Goal: Complete application form: Complete application form

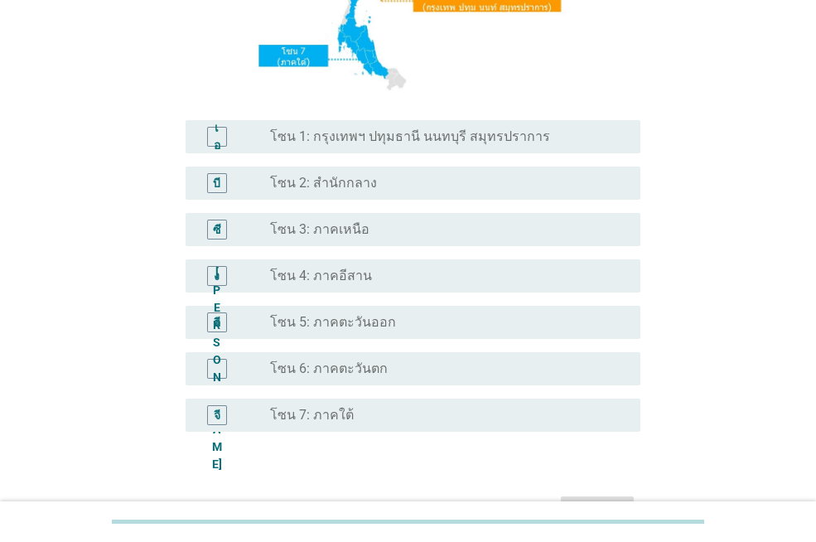
scroll to position [413, 0]
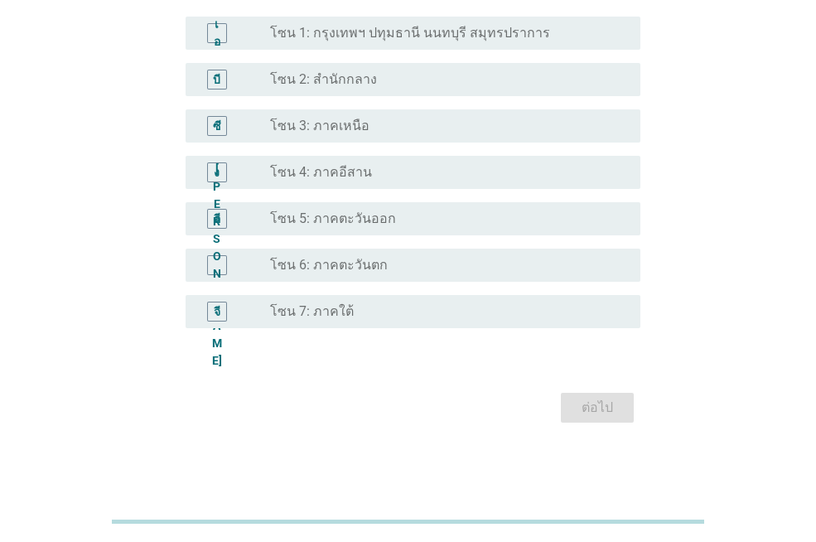
click at [389, 127] on div "ปุ่มวิทยุ[PERSON_NAME]เลือก โซน 3: ภาคเหนือ" at bounding box center [442, 126] width 344 height 17
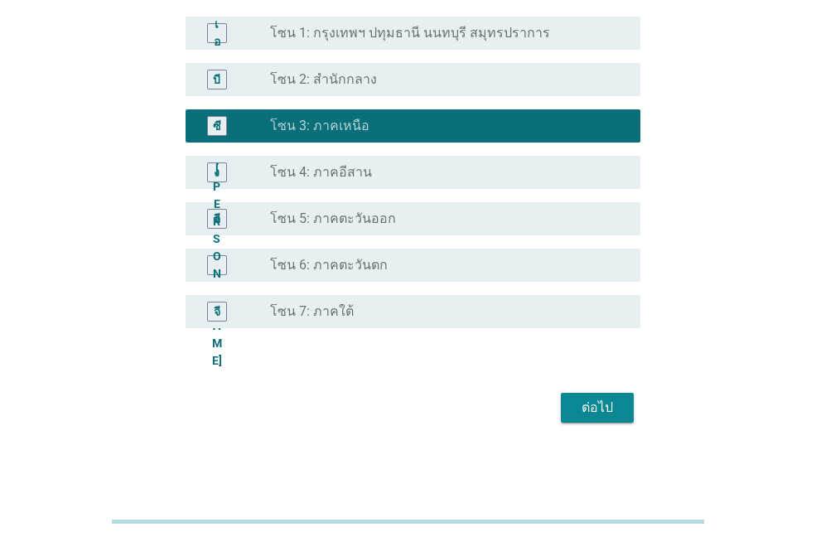
click at [594, 408] on font "ต่อไป" at bounding box center [597, 407] width 31 height 16
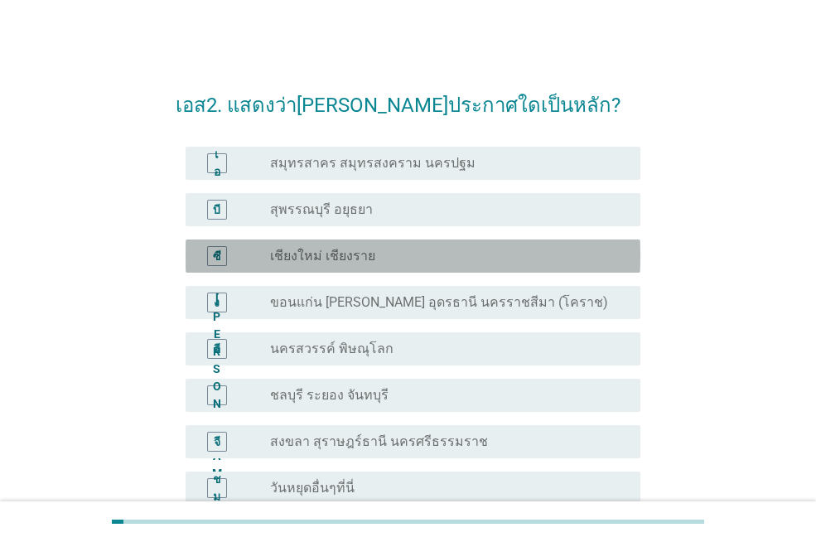
click at [447, 250] on div "ปุ่มวิทยุ[PERSON_NAME]เลือก เชียงใหม่ เชียงราย" at bounding box center [442, 256] width 344 height 17
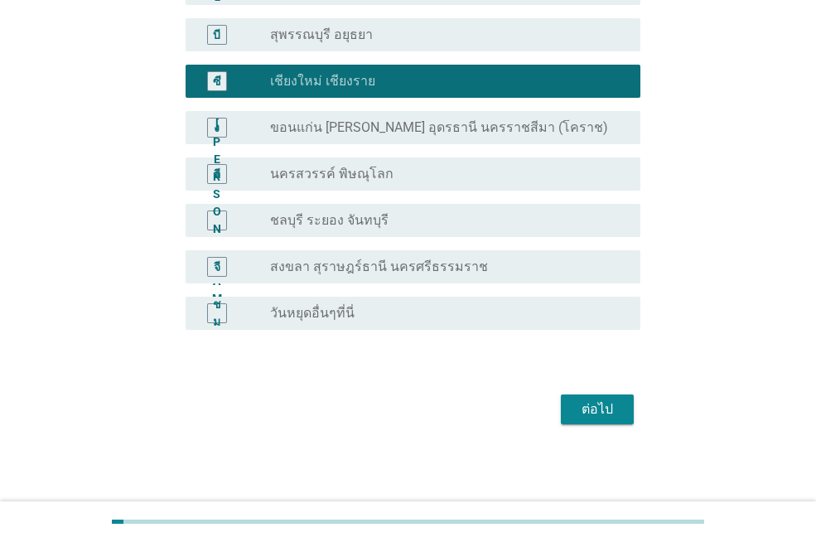
scroll to position [176, 0]
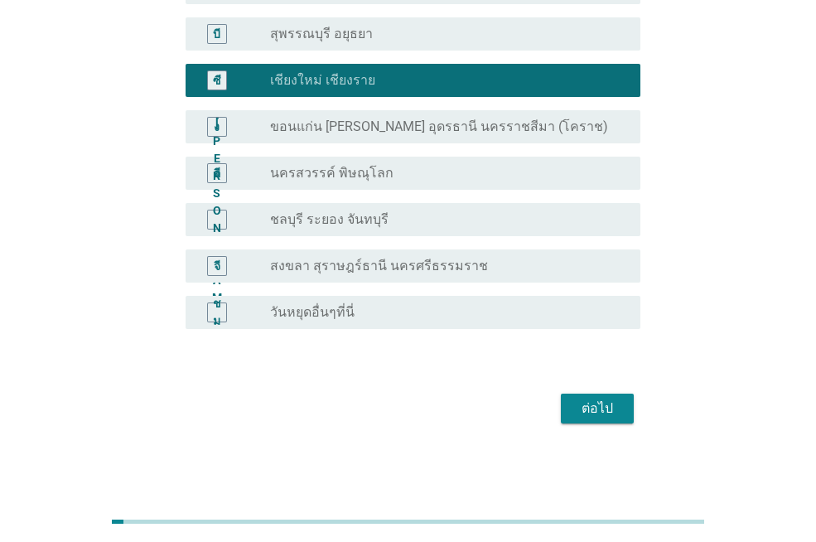
click at [607, 404] on font "ต่อไป" at bounding box center [597, 408] width 31 height 16
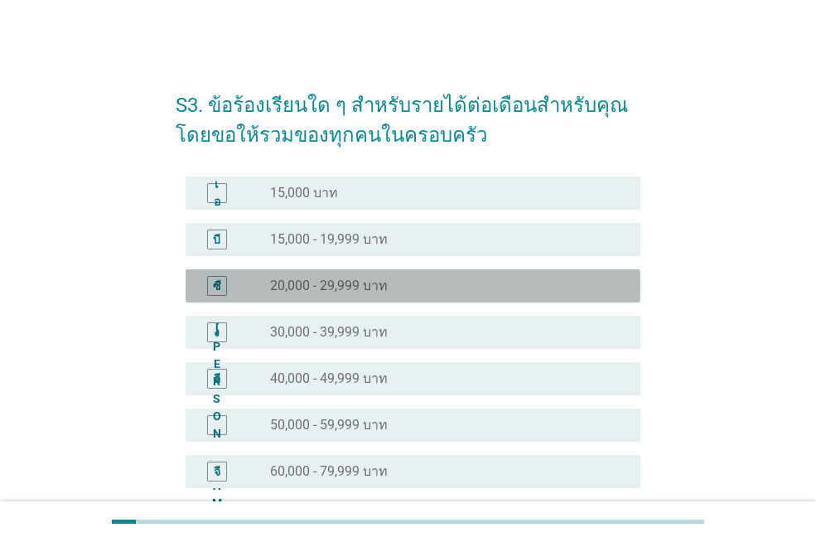
click at [415, 279] on div "ปุ่มวิทยุ[PERSON_NAME]เลือก 20,000 - 29,999 บาท" at bounding box center [442, 286] width 344 height 17
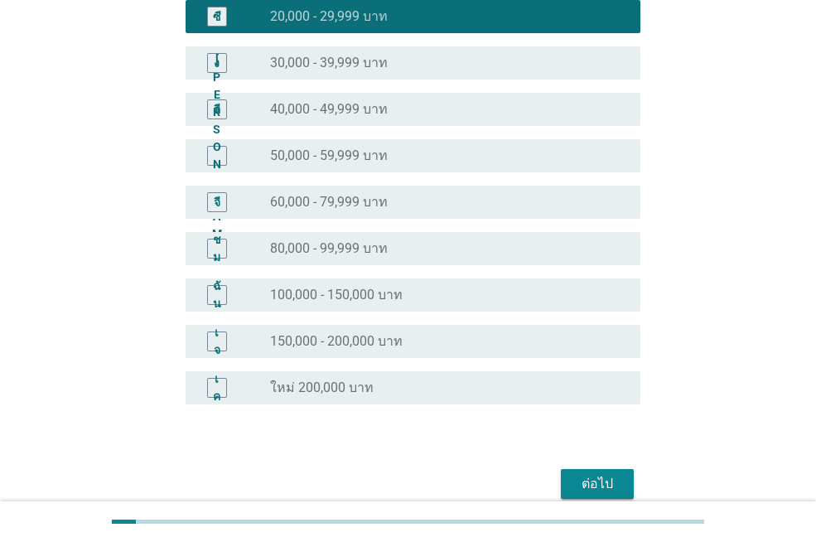
scroll to position [345, 0]
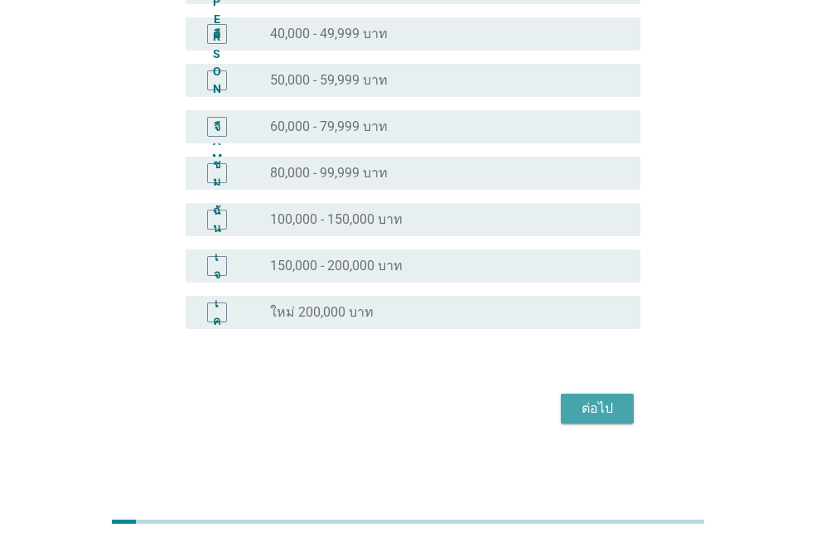
click at [601, 409] on font "ต่อไป" at bounding box center [597, 408] width 31 height 16
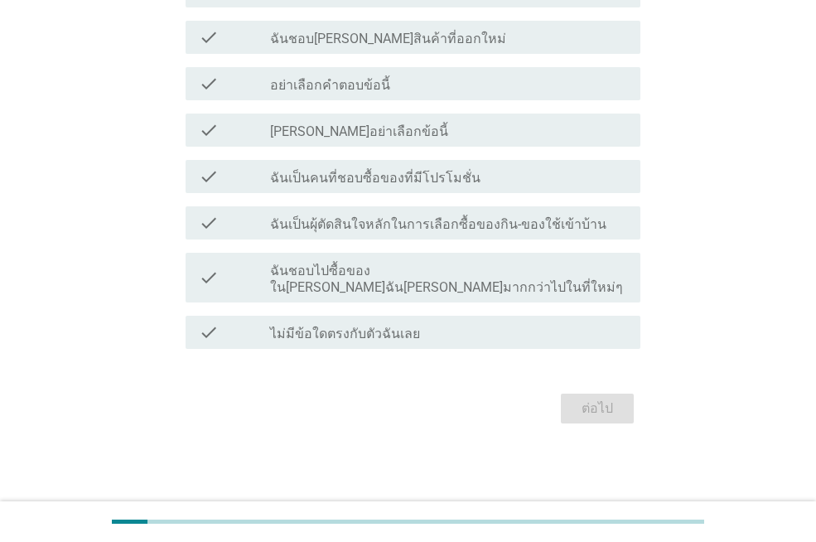
scroll to position [0, 0]
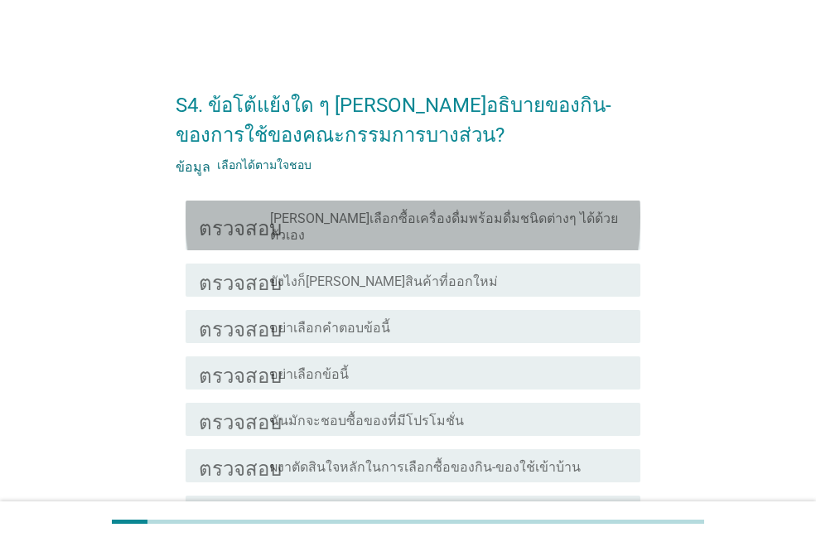
click at [554, 212] on font "[PERSON_NAME]เลือกซื้อเครื่องดื่มพร้อมดื่มชนิดต่างๆ ได้ด้วยตัวเอง" at bounding box center [444, 226] width 348 height 32
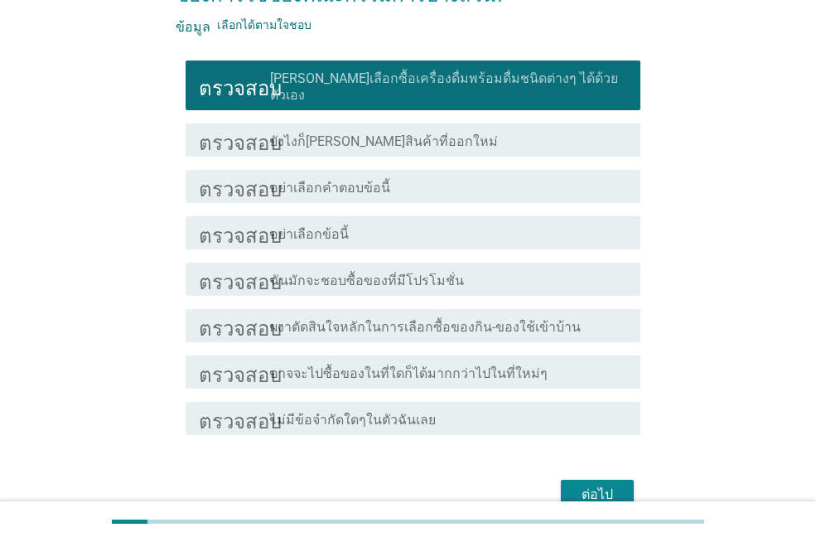
scroll to position [166, 0]
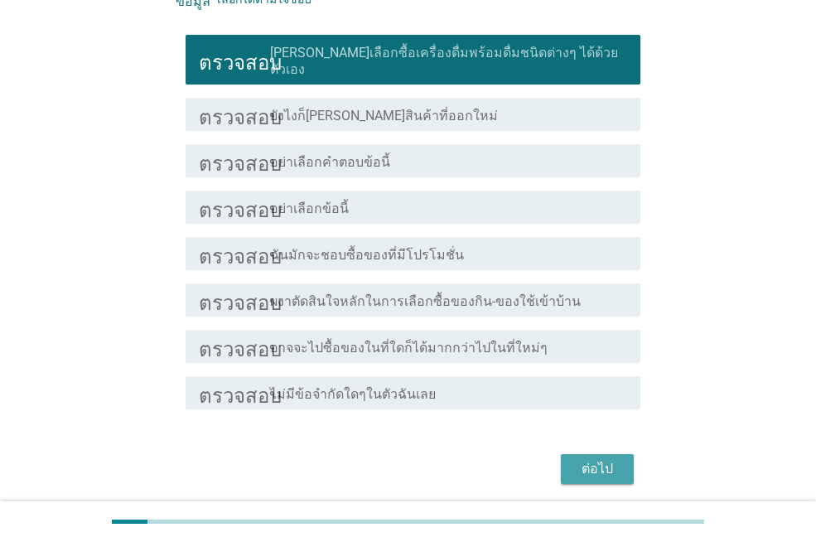
click at [607, 461] on font "ต่อไป" at bounding box center [597, 469] width 31 height 16
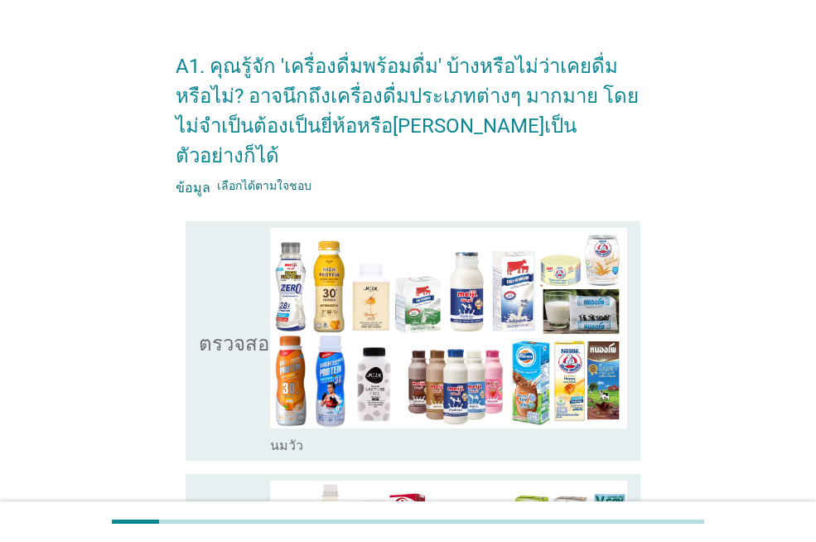
scroll to position [0, 0]
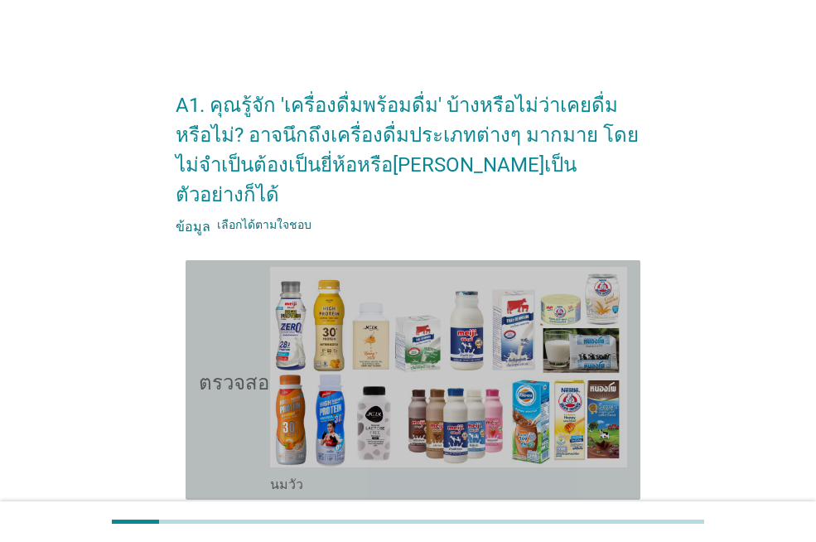
click at [230, 399] on icon "ตรวจสอบ" at bounding box center [240, 380] width 83 height 226
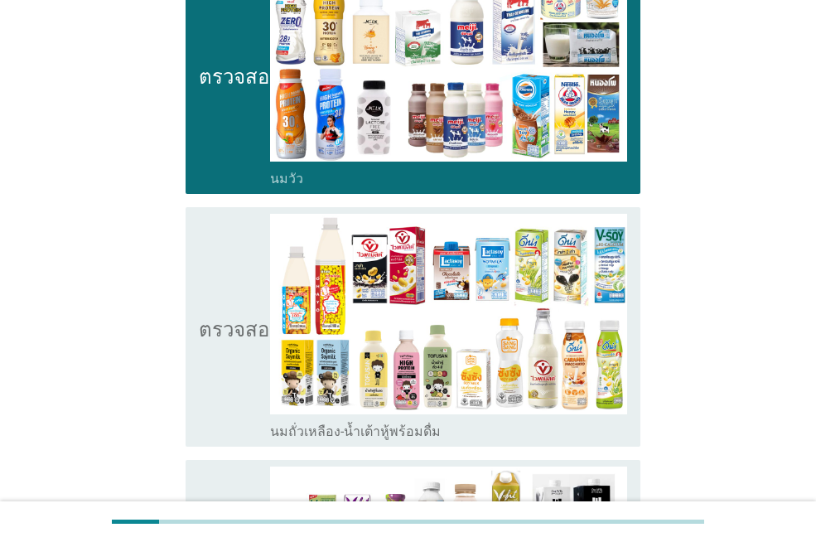
scroll to position [331, 0]
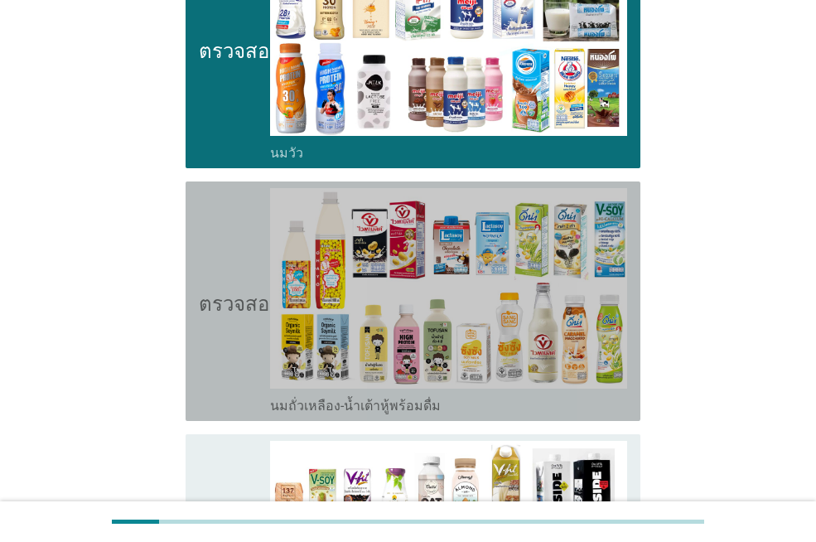
click at [244, 259] on icon "ตรวจสอบ" at bounding box center [240, 301] width 83 height 226
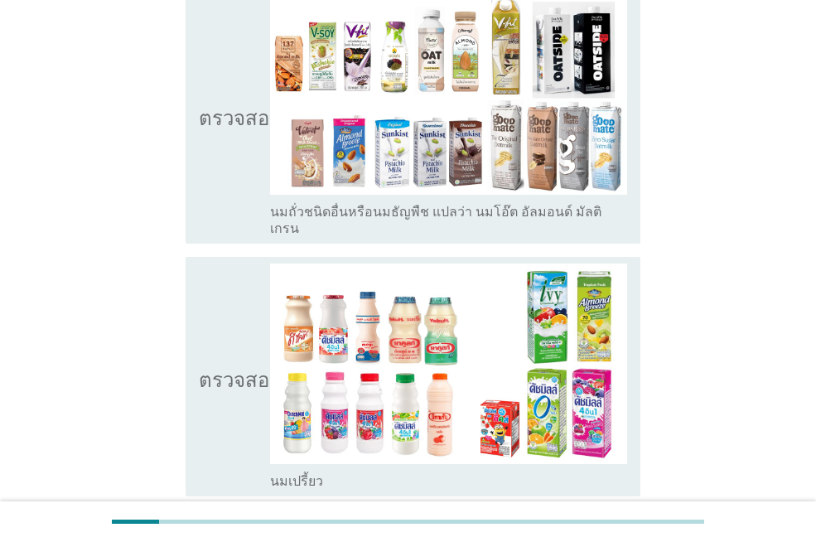
scroll to position [829, 0]
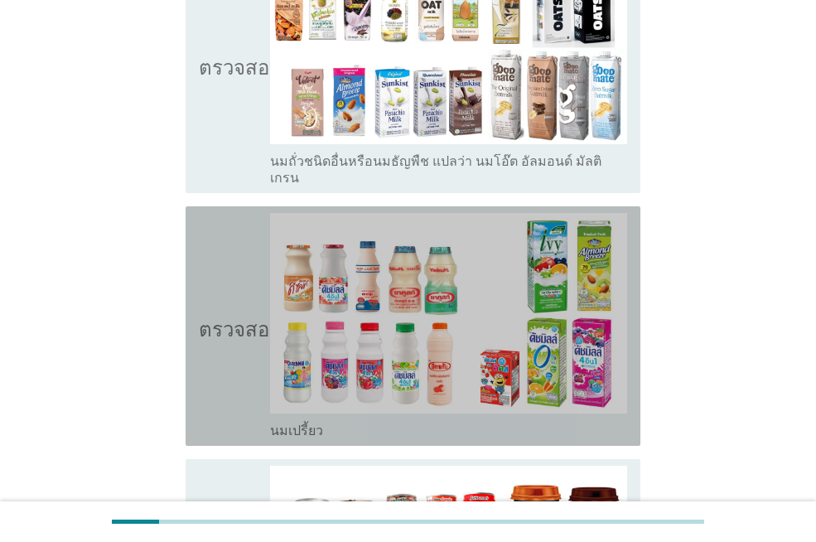
click at [245, 245] on icon "ตรวจสอบ" at bounding box center [240, 326] width 83 height 226
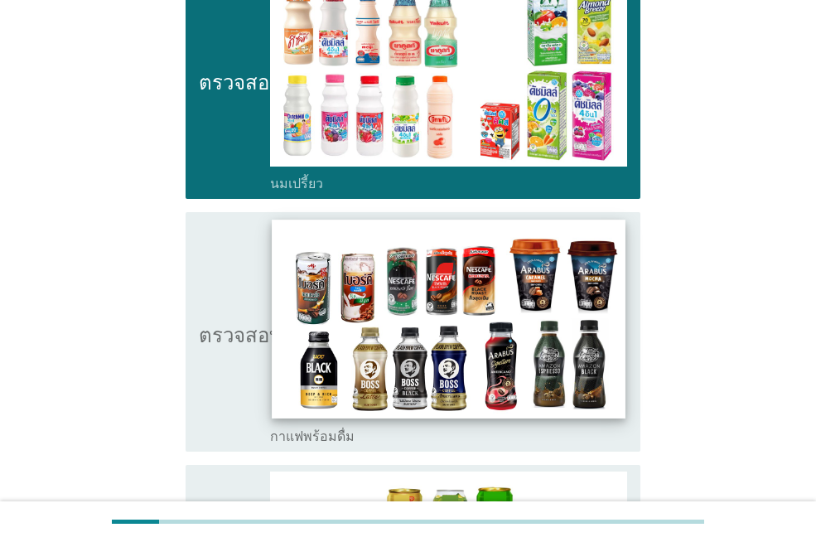
scroll to position [1077, 0]
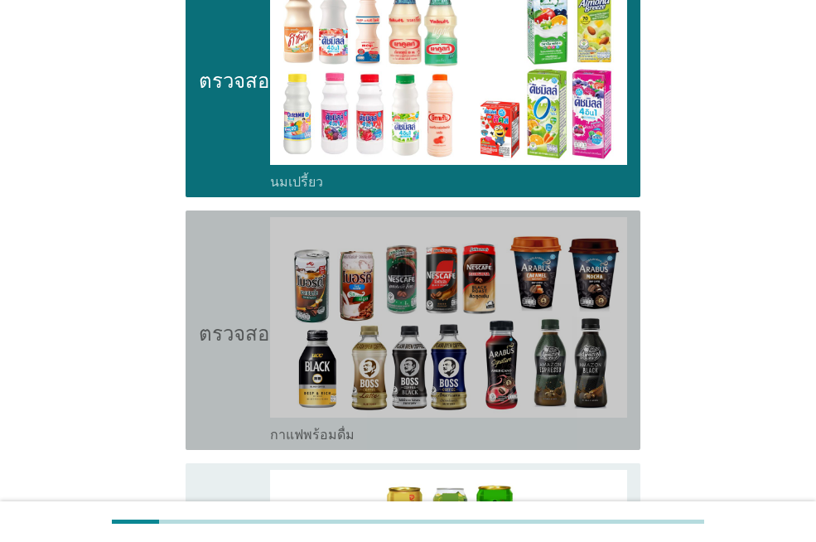
click at [246, 265] on icon "ตรวจสอบ" at bounding box center [240, 330] width 83 height 226
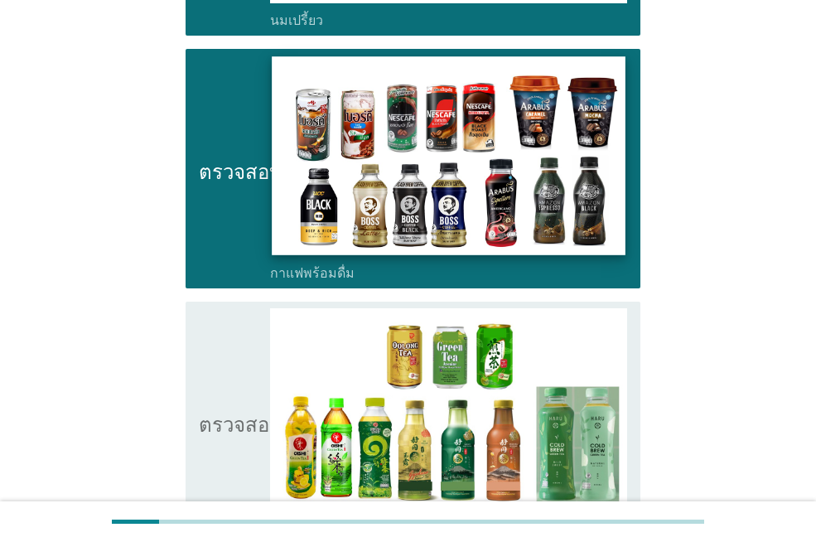
scroll to position [1326, 0]
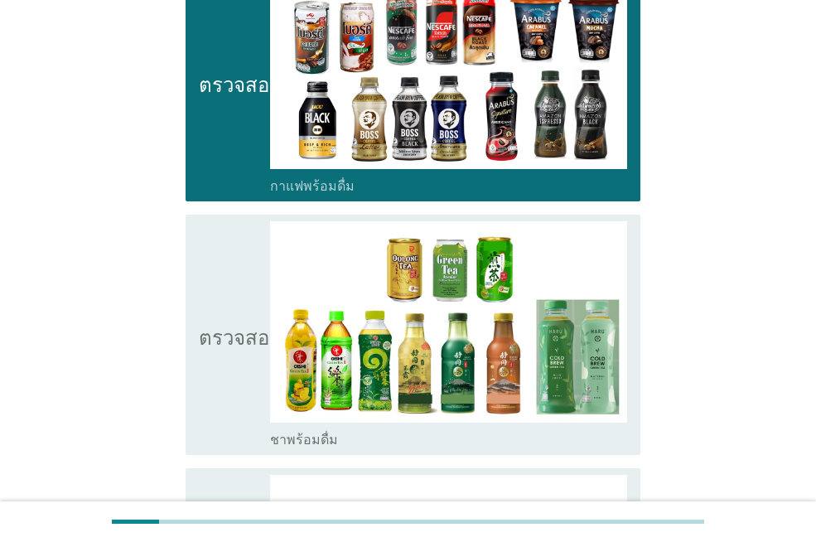
click at [244, 325] on font "ตรวจสอบ" at bounding box center [240, 335] width 83 height 20
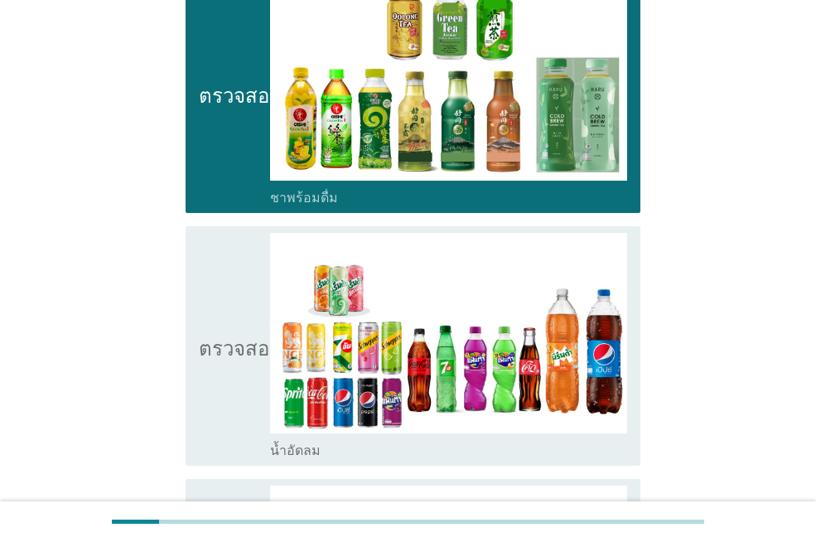
scroll to position [1574, 0]
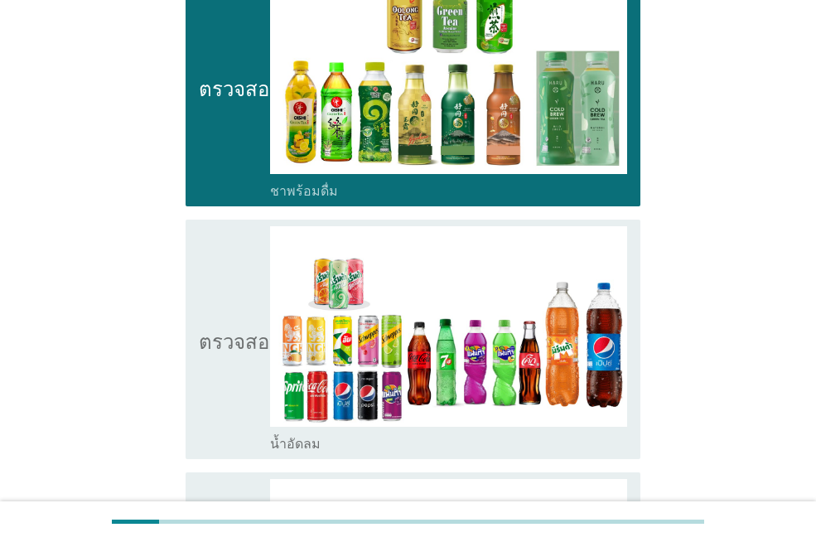
click at [236, 307] on icon "ตรวจสอบ" at bounding box center [240, 339] width 83 height 226
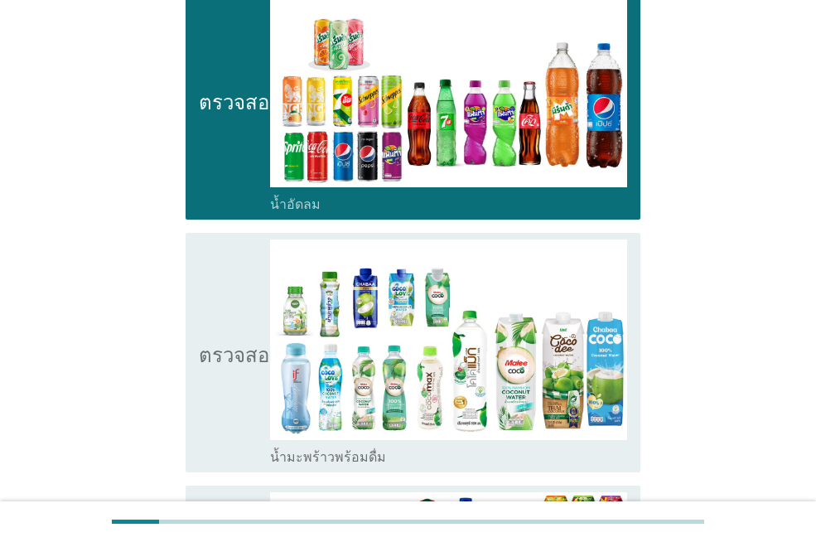
scroll to position [1823, 0]
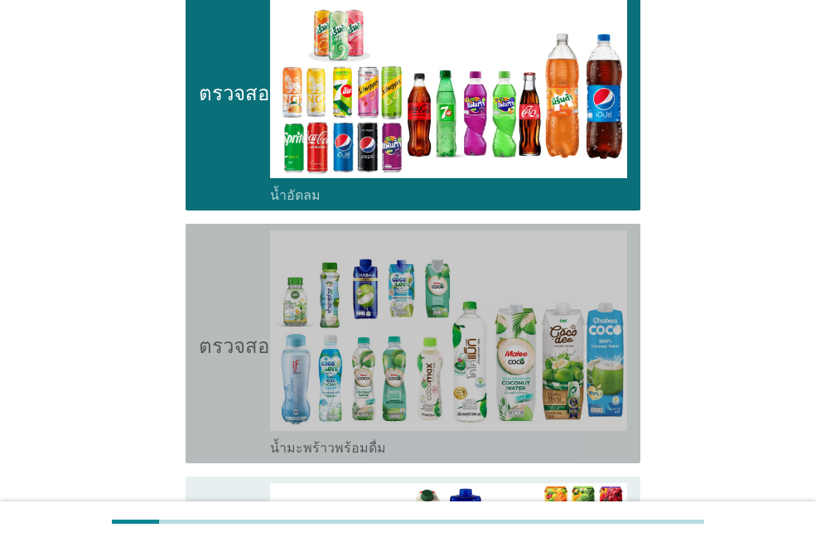
click at [217, 271] on icon "ตรวจสอบ" at bounding box center [240, 343] width 83 height 226
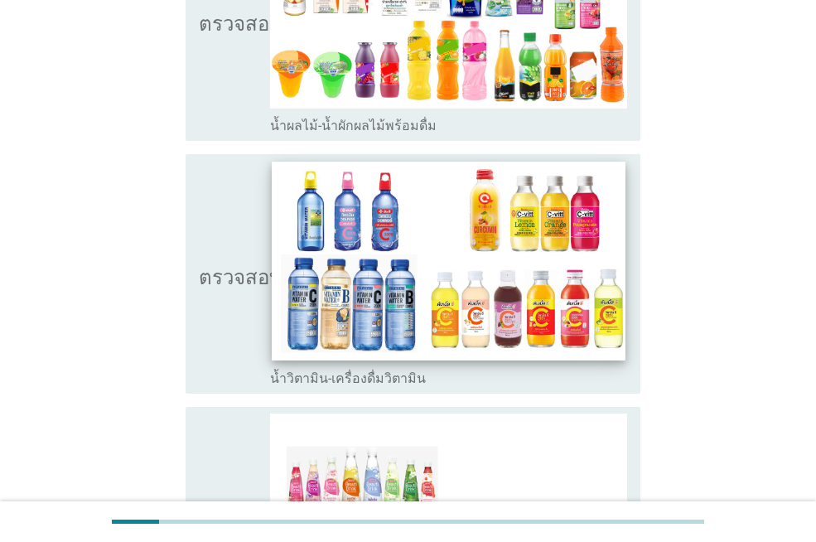
scroll to position [2403, 0]
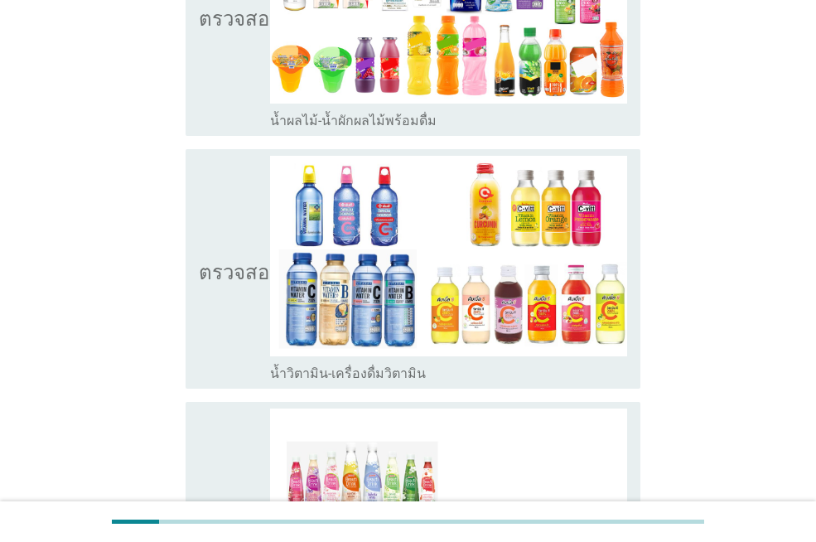
click at [243, 194] on icon "ตรวจสอบ" at bounding box center [240, 269] width 83 height 226
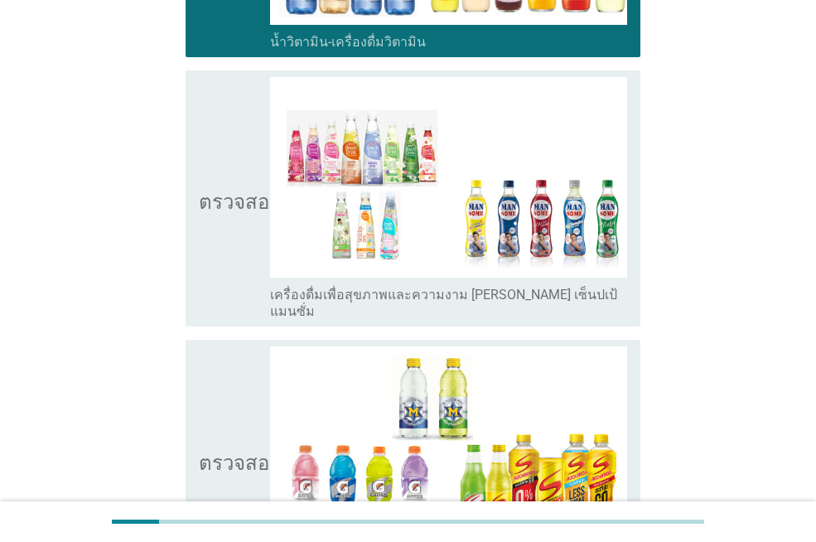
scroll to position [2900, 0]
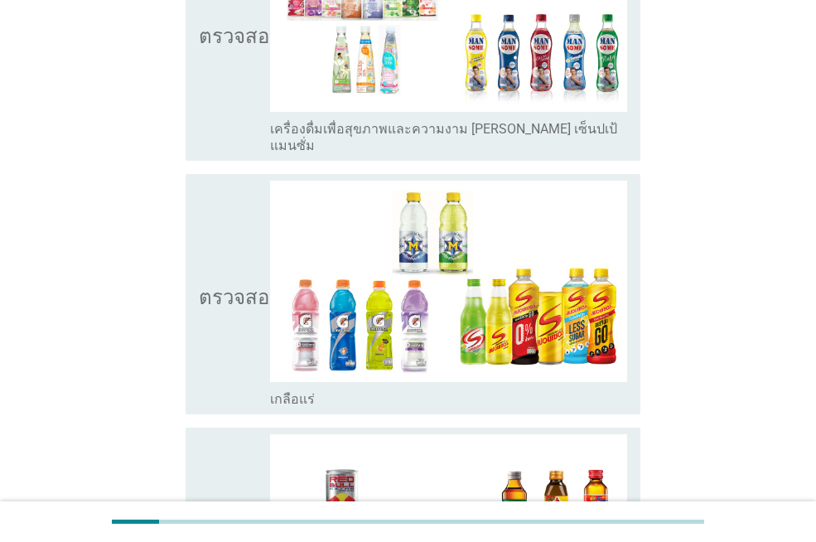
click at [244, 201] on icon "ตรวจสอบ" at bounding box center [240, 294] width 83 height 226
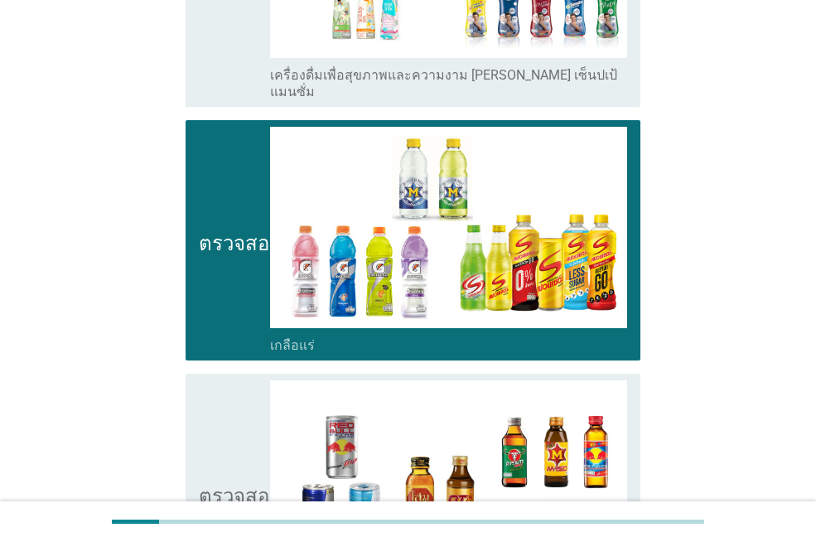
scroll to position [2983, 0]
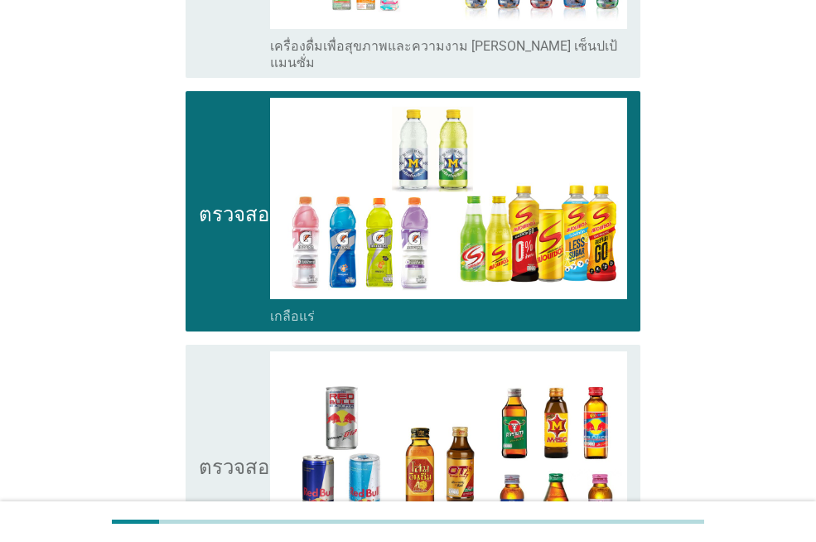
click at [251, 351] on icon "ตรวจสอบ" at bounding box center [240, 464] width 83 height 226
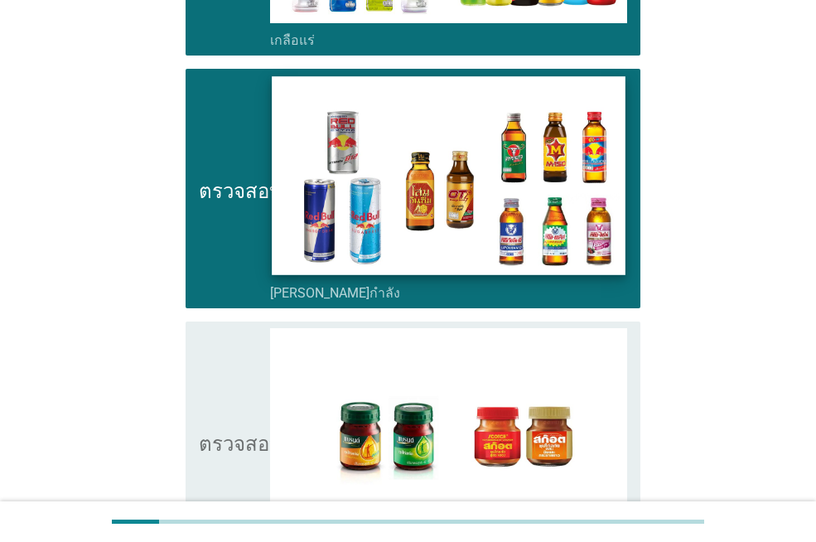
scroll to position [3397, 0]
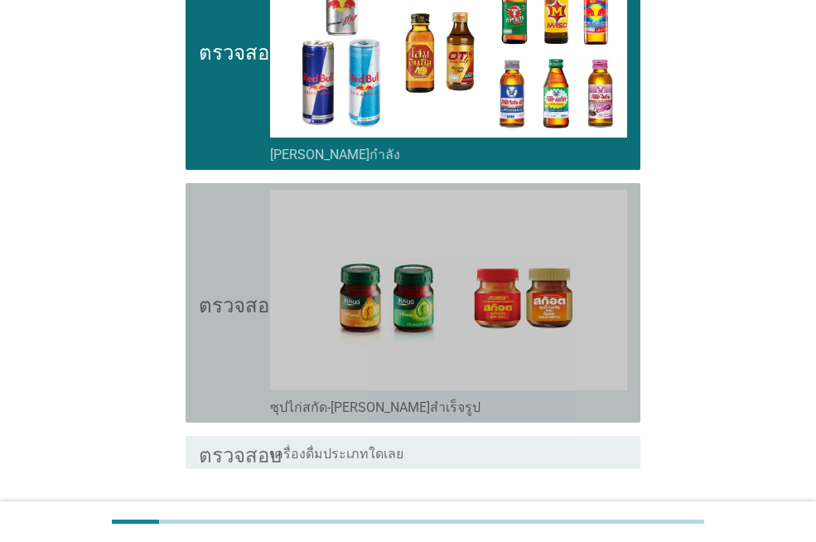
click at [239, 208] on icon "ตรวจสอบ" at bounding box center [240, 303] width 83 height 226
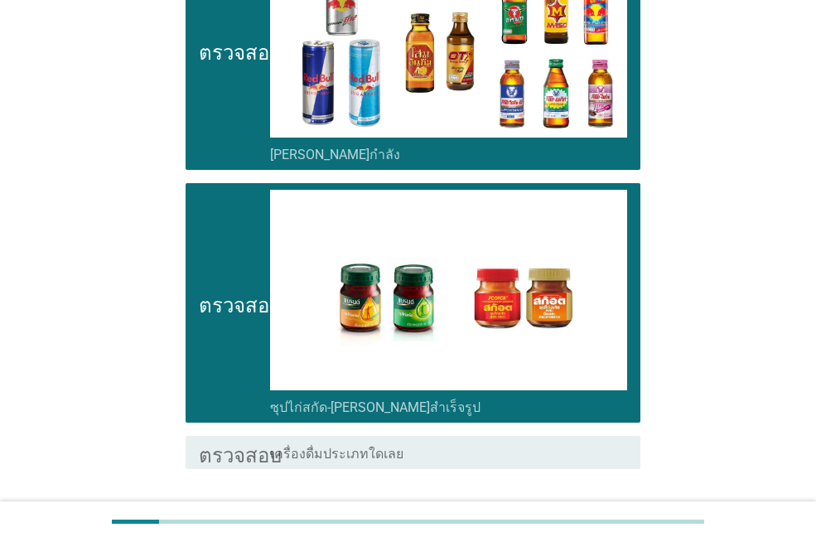
click at [606, 520] on font "ต่อไป" at bounding box center [597, 528] width 31 height 16
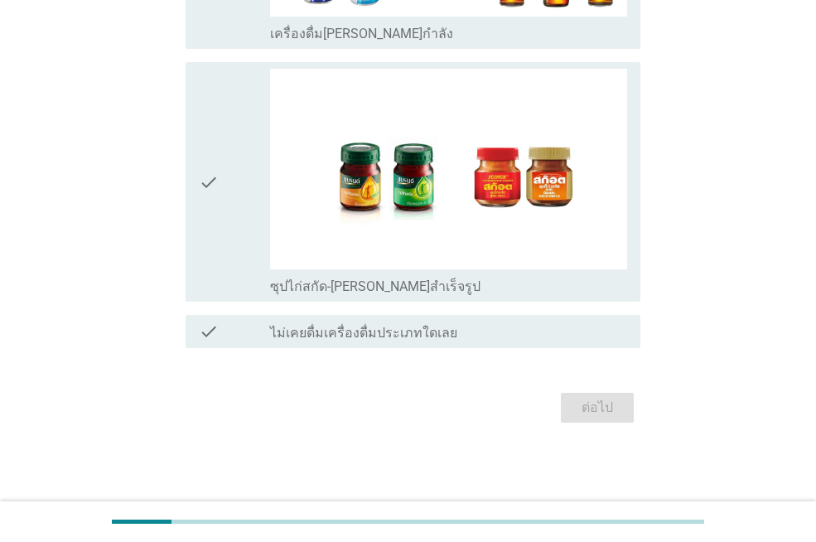
scroll to position [0, 0]
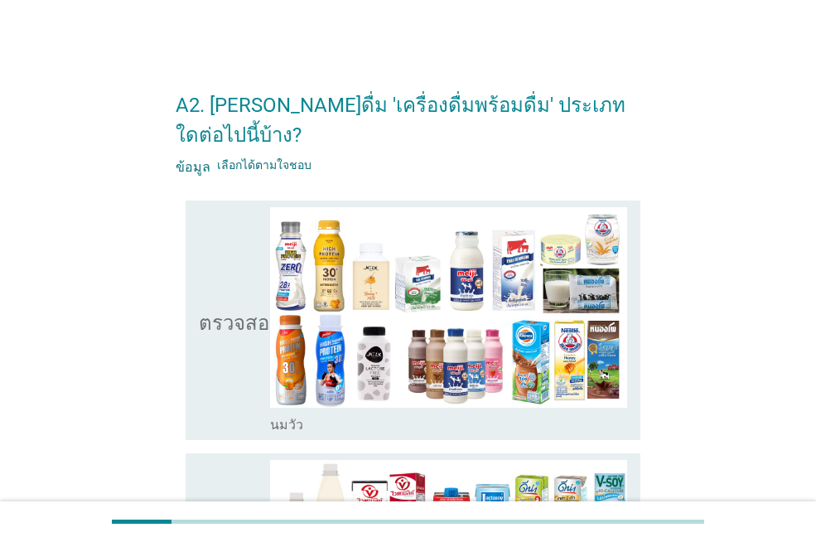
click at [218, 308] on icon "ตรวจสอบ" at bounding box center [240, 320] width 83 height 226
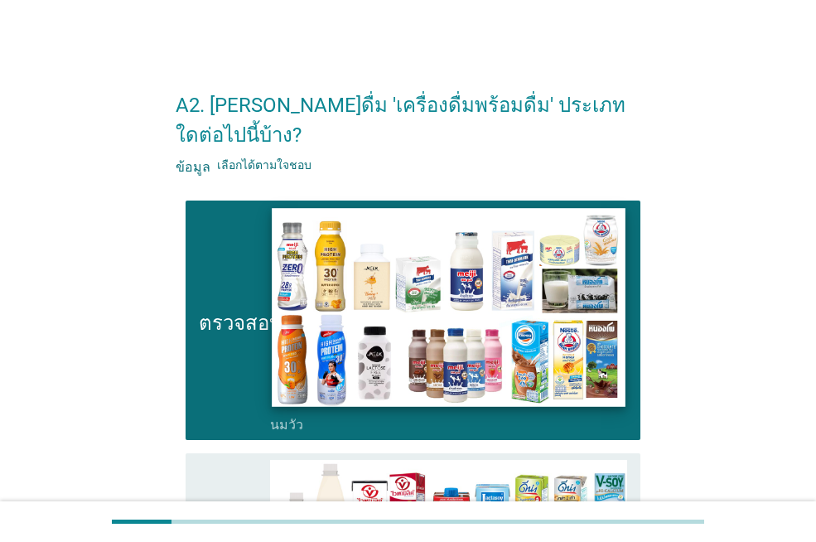
scroll to position [249, 0]
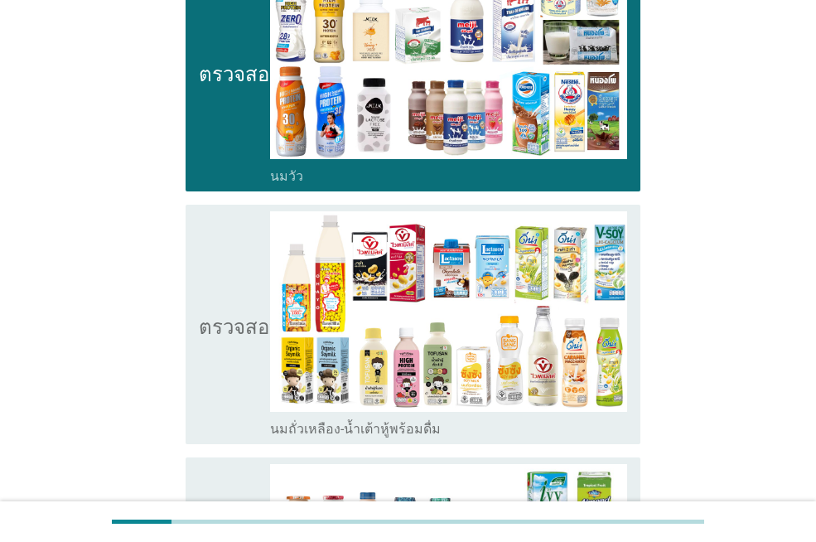
click at [215, 317] on icon "ตรวจสอบ" at bounding box center [240, 324] width 83 height 226
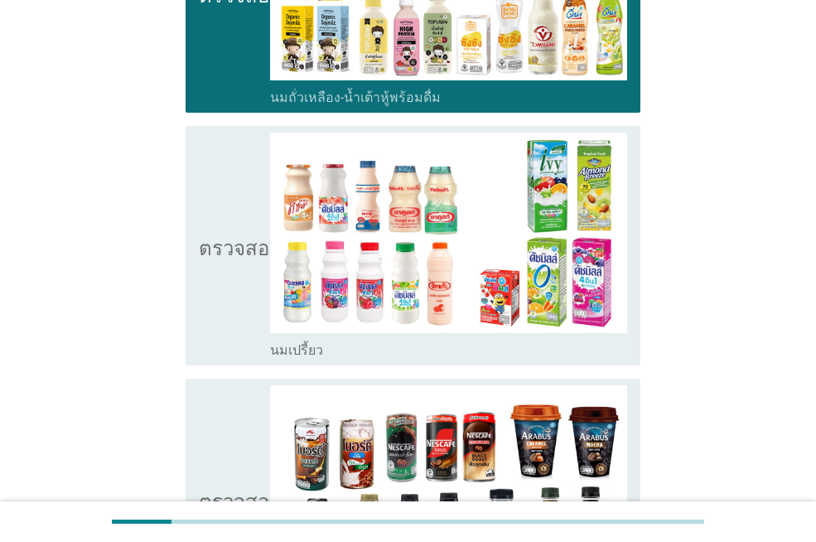
click at [238, 264] on icon "ตรวจสอบ" at bounding box center [240, 246] width 83 height 226
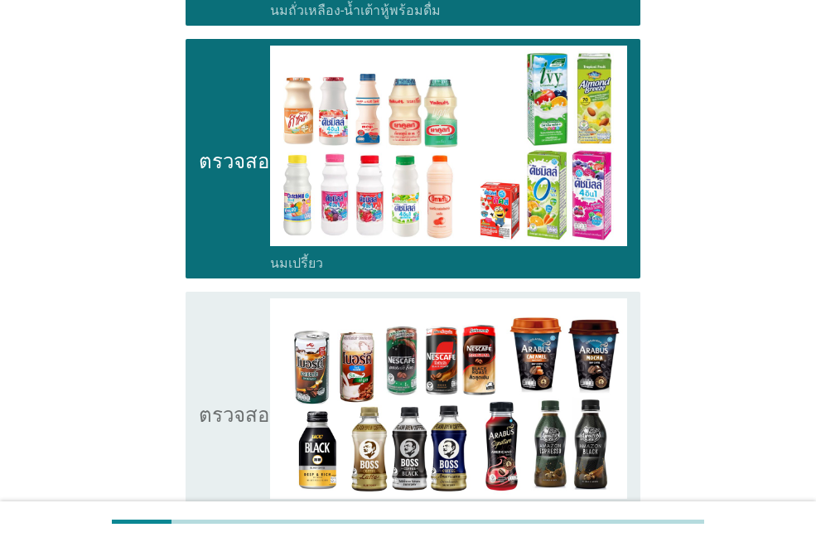
scroll to position [663, 0]
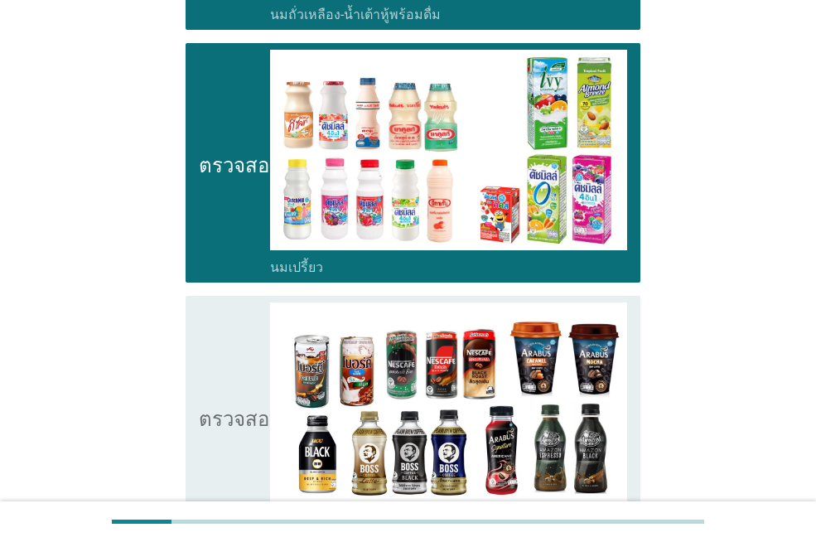
click at [216, 226] on icon "ตรวจสอบ" at bounding box center [240, 163] width 83 height 226
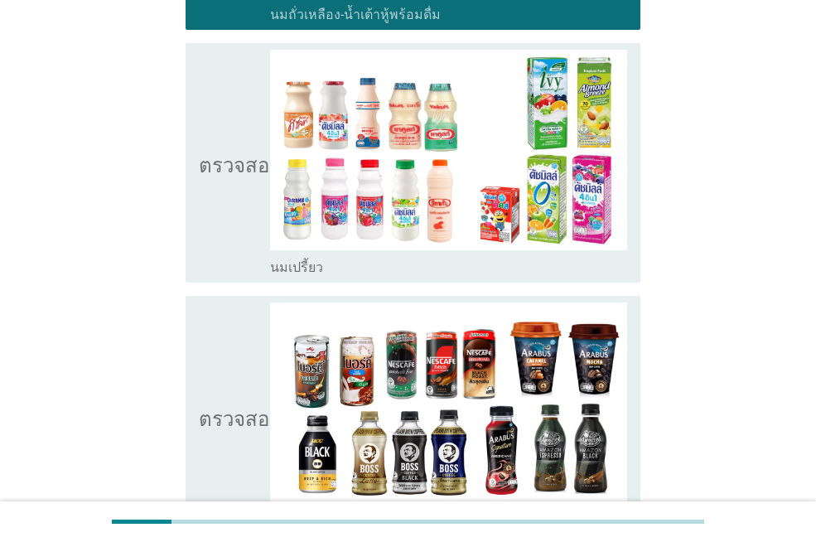
click at [215, 349] on icon "ตรวจสอบ" at bounding box center [240, 415] width 83 height 226
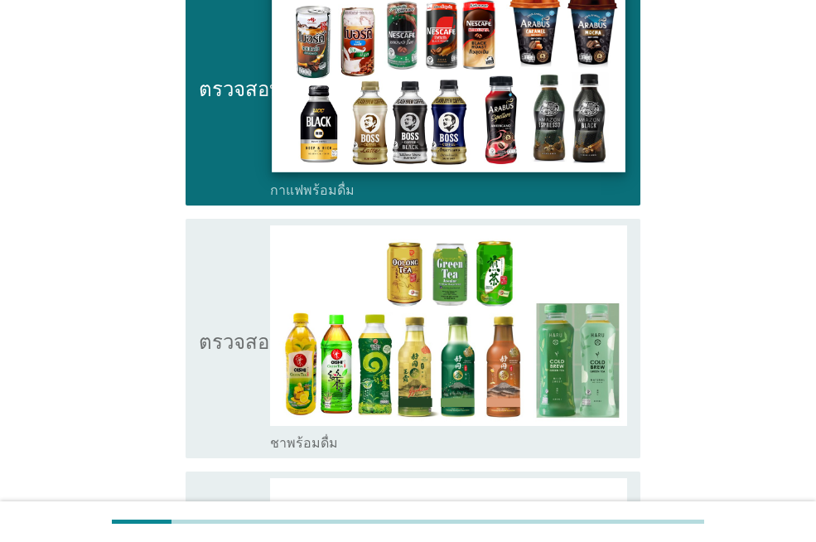
scroll to position [994, 0]
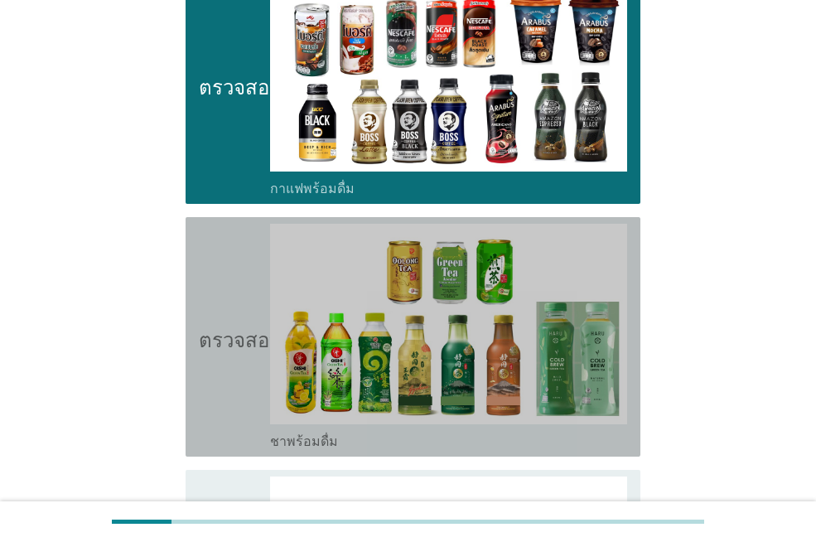
click at [260, 323] on icon "ตรวจสอบ" at bounding box center [240, 337] width 83 height 226
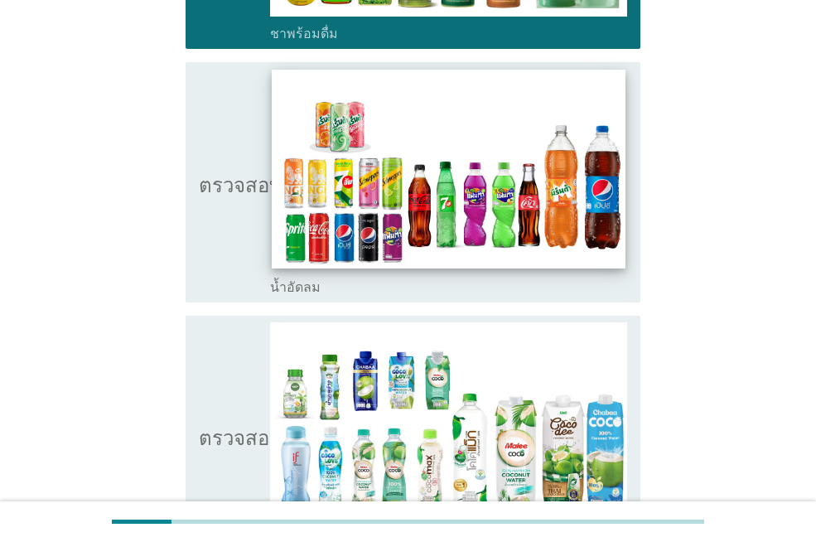
scroll to position [1409, 0]
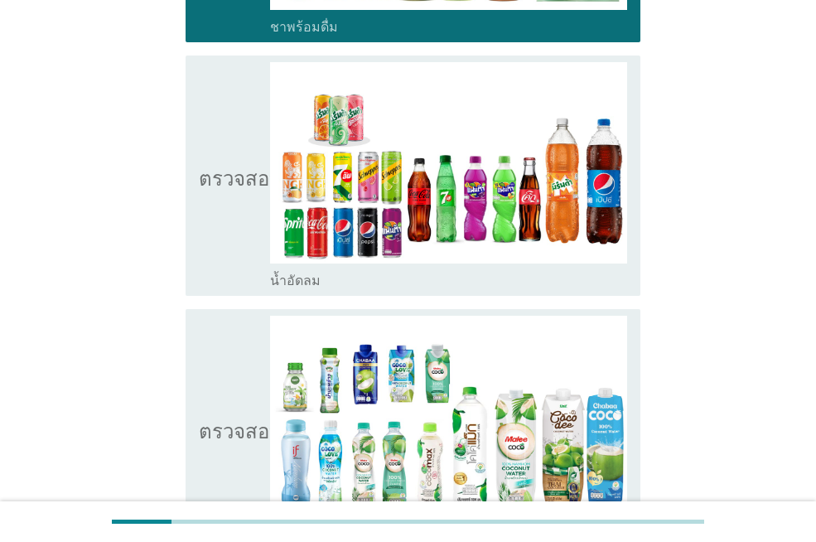
click at [238, 218] on icon "ตรวจสอบ" at bounding box center [240, 175] width 83 height 226
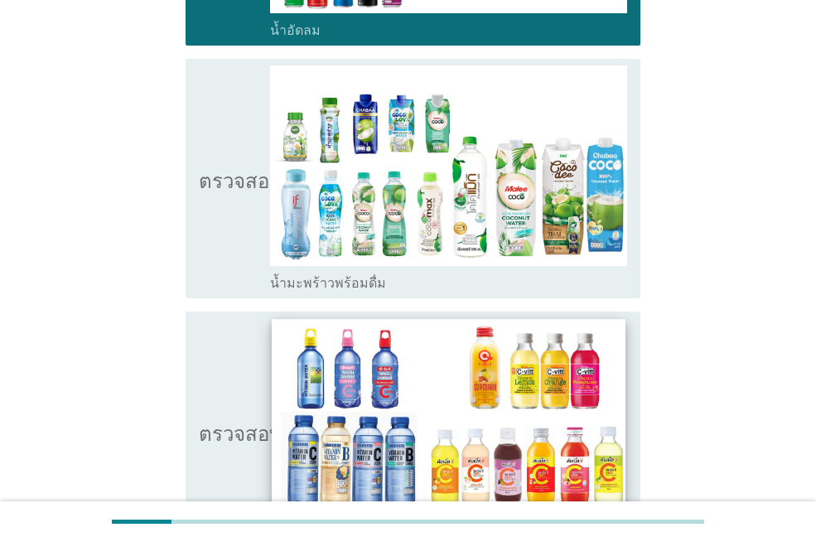
scroll to position [1740, 0]
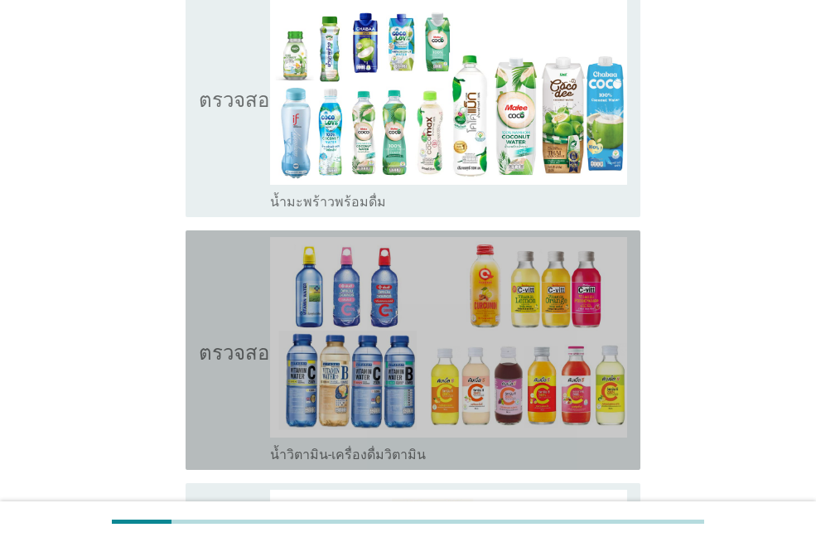
click at [229, 278] on icon "ตรวจสอบ" at bounding box center [240, 350] width 83 height 226
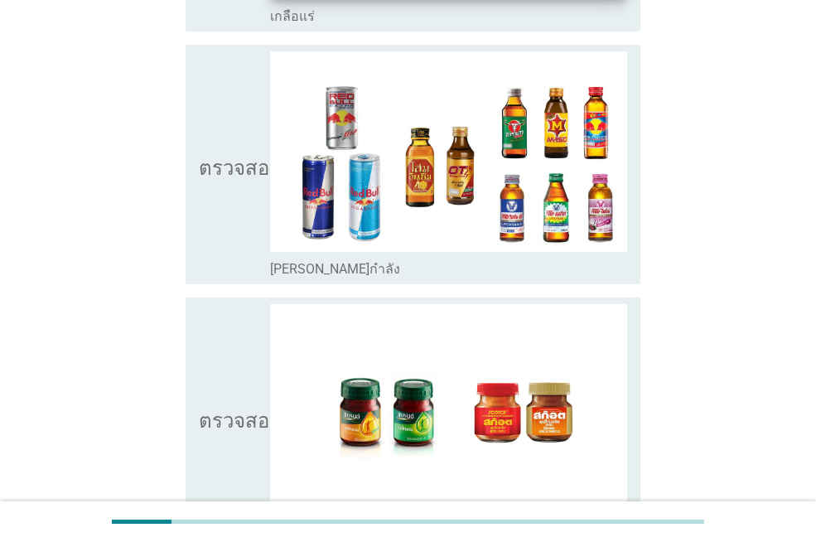
scroll to position [2569, 0]
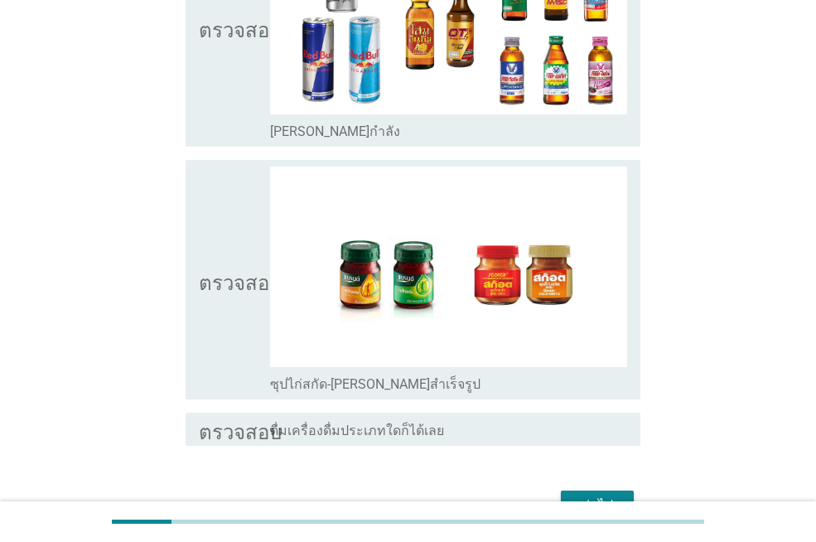
click at [606, 497] on font "ต่อไป" at bounding box center [597, 505] width 31 height 16
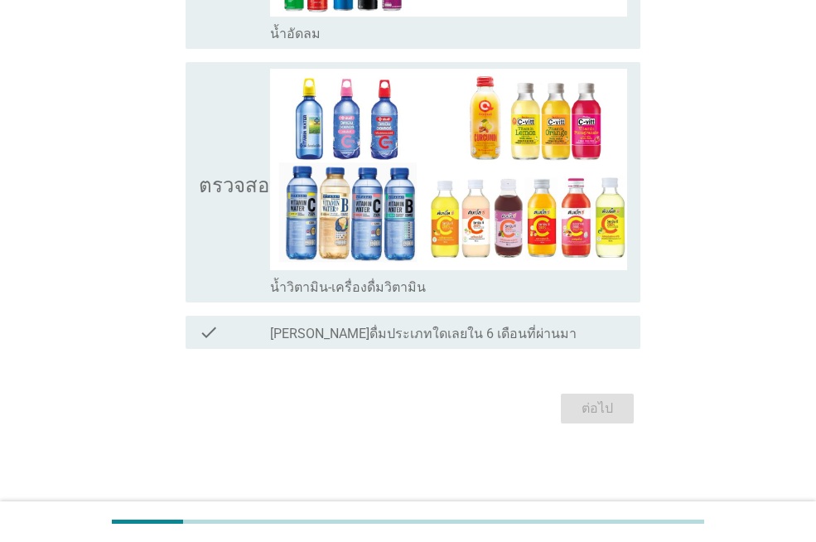
scroll to position [0, 0]
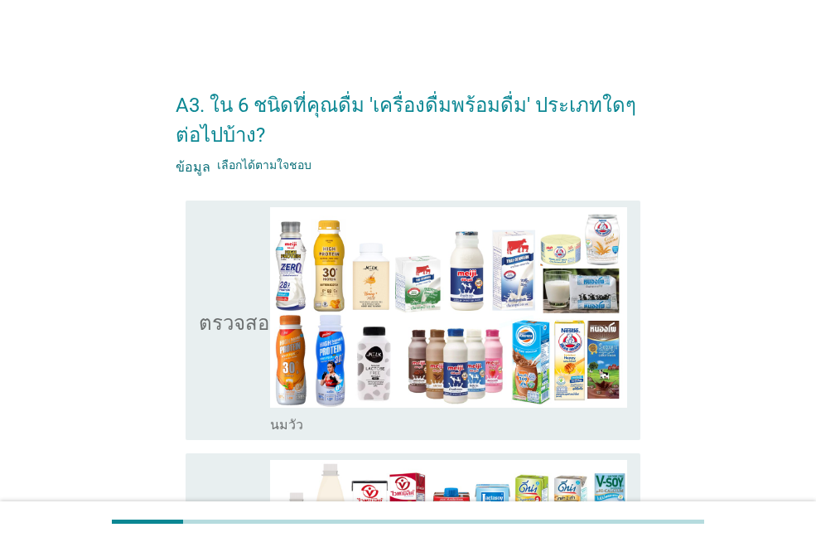
click at [237, 296] on icon "ตรวจสอบ" at bounding box center [240, 320] width 83 height 226
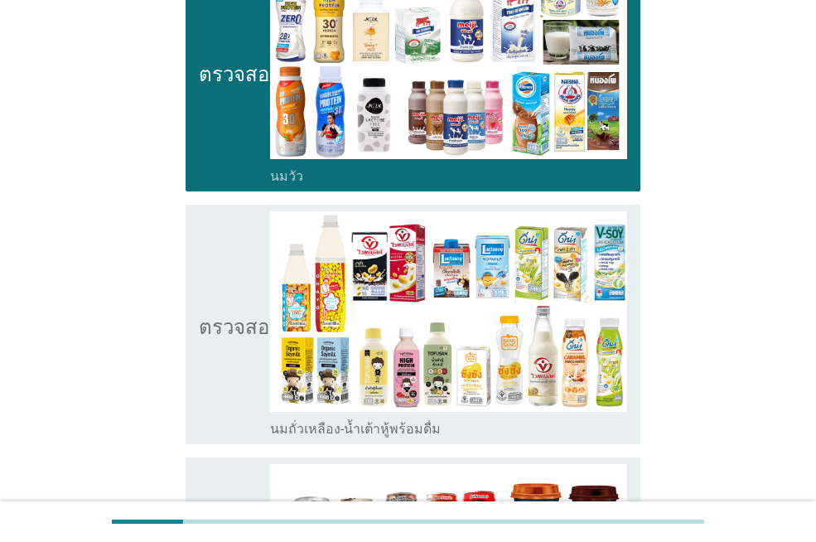
click at [239, 297] on icon "ตรวจสอบ" at bounding box center [240, 324] width 83 height 226
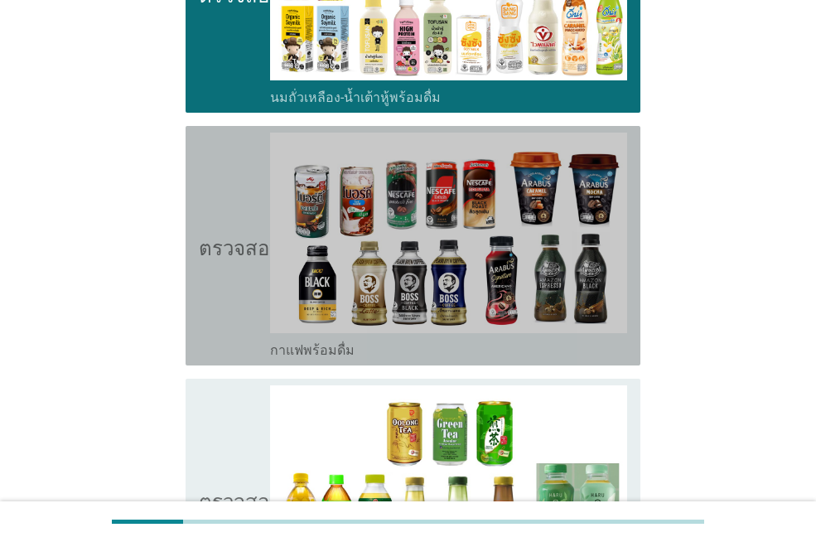
click at [239, 297] on icon "ตรวจสอบ" at bounding box center [240, 246] width 83 height 226
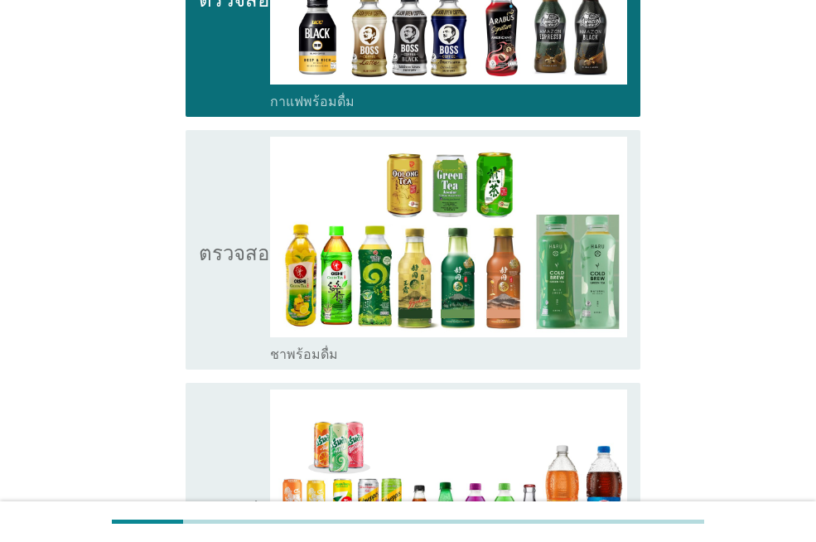
click at [239, 295] on icon "ตรวจสอบ" at bounding box center [240, 250] width 83 height 226
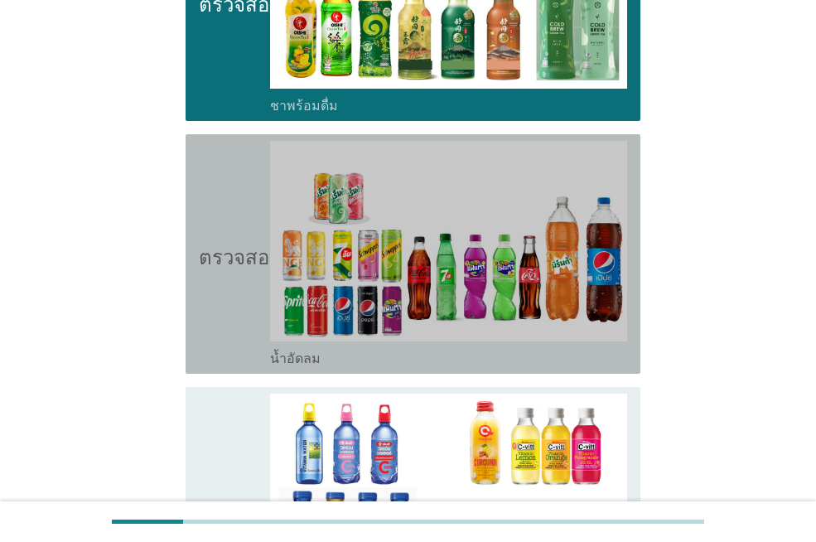
click at [239, 290] on icon "ตรวจสอบ" at bounding box center [240, 254] width 83 height 226
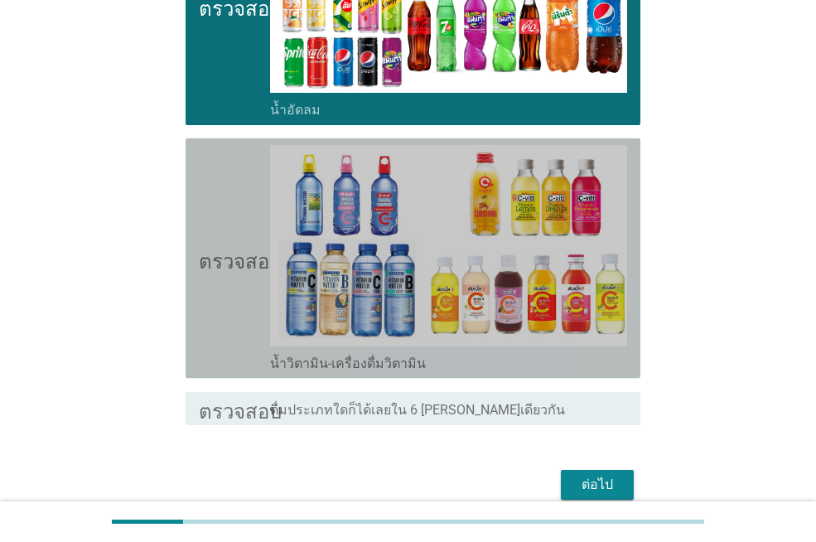
click at [239, 290] on icon "ตรวจสอบ" at bounding box center [240, 258] width 83 height 226
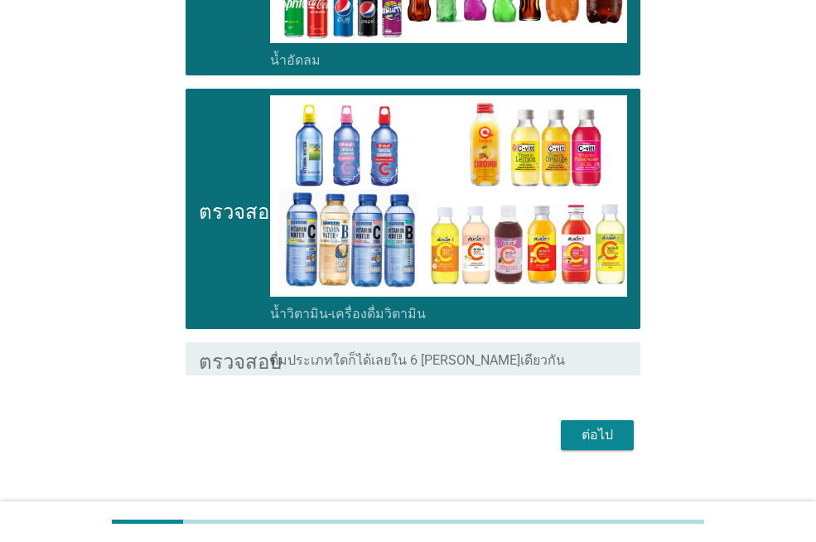
scroll to position [1402, 0]
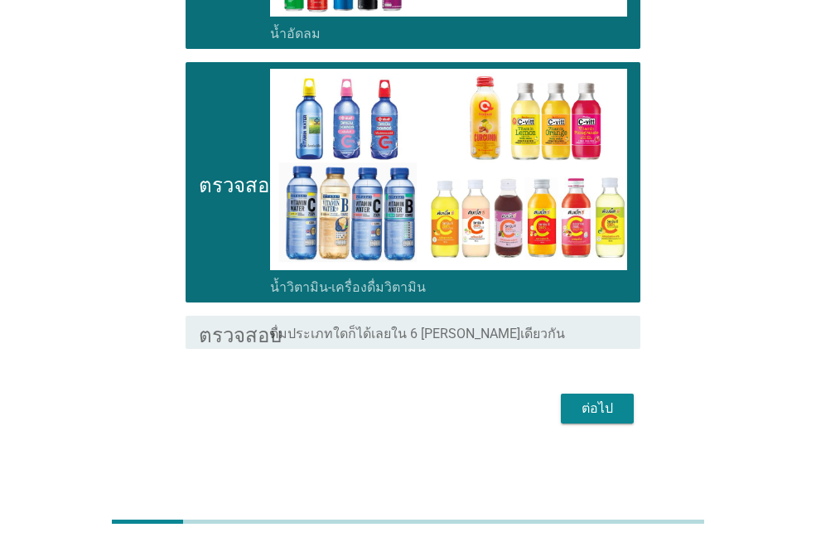
click at [597, 417] on font "ต่อไป" at bounding box center [597, 409] width 31 height 20
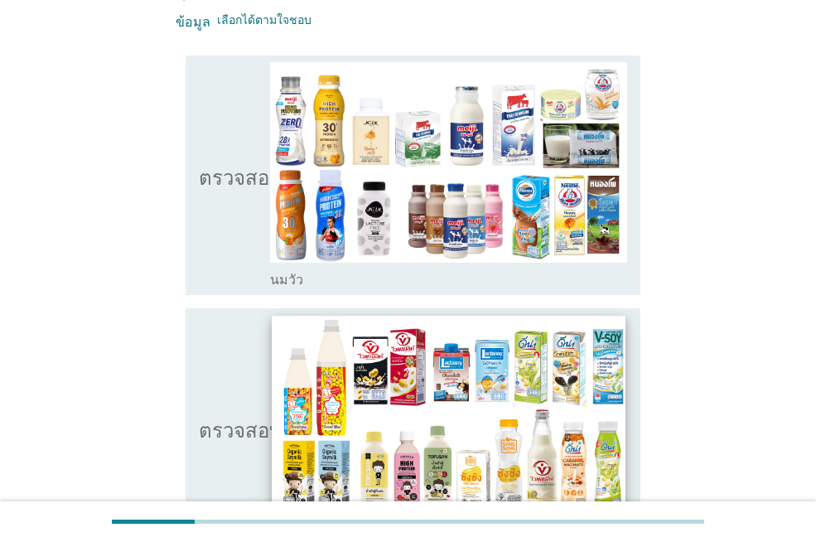
scroll to position [166, 0]
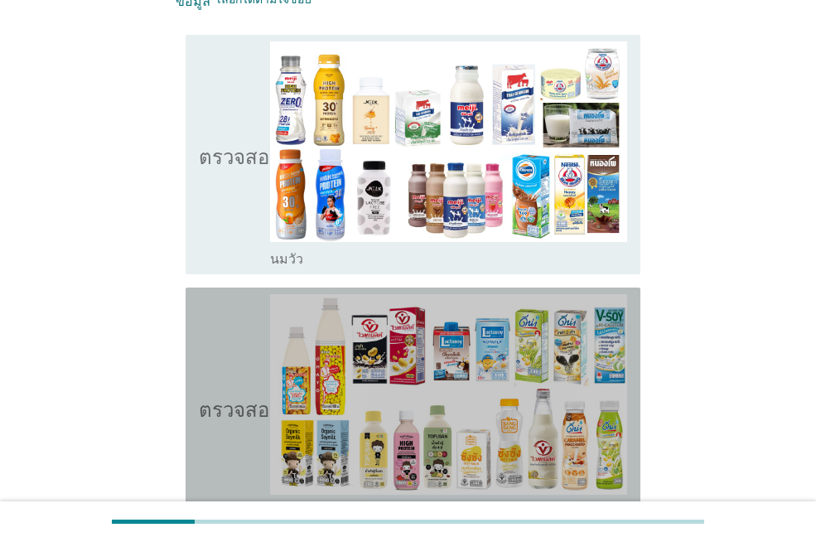
click at [239, 349] on icon "ตรวจสอบ" at bounding box center [240, 407] width 83 height 226
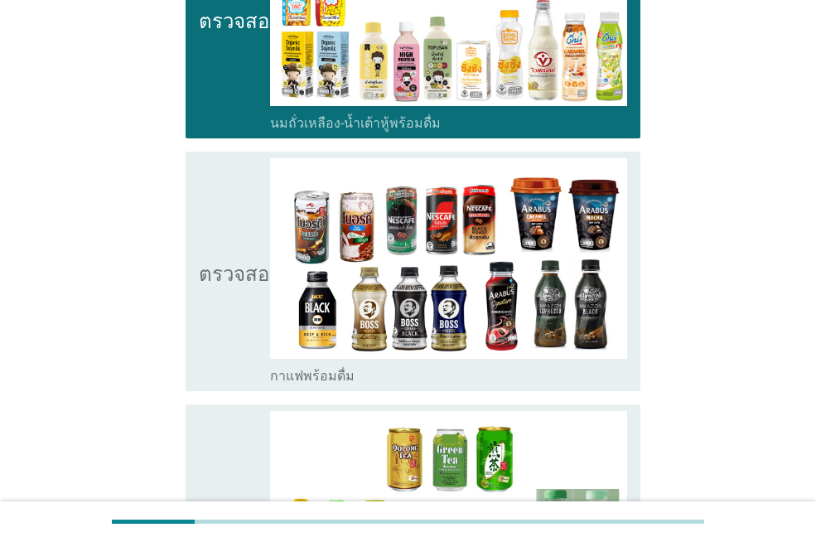
scroll to position [580, 0]
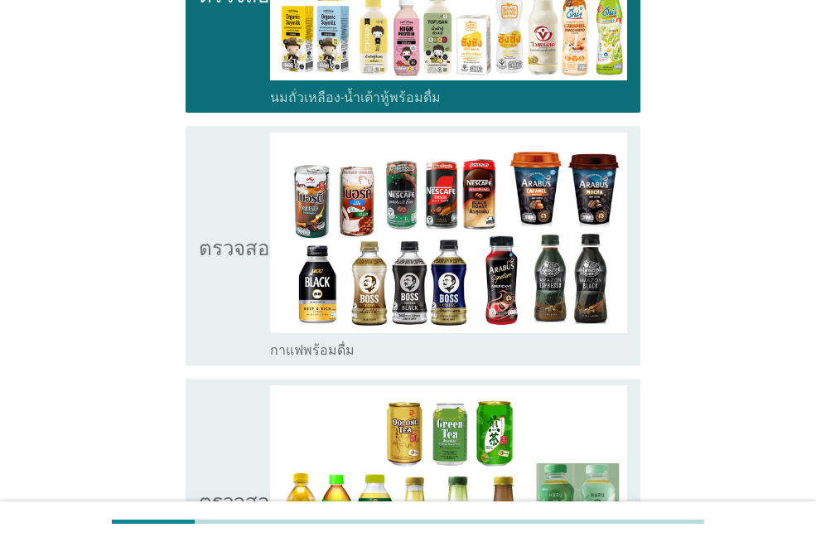
click at [229, 283] on icon "ตรวจสอบ" at bounding box center [240, 246] width 83 height 226
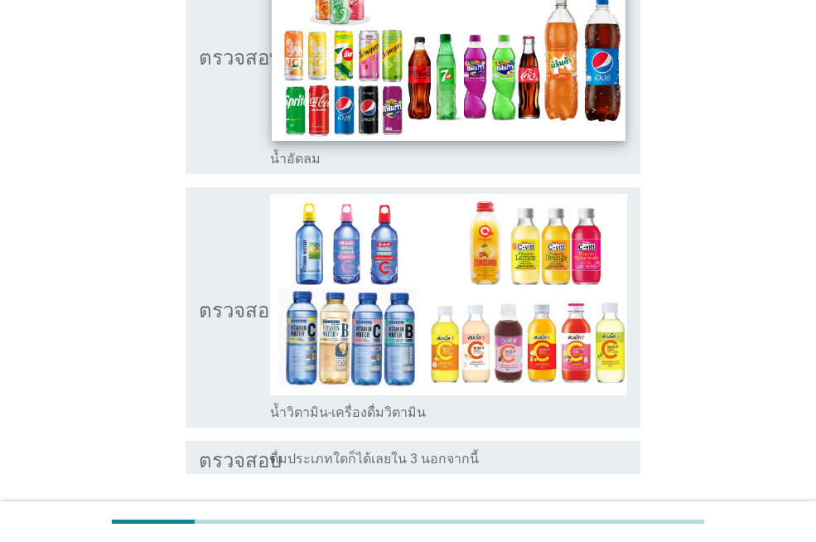
scroll to position [1402, 0]
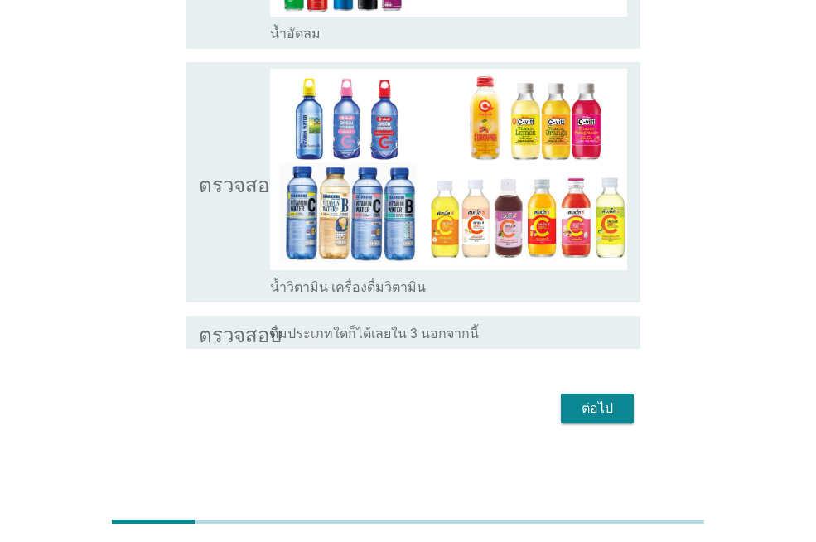
click at [223, 244] on icon "ตรวจสอบ" at bounding box center [240, 182] width 83 height 226
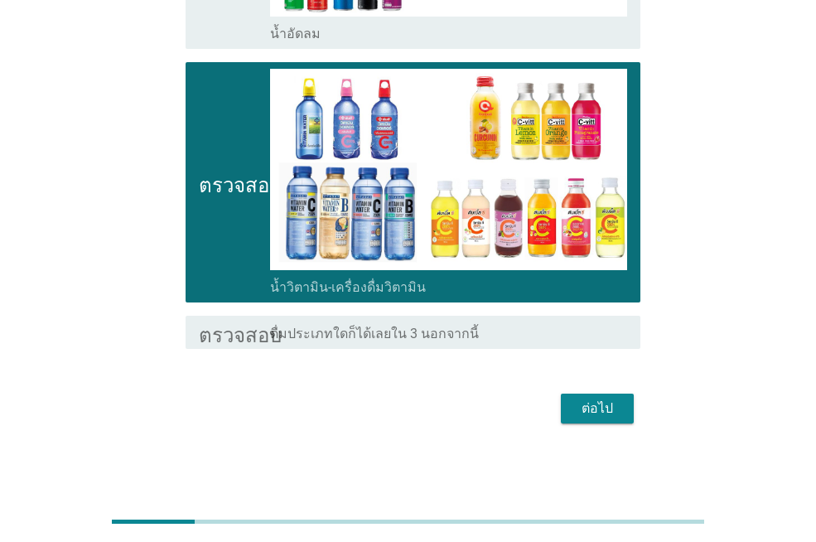
click at [592, 412] on font "ต่อไป" at bounding box center [597, 408] width 31 height 16
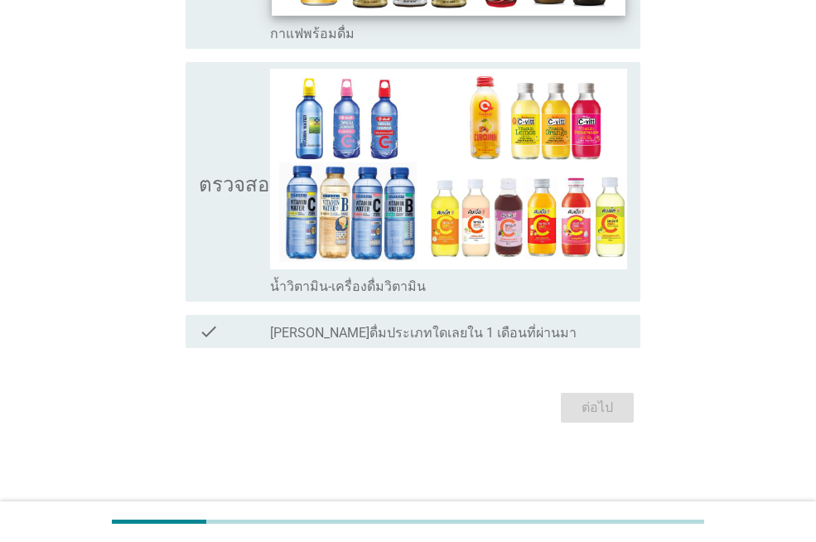
scroll to position [0, 0]
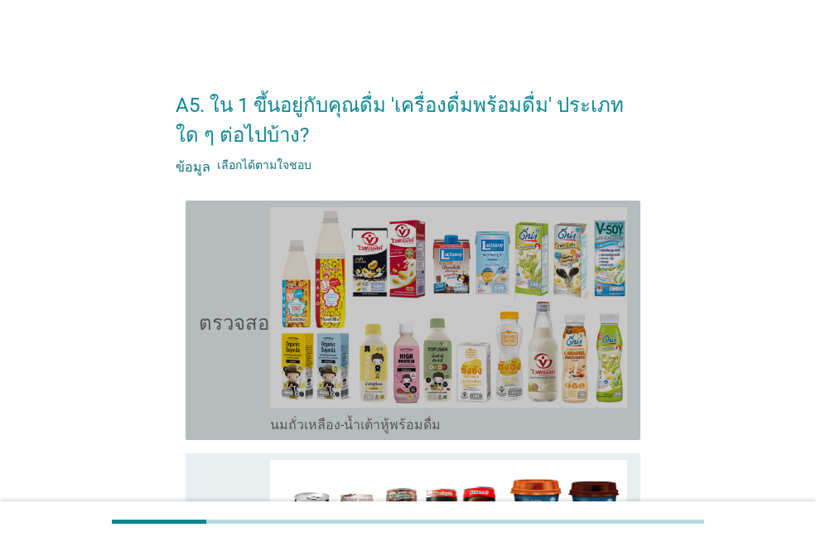
click at [220, 366] on icon "ตรวจสอบ" at bounding box center [240, 320] width 83 height 226
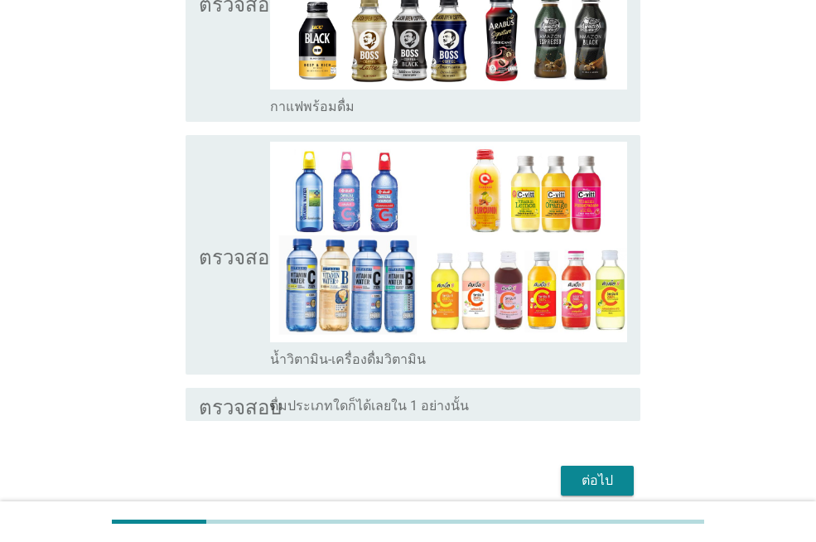
scroll to position [644, 0]
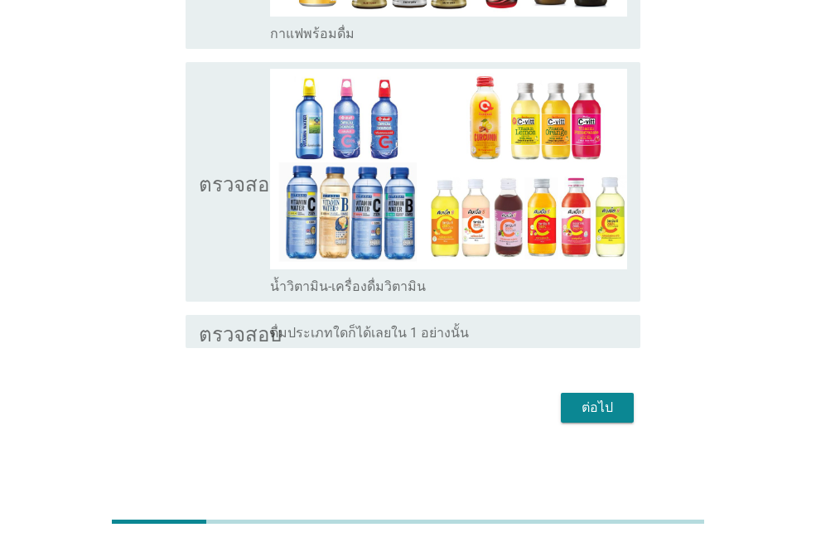
click at [595, 413] on font "ต่อไป" at bounding box center [597, 407] width 31 height 16
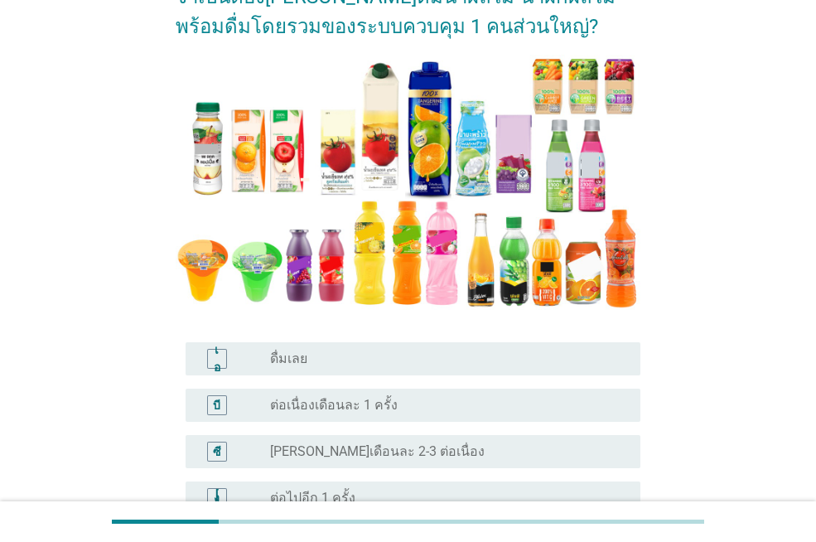
scroll to position [166, 0]
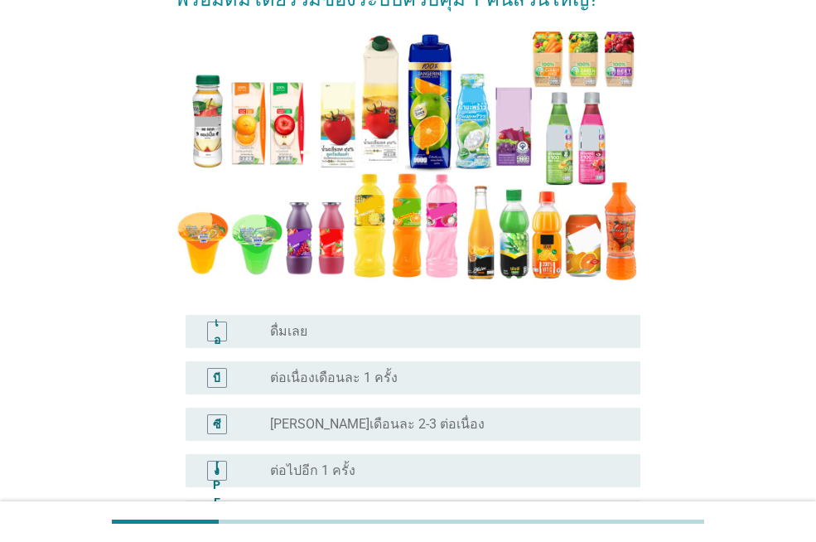
click at [428, 379] on div "ปุ่มวิทยุ[PERSON_NAME]เลือก ต่อเนื่องเดือนละ 1 ครั้ง" at bounding box center [442, 378] width 344 height 17
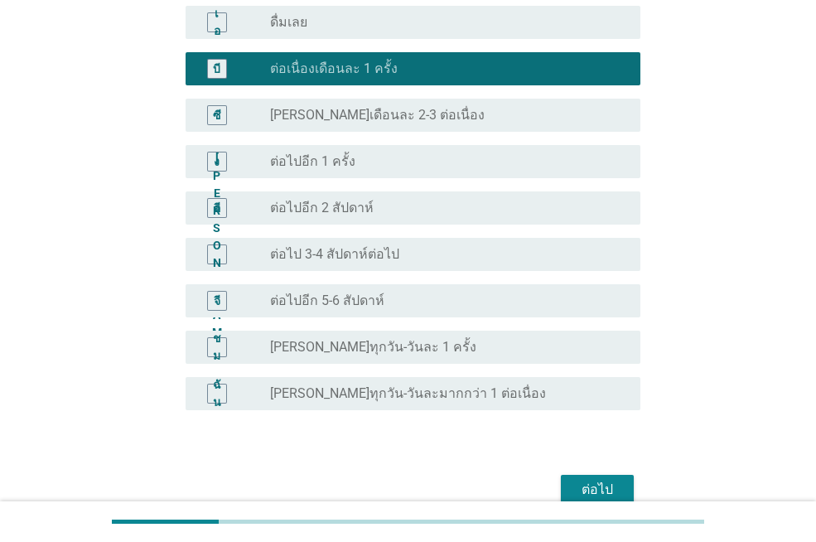
scroll to position [497, 0]
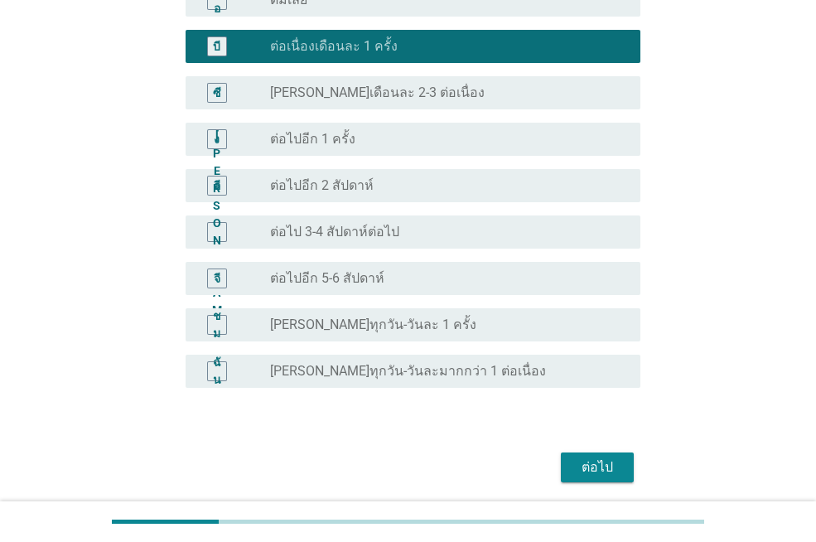
click at [597, 469] on font "ต่อไป" at bounding box center [597, 467] width 31 height 16
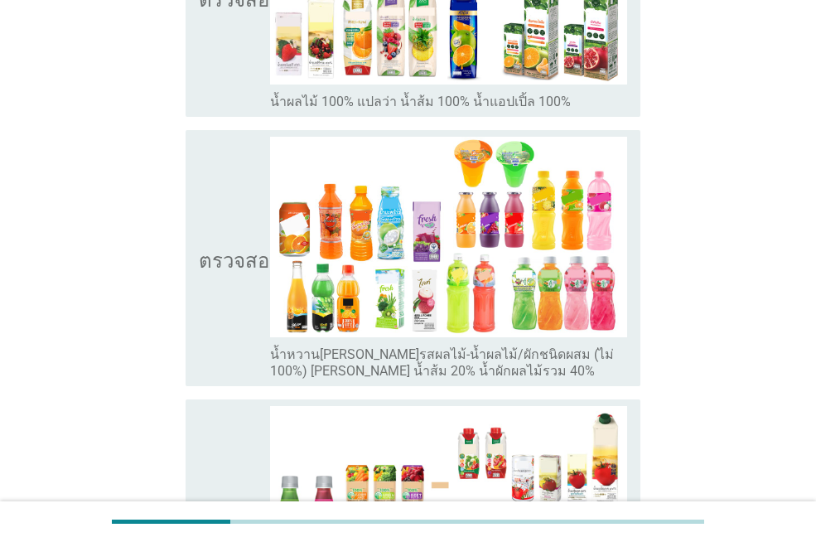
scroll to position [331, 0]
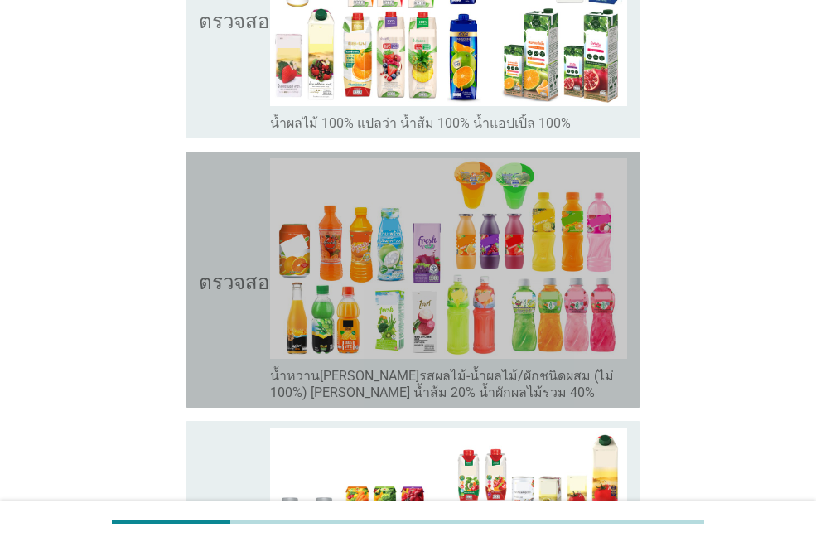
click at [238, 252] on icon "ตรวจสอบ" at bounding box center [240, 279] width 83 height 243
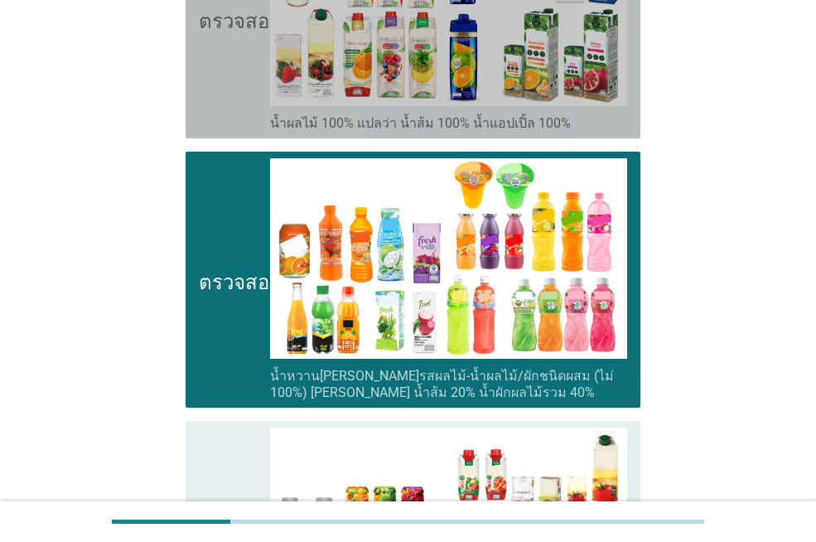
click at [241, 107] on icon "ตรวจสอบ" at bounding box center [240, 19] width 83 height 226
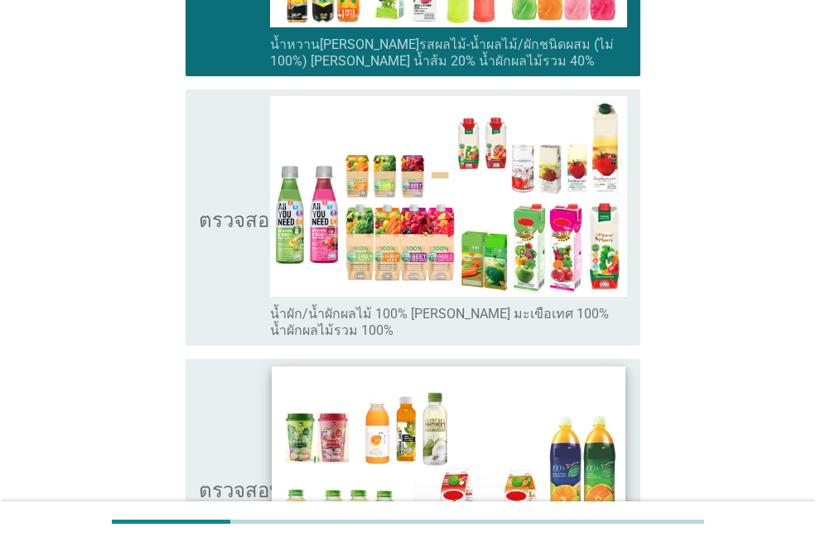
scroll to position [994, 0]
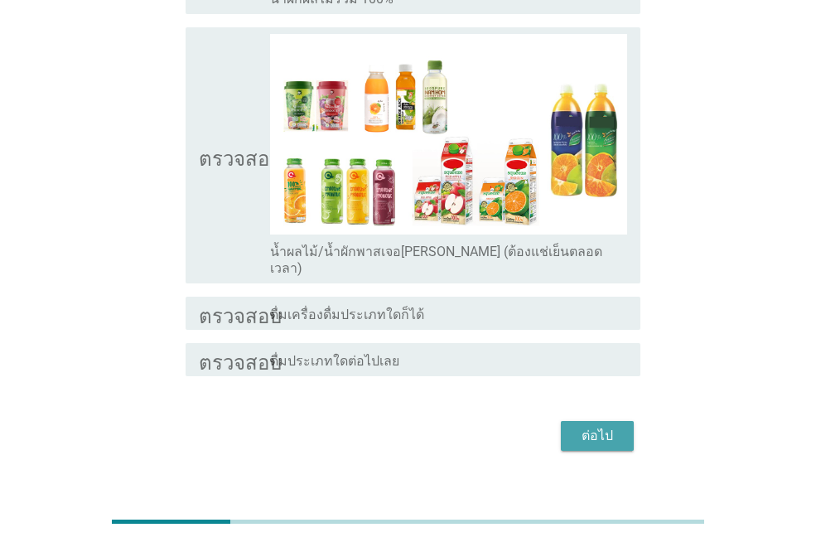
click at [615, 426] on div "ต่อไป" at bounding box center [597, 436] width 46 height 20
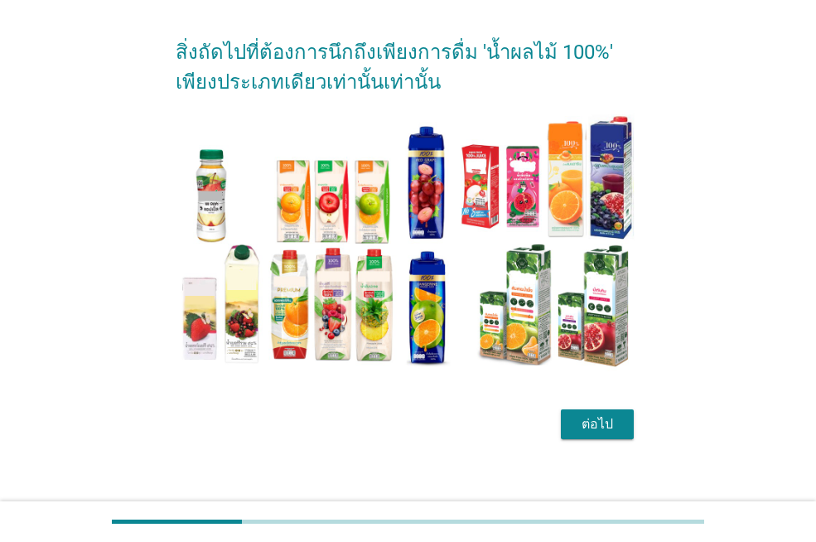
scroll to position [69, 0]
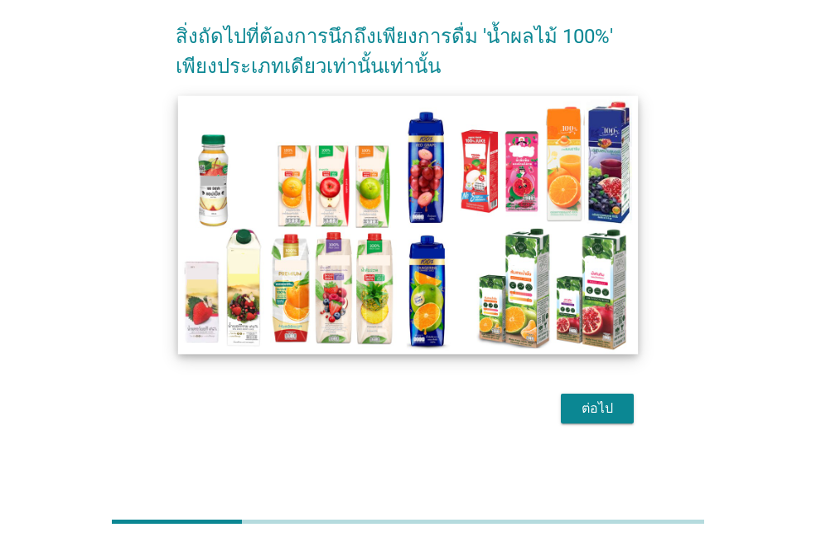
click at [552, 305] on img at bounding box center [408, 224] width 460 height 259
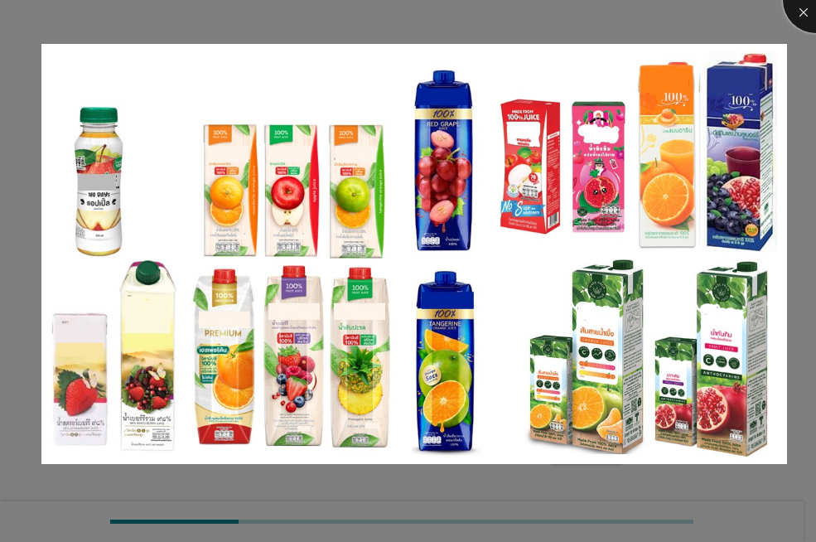
click at [804, 15] on div at bounding box center [816, 0] width 66 height 66
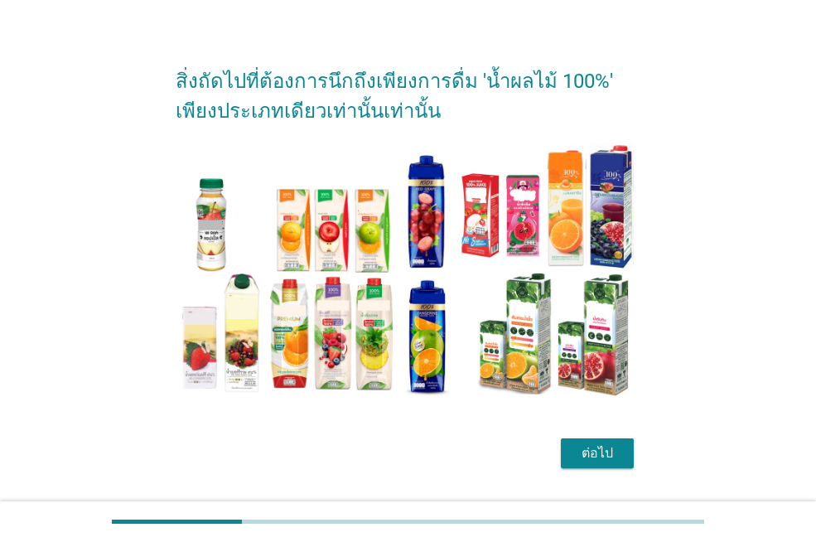
scroll to position [69, 0]
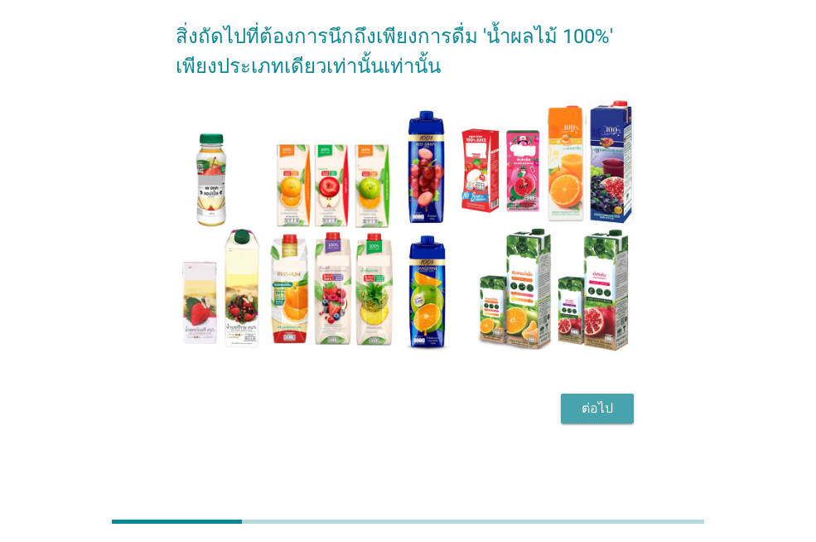
click at [595, 407] on font "ต่อไป" at bounding box center [597, 408] width 31 height 16
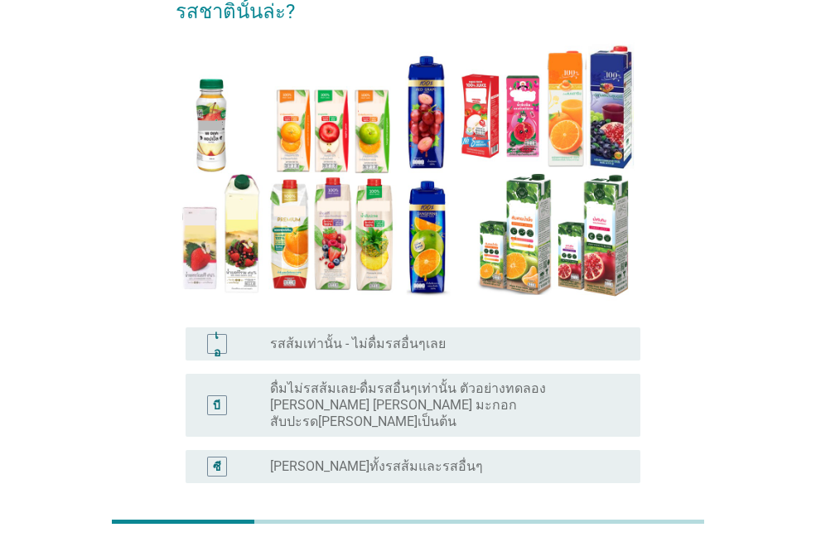
scroll to position [166, 0]
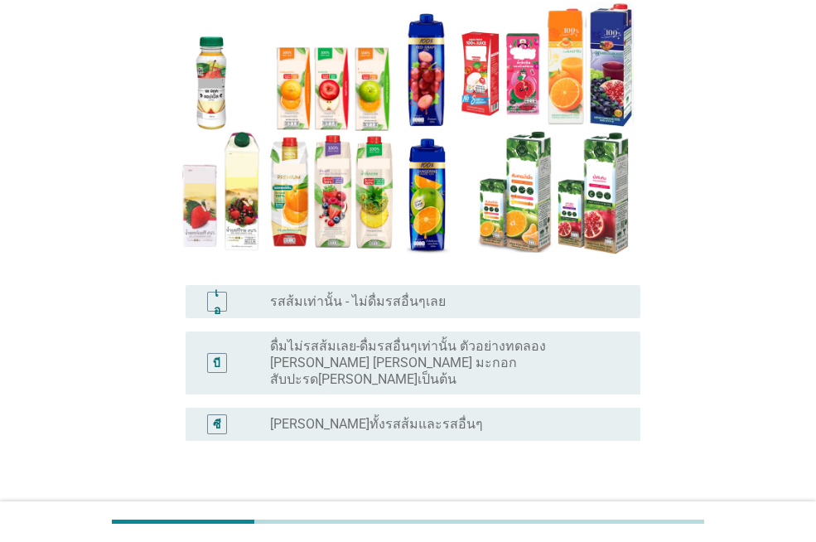
click at [434, 416] on div "ปุ่มวิทยุ[PERSON_NAME]เลือก [PERSON_NAME]ทั้งรสส้มและรสอื่นๆ" at bounding box center [442, 424] width 344 height 17
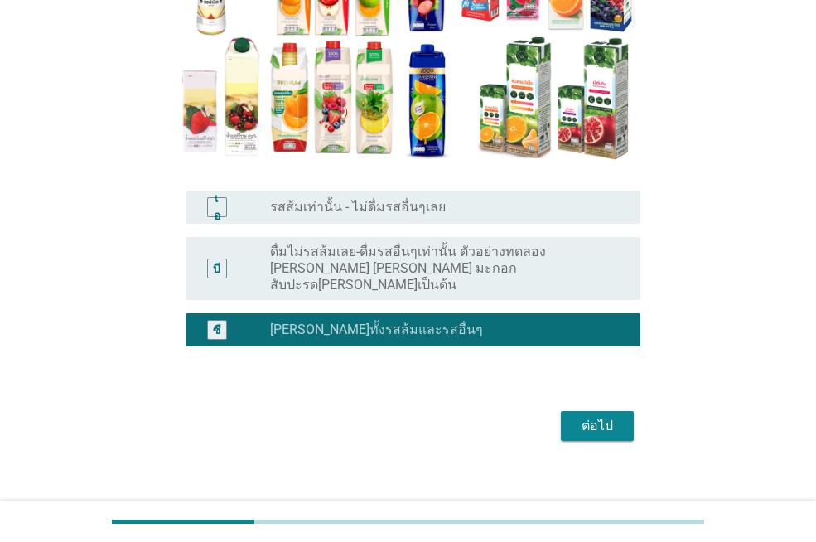
scroll to position [261, 0]
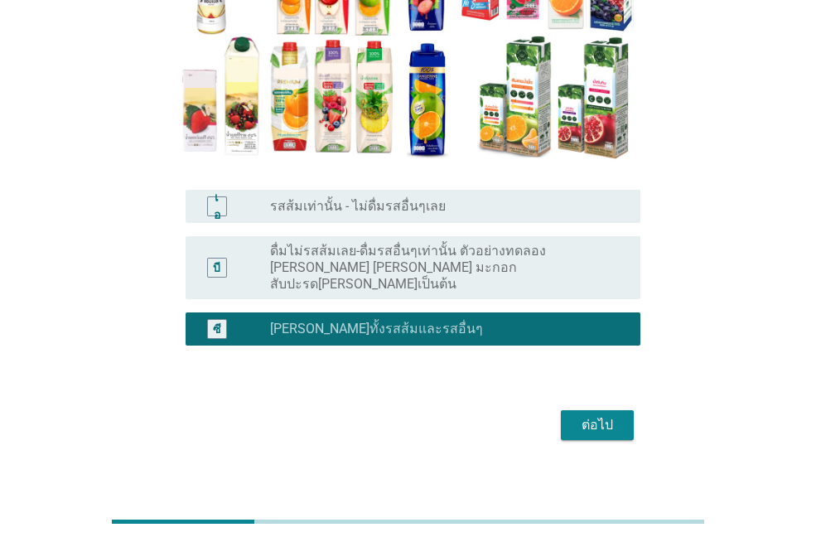
click at [601, 417] on font "ต่อไป" at bounding box center [597, 425] width 31 height 16
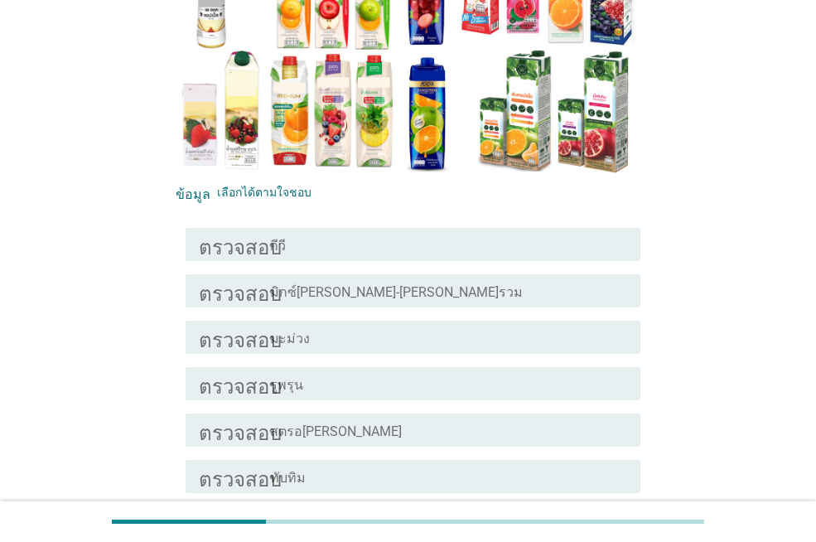
scroll to position [249, 0]
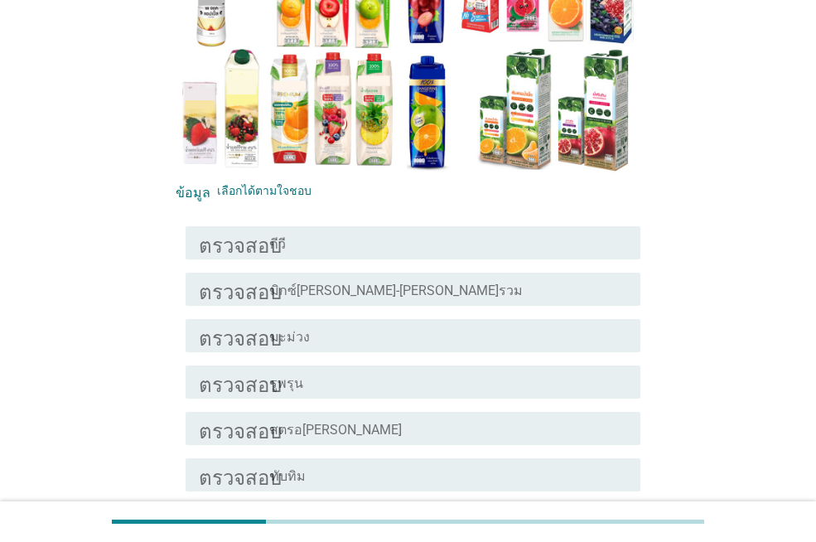
click at [431, 290] on div "โครงร่างกล่องกาเครื่องหมายว่าง มิกซ์[PERSON_NAME]-[PERSON_NAME]รวม" at bounding box center [448, 289] width 357 height 20
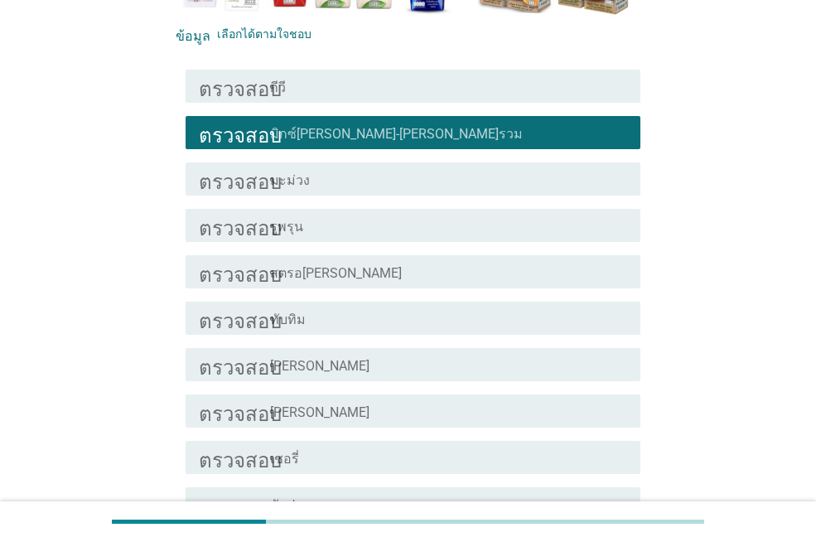
scroll to position [414, 0]
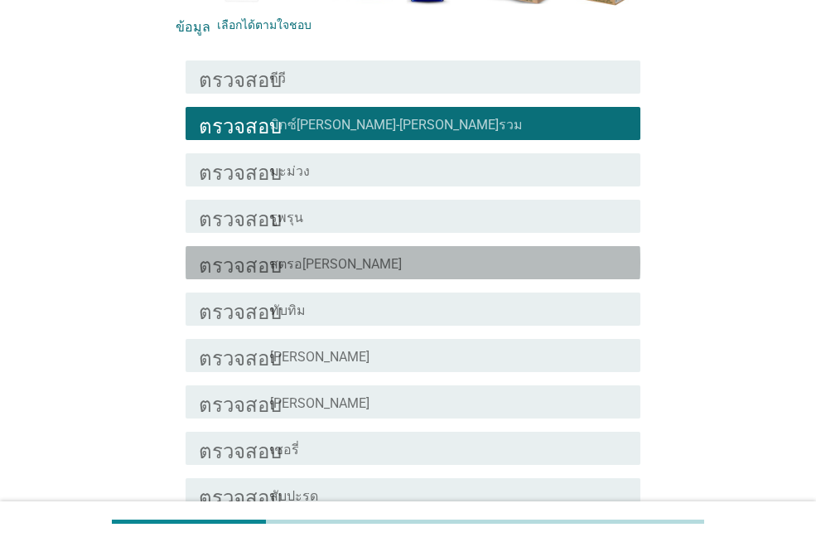
click at [391, 270] on div "โครงร่างกล่องกาเครื่องหมายว่าง สตรอ[PERSON_NAME]" at bounding box center [448, 263] width 357 height 20
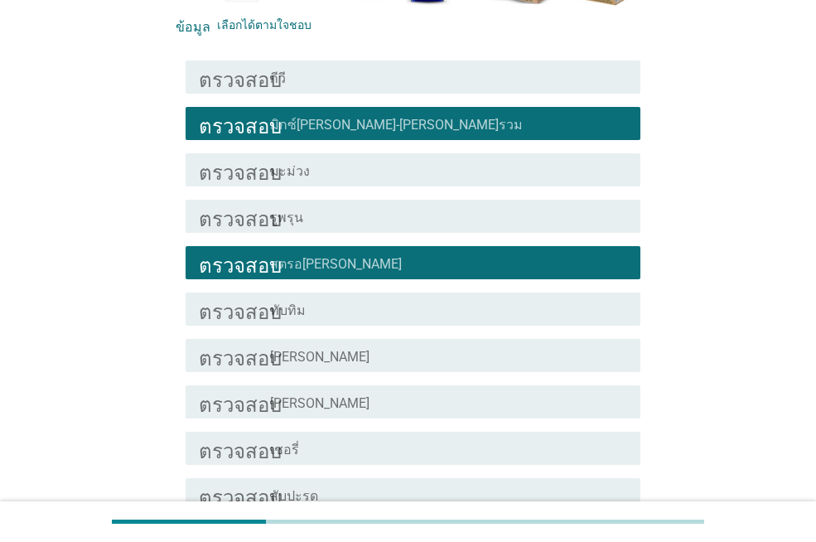
click at [375, 354] on div "โครงร่างกล่องกาเครื่องหมายว่าง [PERSON_NAME]" at bounding box center [448, 356] width 357 height 20
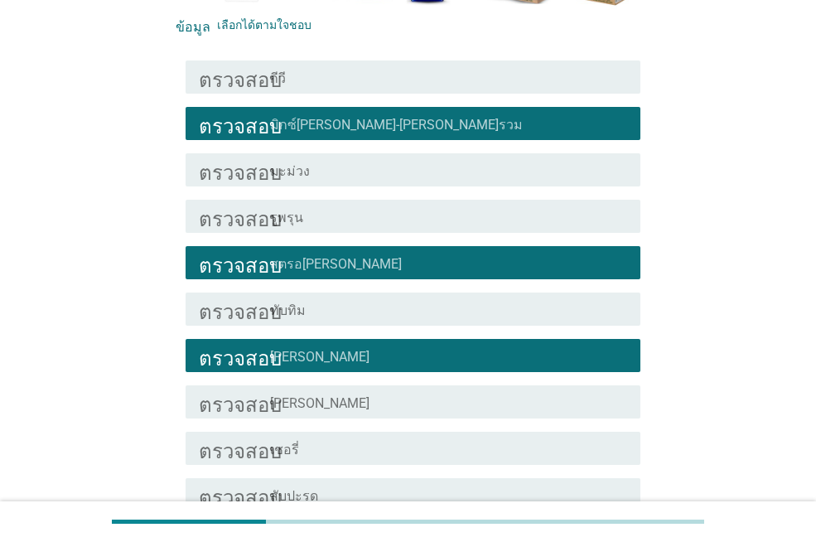
click at [376, 397] on div "โครงร่างกล่องกาเครื่องหมายว่าง [PERSON_NAME]" at bounding box center [448, 402] width 357 height 20
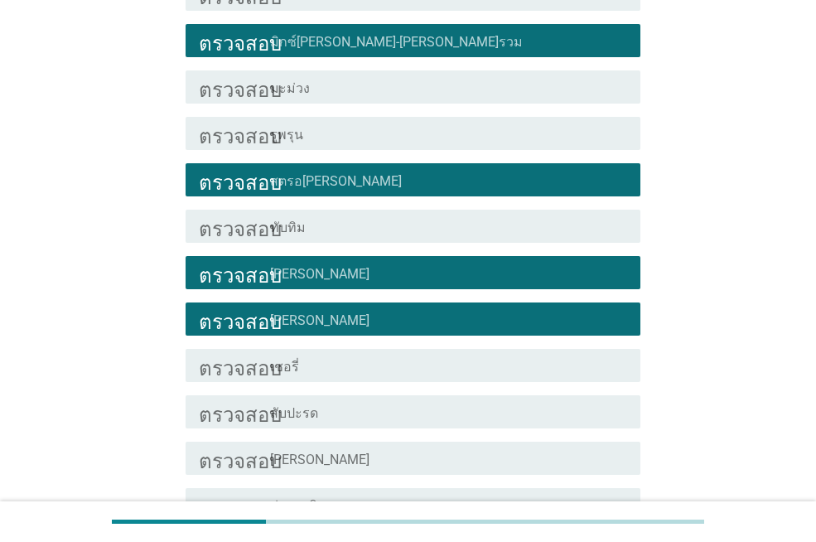
scroll to position [580, 0]
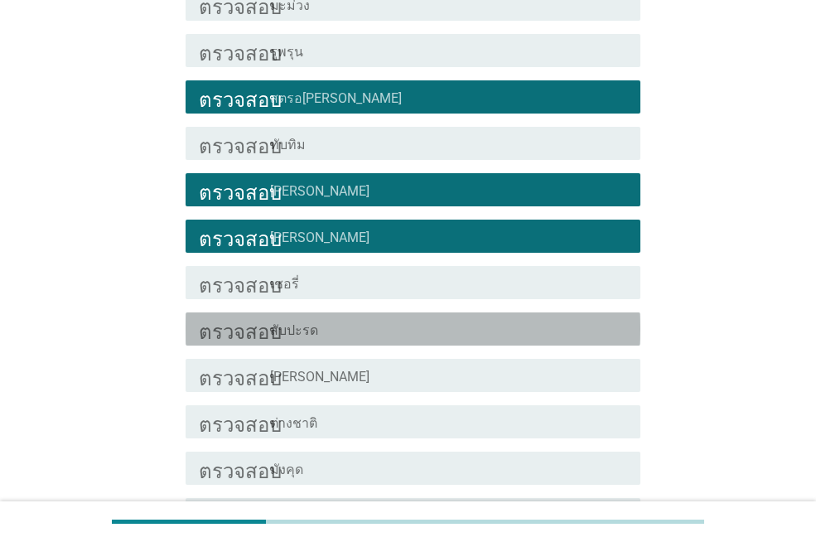
click at [399, 330] on div "โครงร่างกล่องกาเครื่องหมายว่าง สับปะรด" at bounding box center [448, 329] width 357 height 20
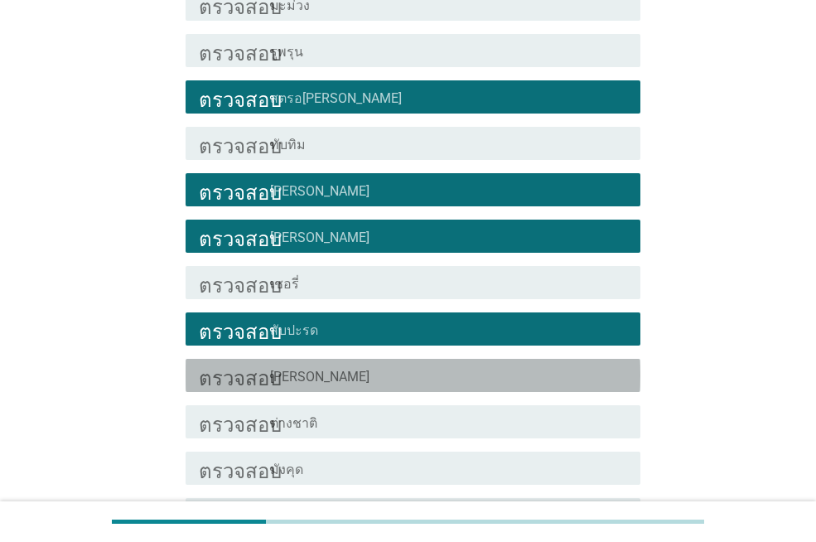
click at [386, 370] on div "โครงร่างกล่องกาเครื่องหมายว่าง [PERSON_NAME]" at bounding box center [448, 375] width 357 height 20
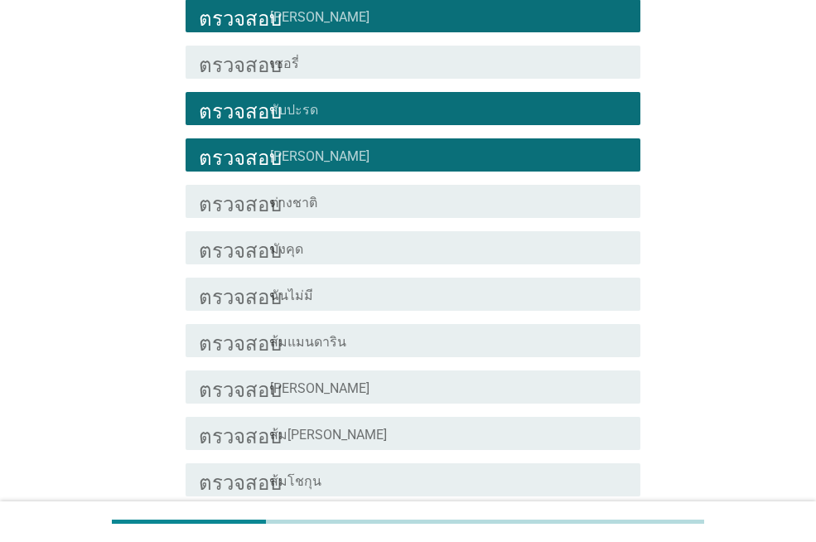
scroll to position [829, 0]
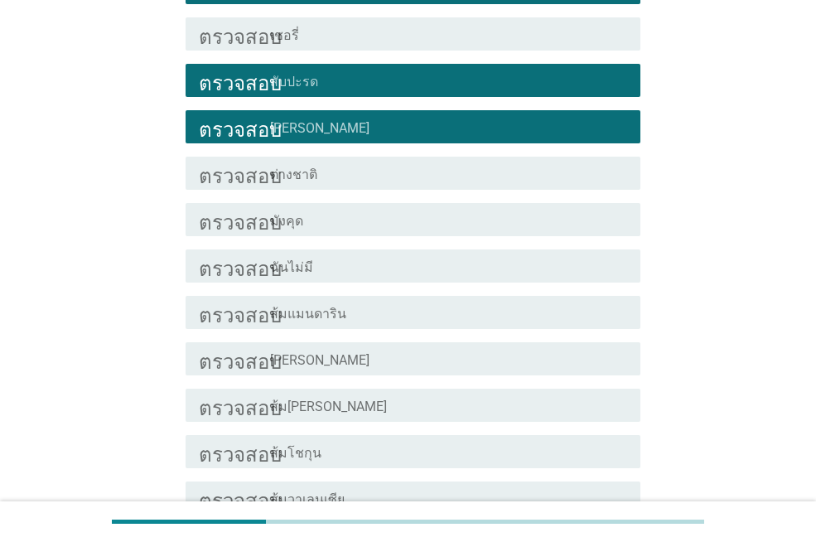
click at [396, 314] on div "โครงร่างกล่องกาเครื่องหมายว่าง ส้มแมนดาริน" at bounding box center [448, 312] width 357 height 20
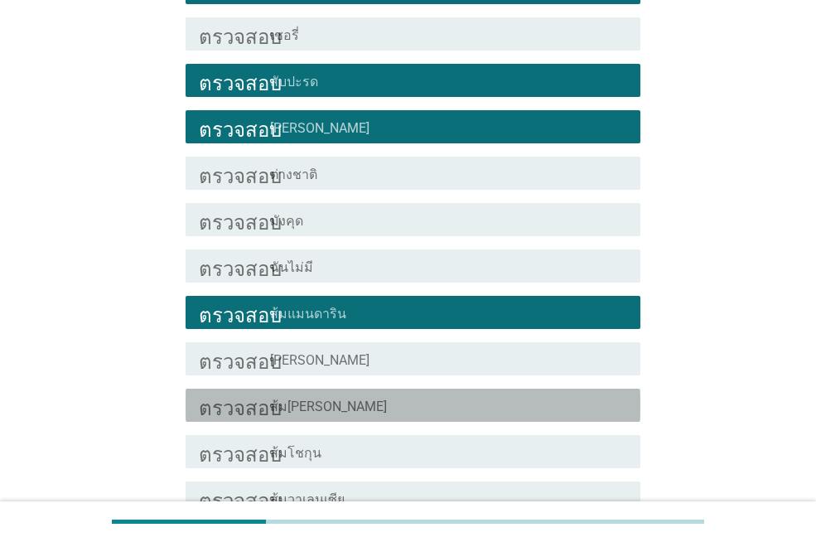
click at [366, 408] on div "โครงร่างกล่องกาเครื่องหมายว่าง ส้ม[PERSON_NAME]" at bounding box center [448, 405] width 357 height 20
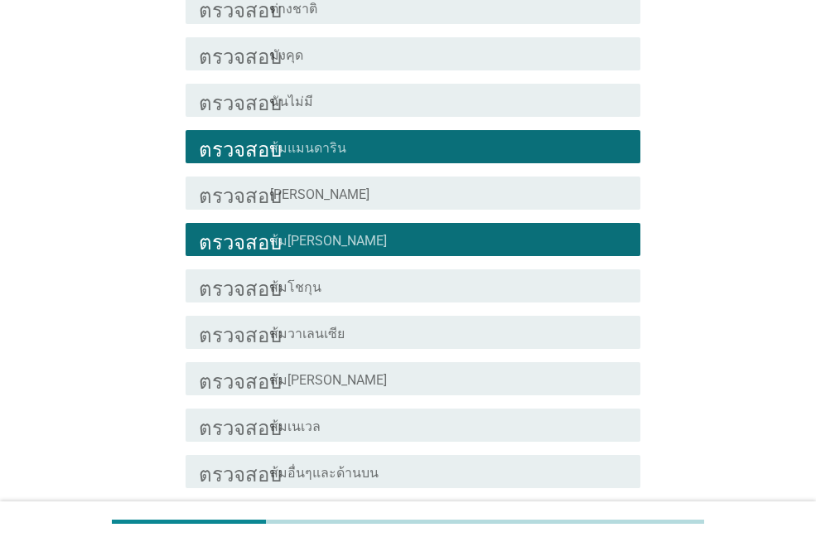
scroll to position [1077, 0]
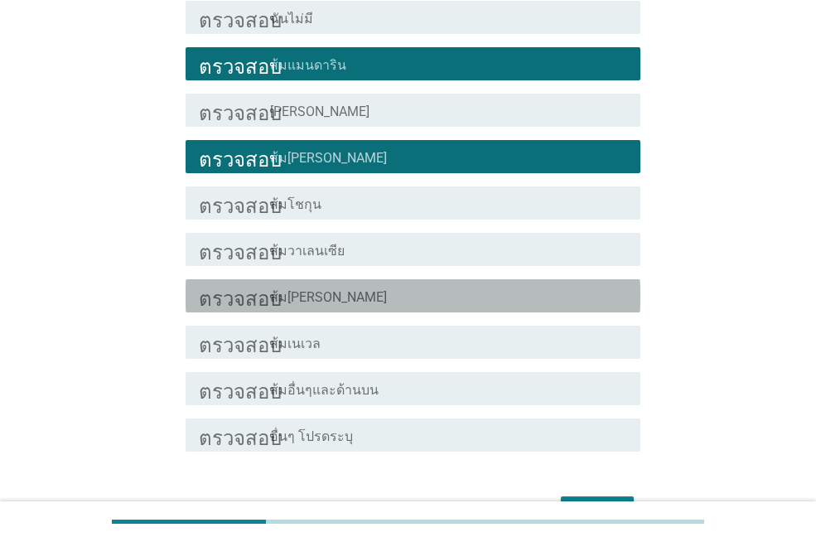
click at [418, 299] on div "โครงร่างกล่องกาเครื่องหมายว่าง ส้ม[PERSON_NAME]" at bounding box center [448, 296] width 357 height 20
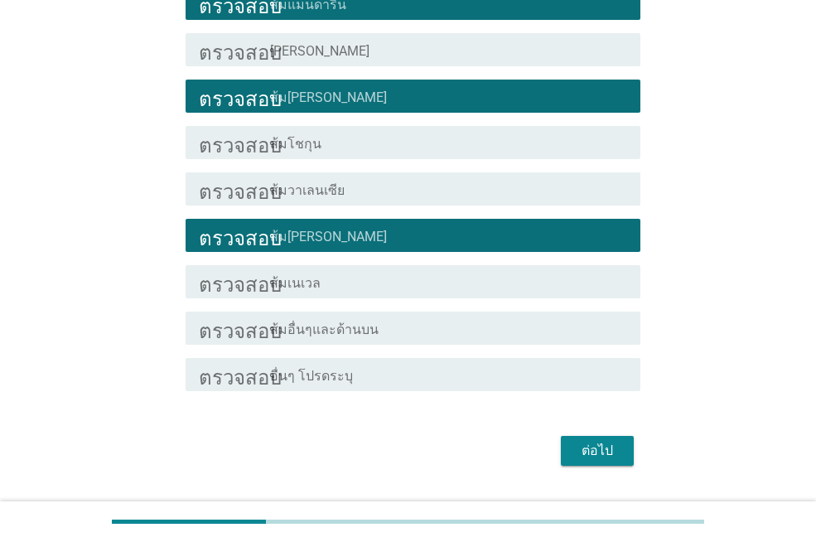
scroll to position [1180, 0]
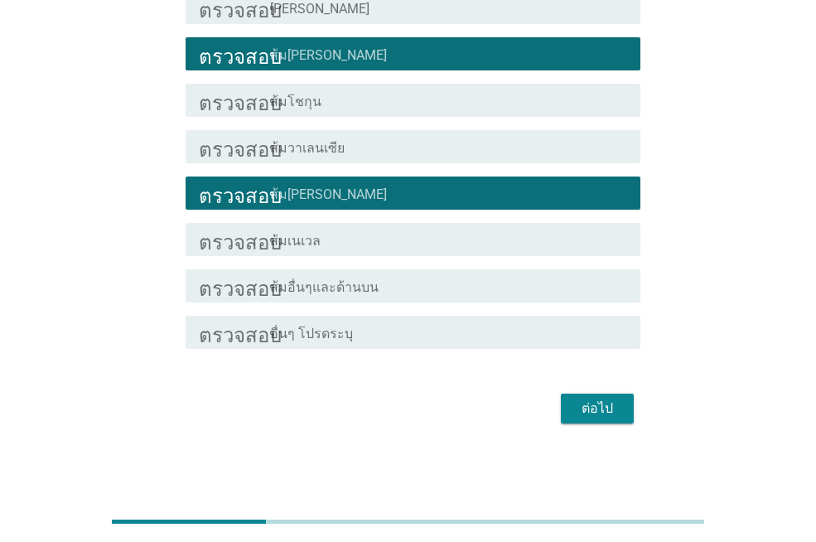
click at [610, 403] on font "ต่อไป" at bounding box center [597, 408] width 31 height 16
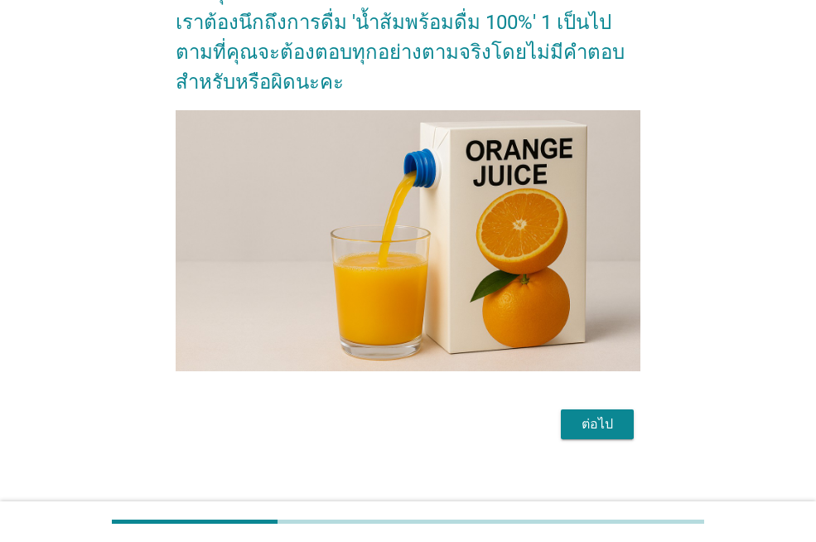
scroll to position [128, 0]
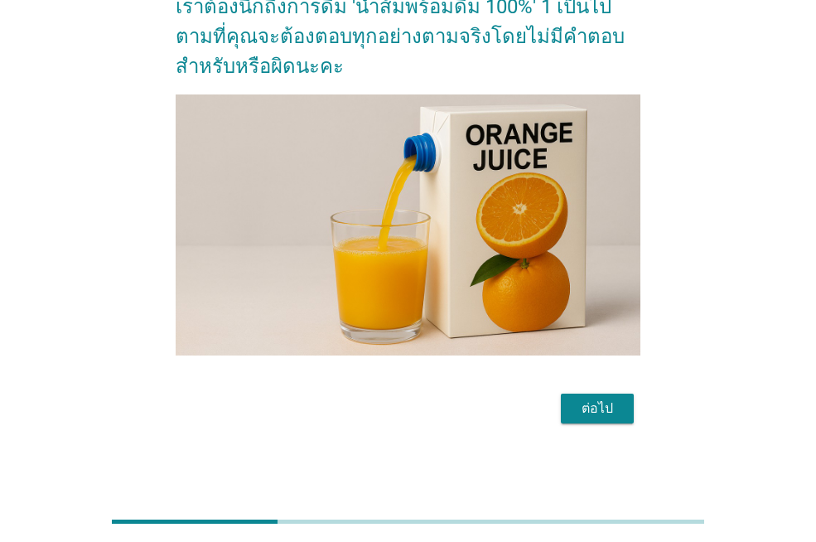
click at [605, 408] on font "ต่อไป" at bounding box center [597, 408] width 31 height 16
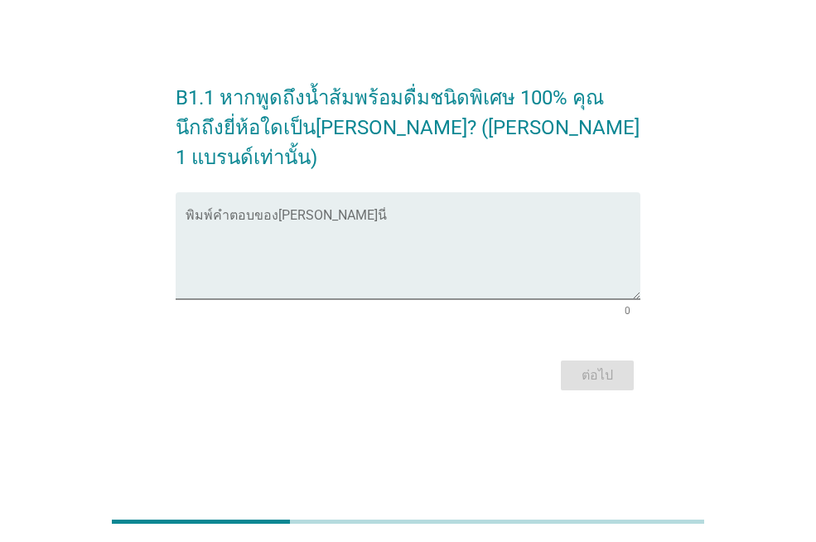
scroll to position [0, 0]
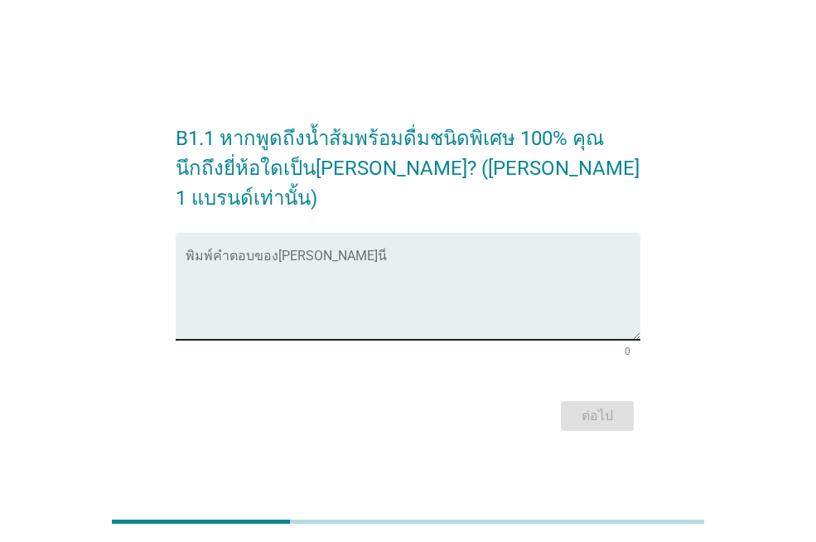
click at [441, 255] on textarea "พิมพ์คำตอบของคุณที่นี่" at bounding box center [413, 296] width 455 height 87
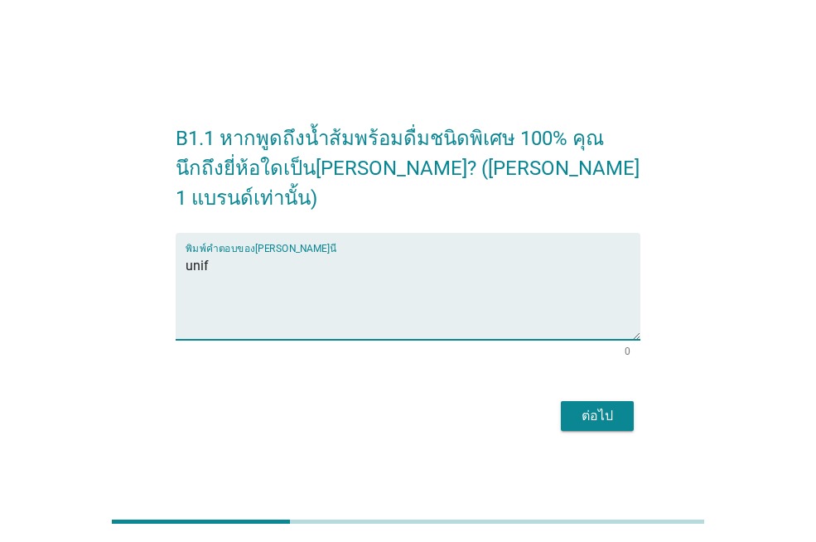
type textarea "unif"
click at [614, 406] on div "ต่อไป" at bounding box center [597, 416] width 46 height 20
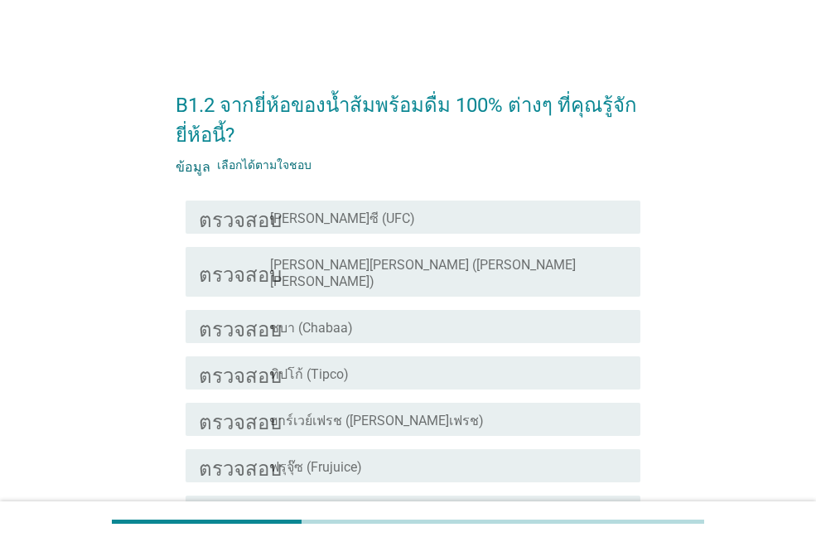
click at [452, 225] on div "โครงร่างกล่องกาเครื่องหมายว่าง [PERSON_NAME]ซี (UFC)" at bounding box center [448, 217] width 357 height 20
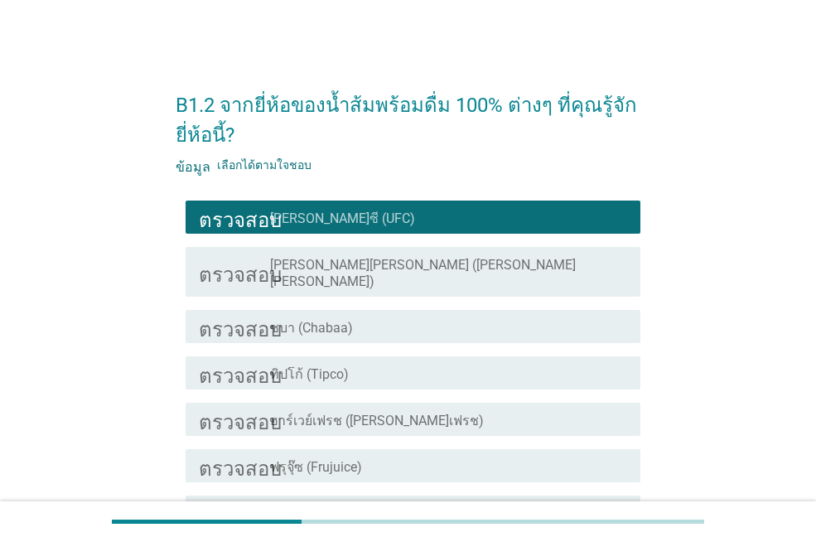
click at [489, 363] on div "โครงร่างกล่องกาเครื่องหมายว่าง ทิปโก้ (Tipco)" at bounding box center [448, 373] width 357 height 20
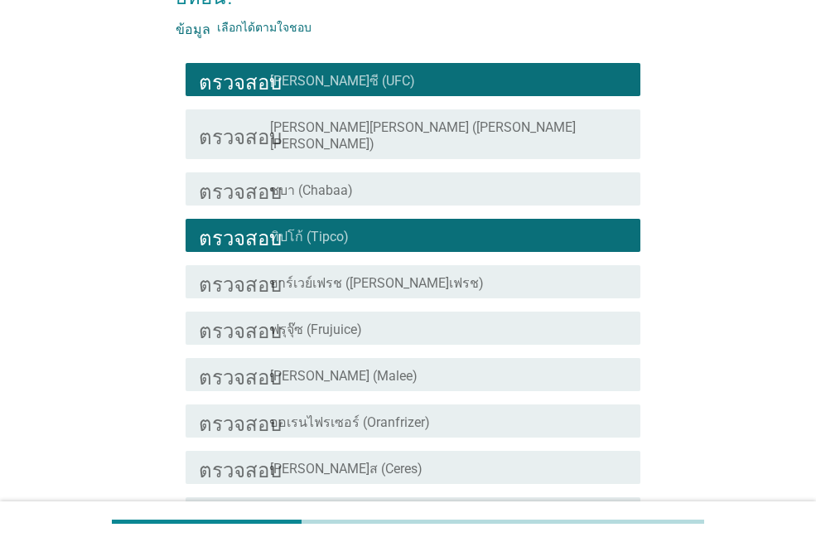
scroll to position [166, 0]
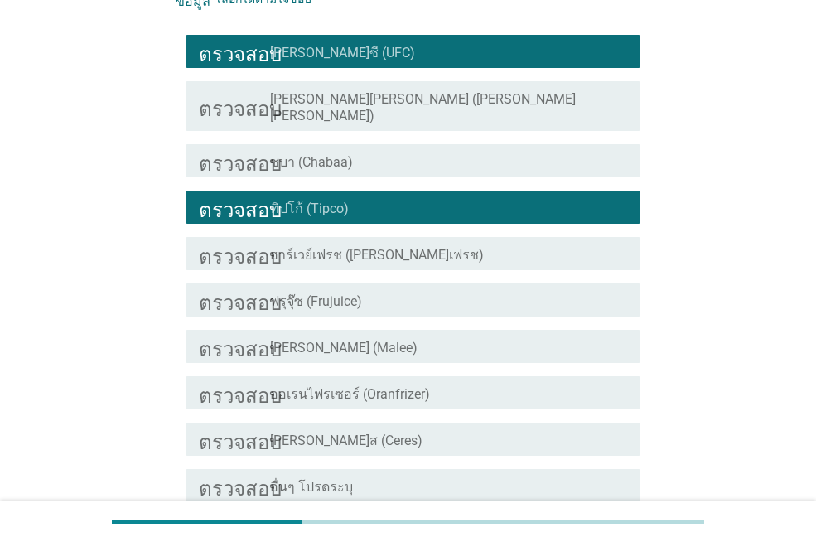
click at [490, 336] on div "โครงร่างกล่องกาเครื่องหมายว่าง [PERSON_NAME] (Malee)" at bounding box center [448, 346] width 357 height 20
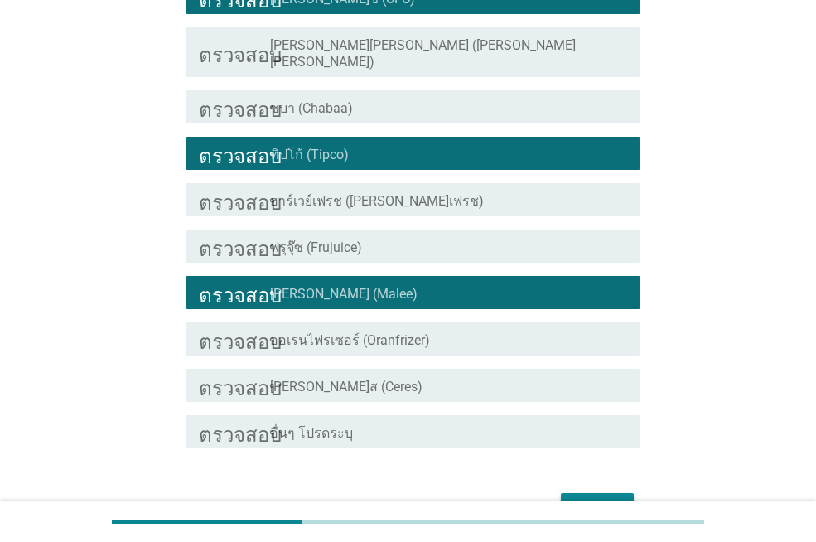
scroll to position [249, 0]
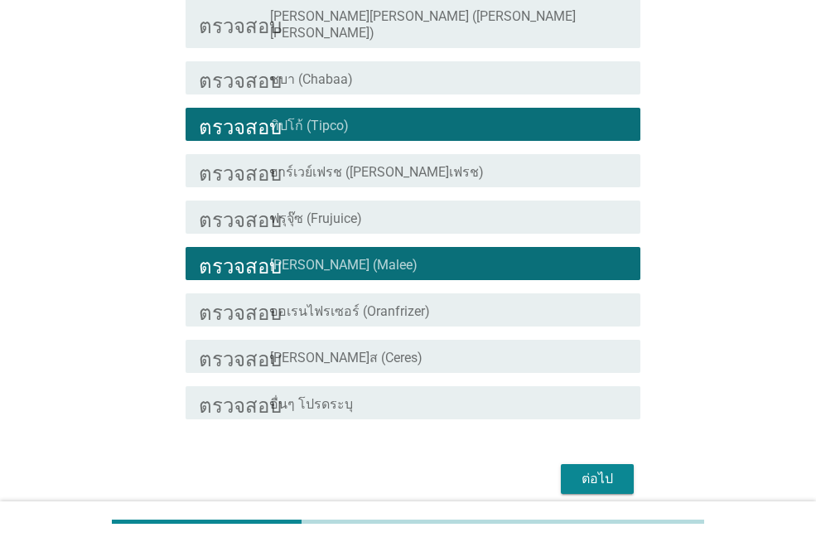
click at [620, 469] on div "ต่อไป" at bounding box center [597, 479] width 46 height 20
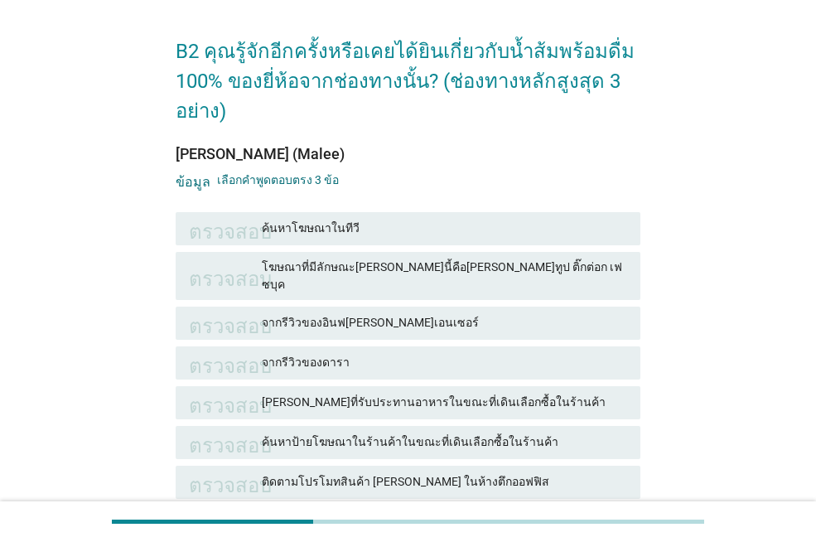
scroll to position [83, 0]
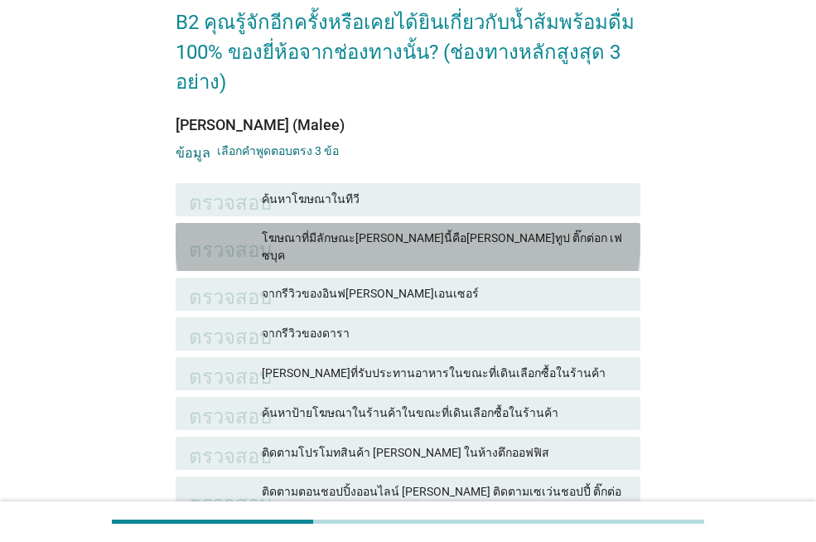
click at [534, 236] on font "โฆษณาที่มีลักษณะ[PERSON_NAME]นี้คือ[PERSON_NAME]ทูป ติ๊กต่อก เฟซบุค" at bounding box center [444, 247] width 365 height 35
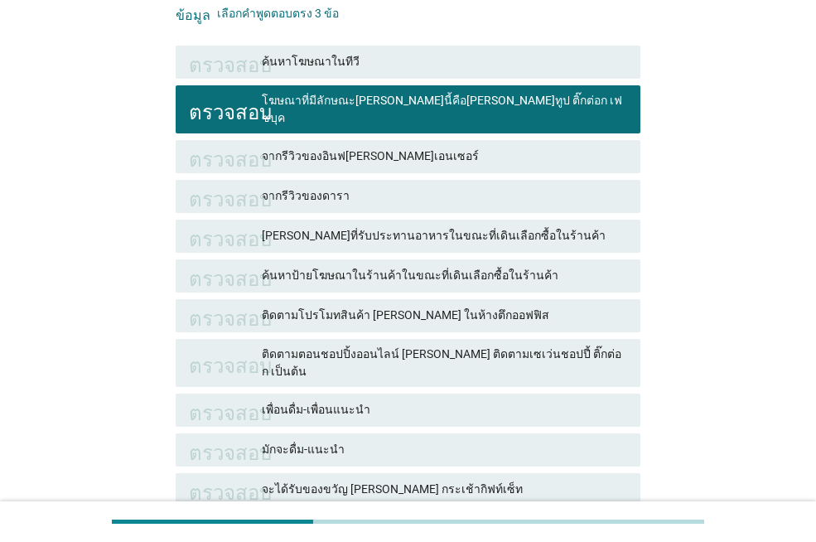
scroll to position [249, 0]
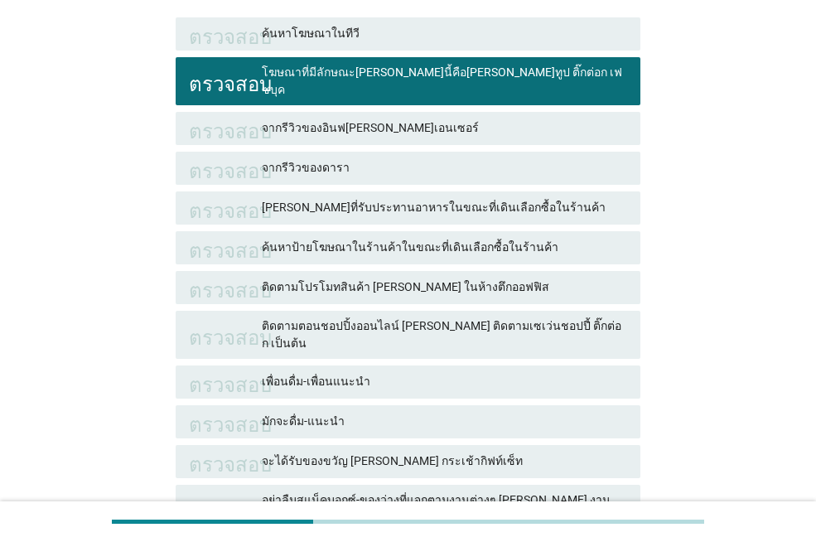
click at [451, 373] on font "เพื่อนดื่ม-เพื่อนแนะนำ" at bounding box center [444, 381] width 365 height 17
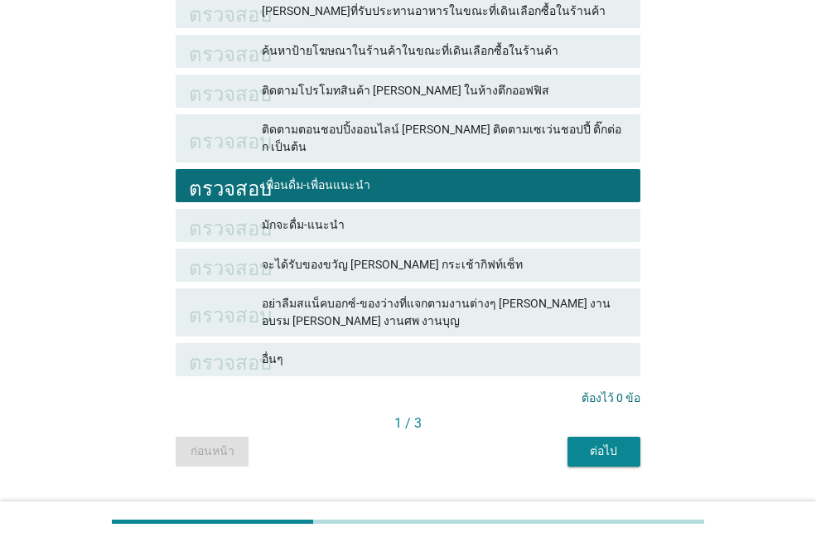
scroll to position [453, 0]
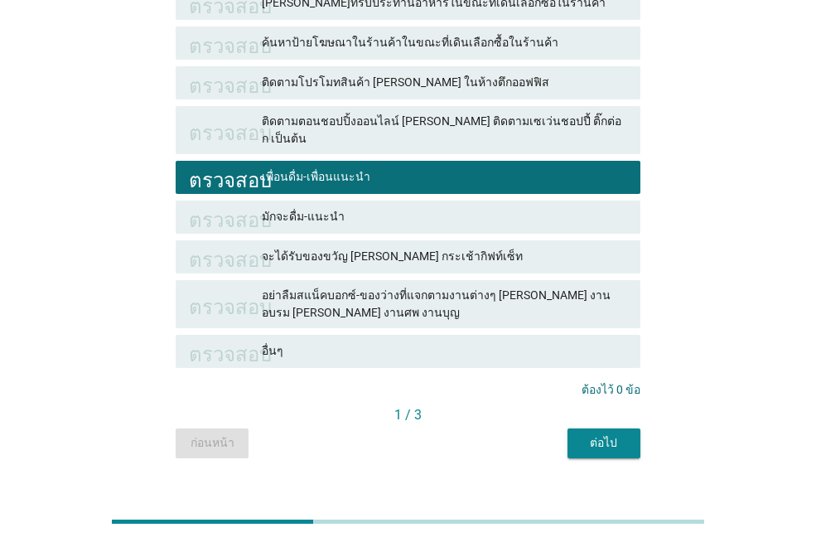
click at [615, 436] on font "ต่อไป" at bounding box center [603, 442] width 27 height 13
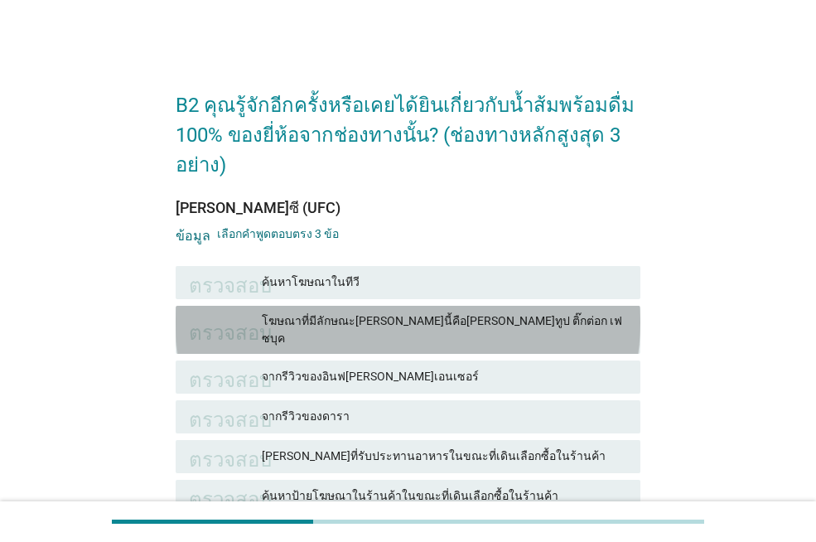
click at [539, 317] on font "โฆษณาที่มีลักษณะ[PERSON_NAME]นี้คือ[PERSON_NAME]ทูป ติ๊กต่อก เฟซบุค" at bounding box center [444, 329] width 365 height 35
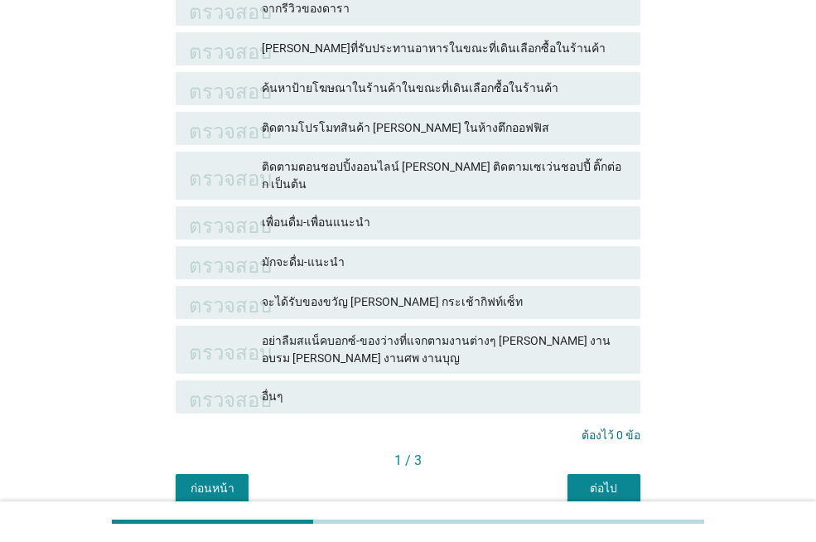
scroll to position [414, 0]
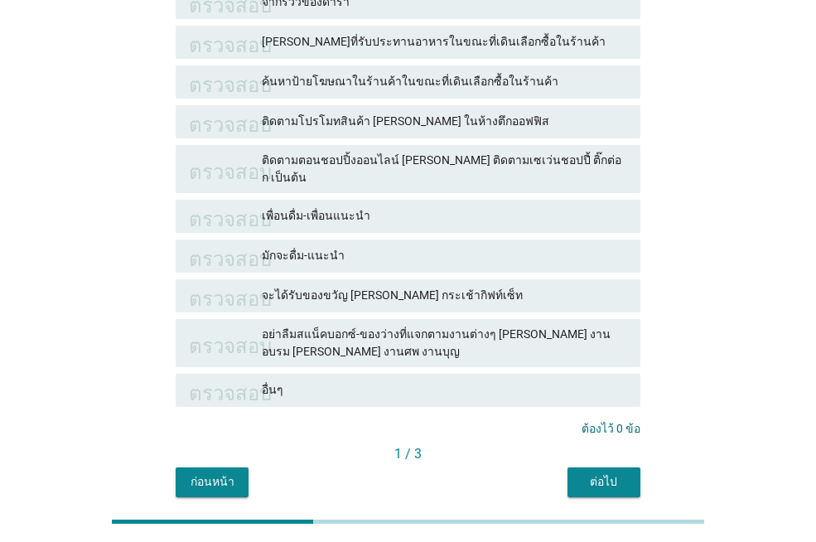
click at [604, 475] on font "ต่อไป" at bounding box center [603, 481] width 27 height 13
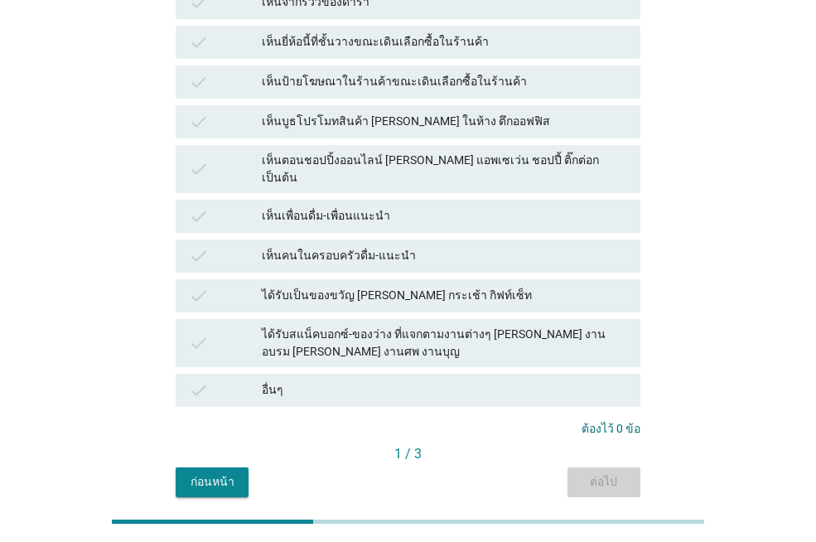
scroll to position [0, 0]
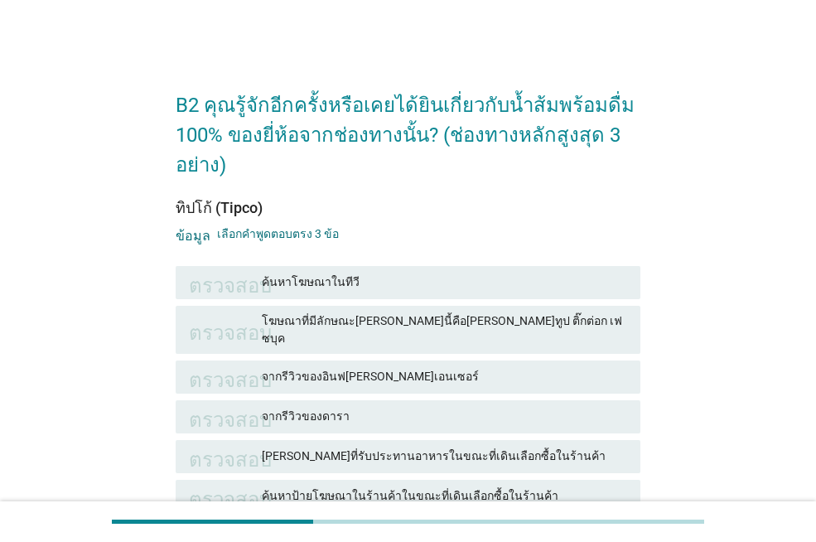
click at [494, 287] on font "ค้นหาโฆษณาในทีวี" at bounding box center [444, 281] width 365 height 17
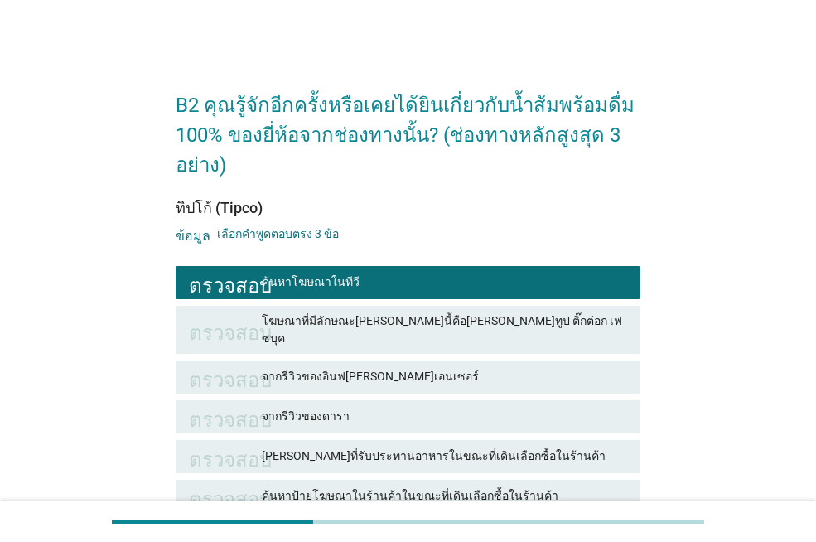
click at [491, 314] on font "โฆษณาที่มีลักษณะ[PERSON_NAME]นี้คือ[PERSON_NAME]ทูป ติ๊กต่อก เฟซบุค" at bounding box center [444, 329] width 365 height 35
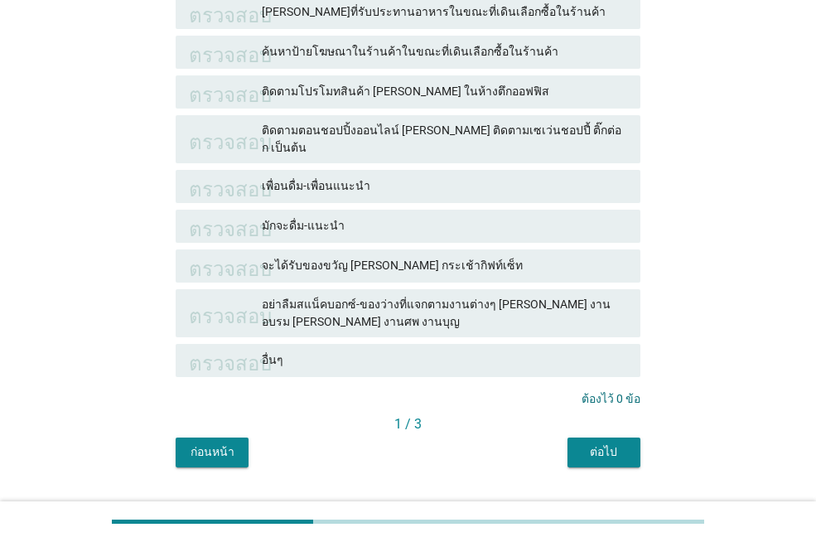
scroll to position [453, 0]
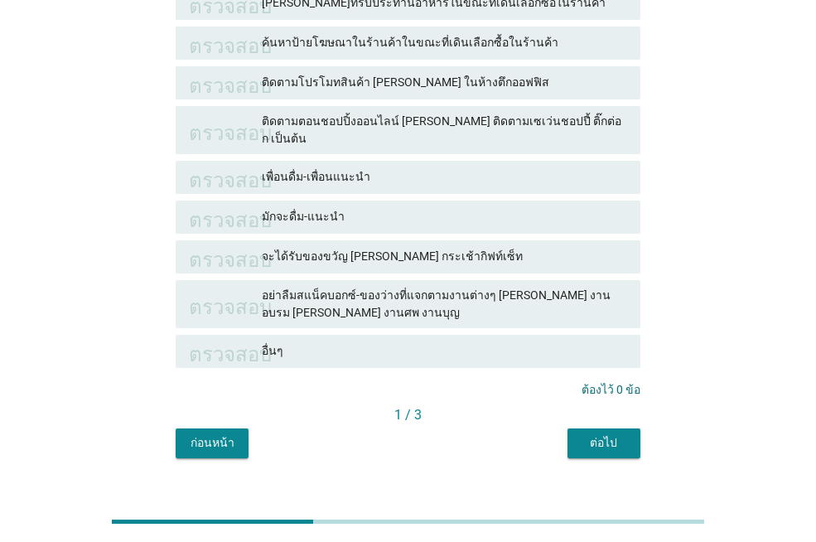
click at [456, 168] on font "เพื่อนดื่ม-เพื่อนแนะนำ" at bounding box center [444, 176] width 365 height 17
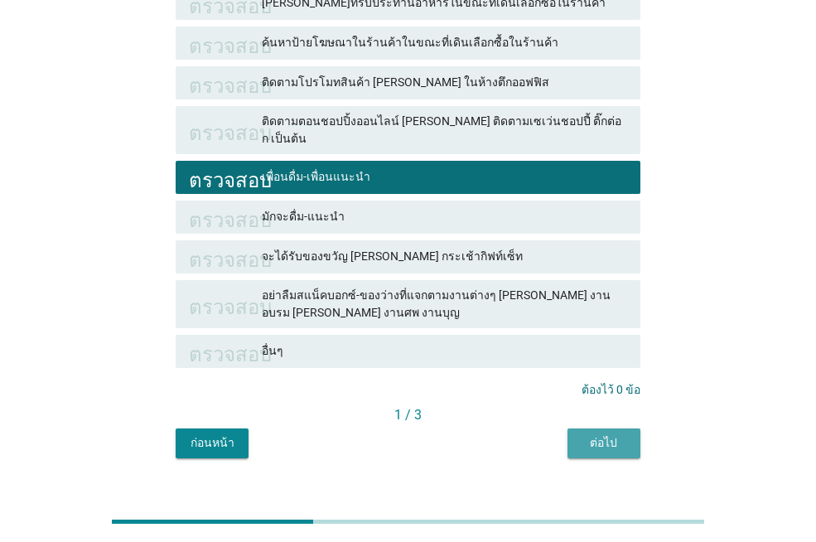
click at [600, 436] on font "ต่อไป" at bounding box center [603, 442] width 27 height 13
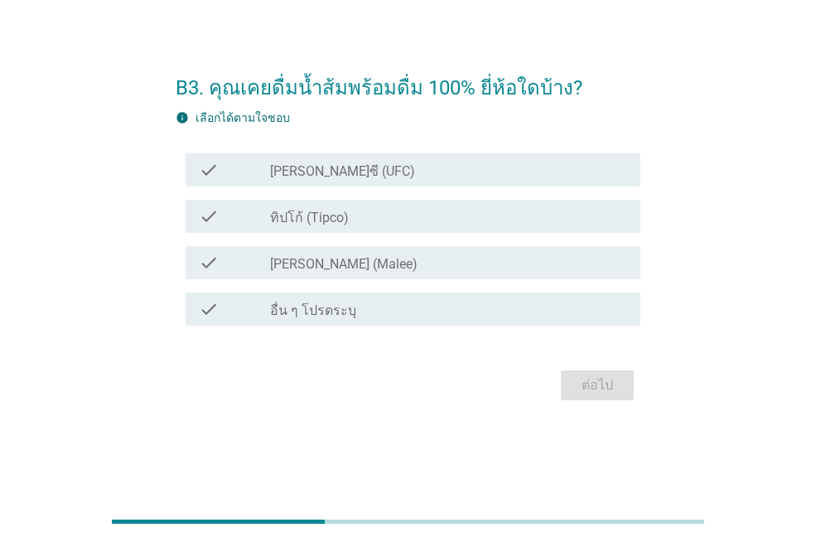
scroll to position [0, 0]
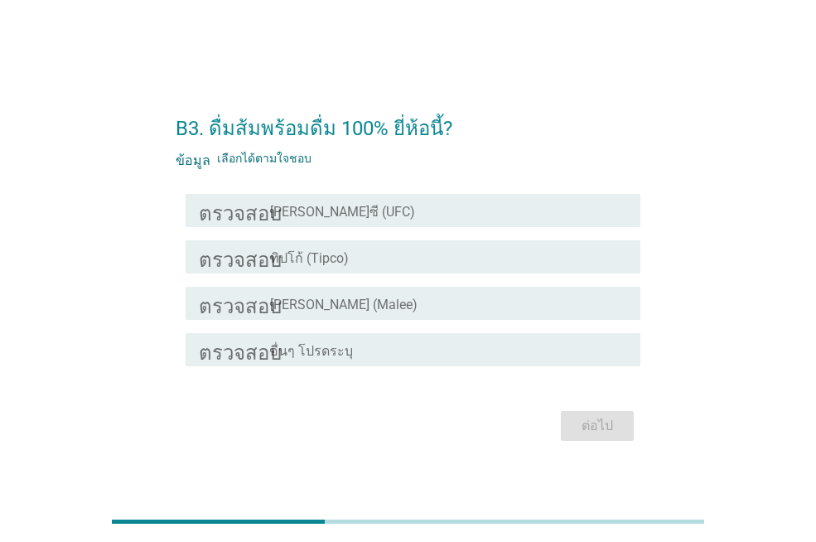
click at [417, 207] on div "โครงร่างกล่องกาเครื่องหมายว่าง [PERSON_NAME]ซี (UFC)" at bounding box center [448, 211] width 357 height 20
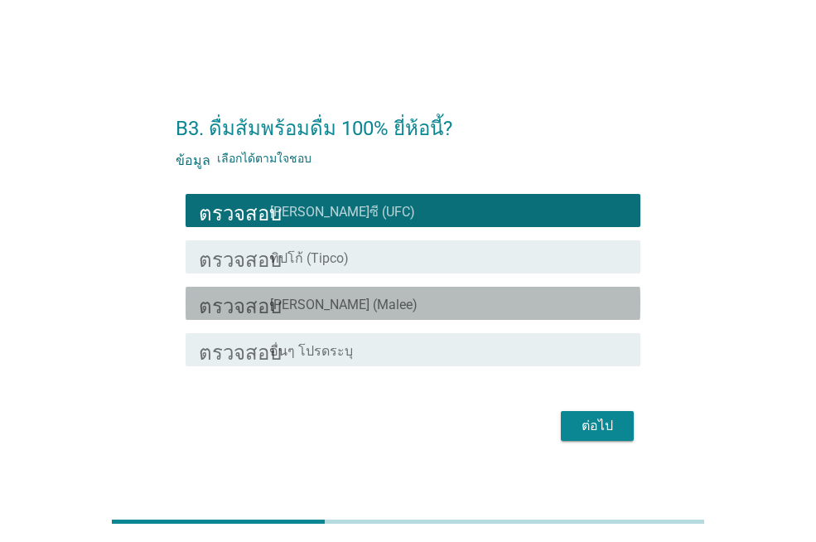
click at [384, 299] on div "โครงร่างกล่องกาเครื่องหมายว่าง [PERSON_NAME] (Malee)" at bounding box center [448, 303] width 357 height 20
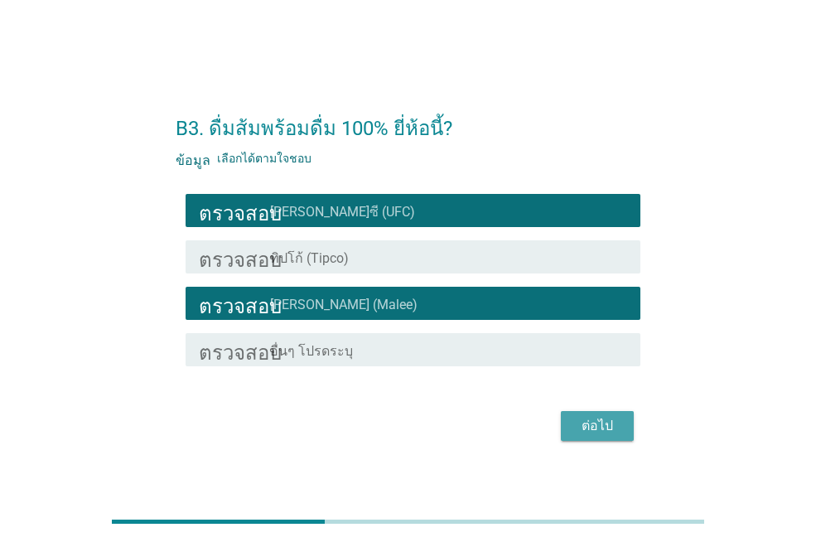
click at [602, 424] on font "ต่อไป" at bounding box center [597, 426] width 31 height 16
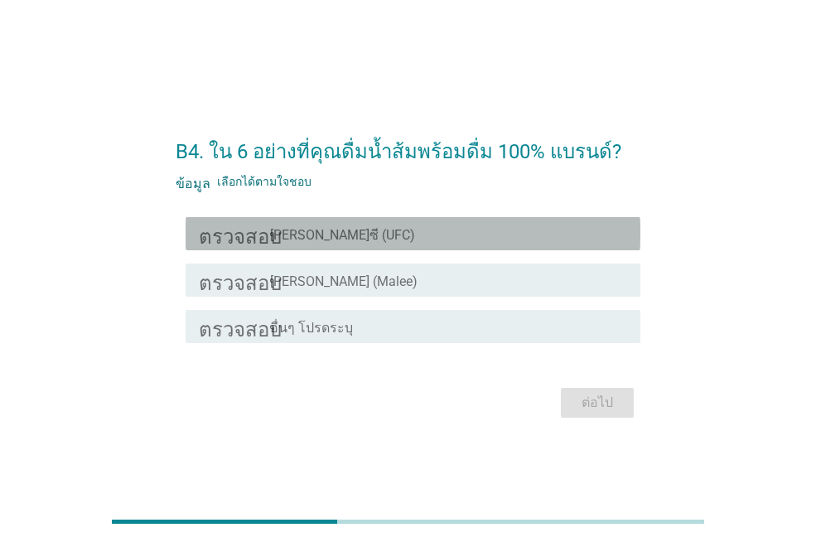
click at [400, 240] on div "โครงร่างกล่องกาเครื่องหมายว่าง [PERSON_NAME]ซี (UFC)" at bounding box center [448, 234] width 357 height 20
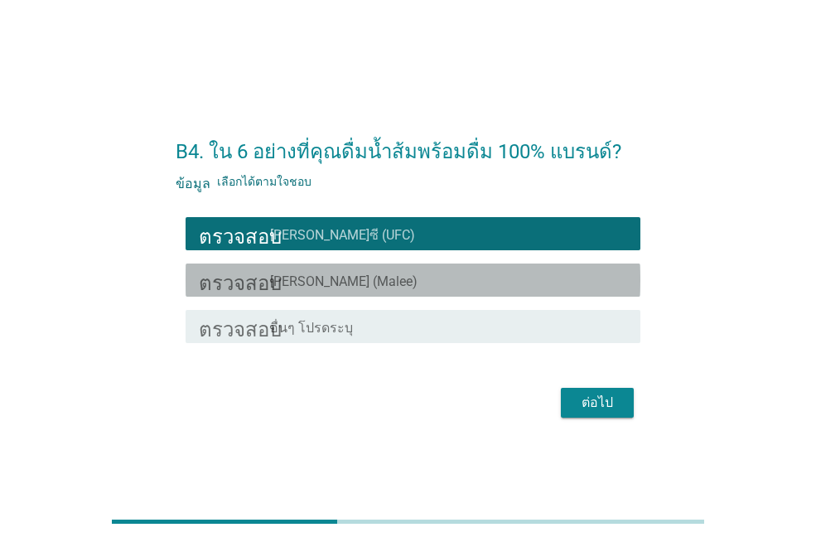
click at [400, 276] on div "โครงร่างกล่องกาเครื่องหมายว่าง [PERSON_NAME] (Malee)" at bounding box center [448, 280] width 357 height 20
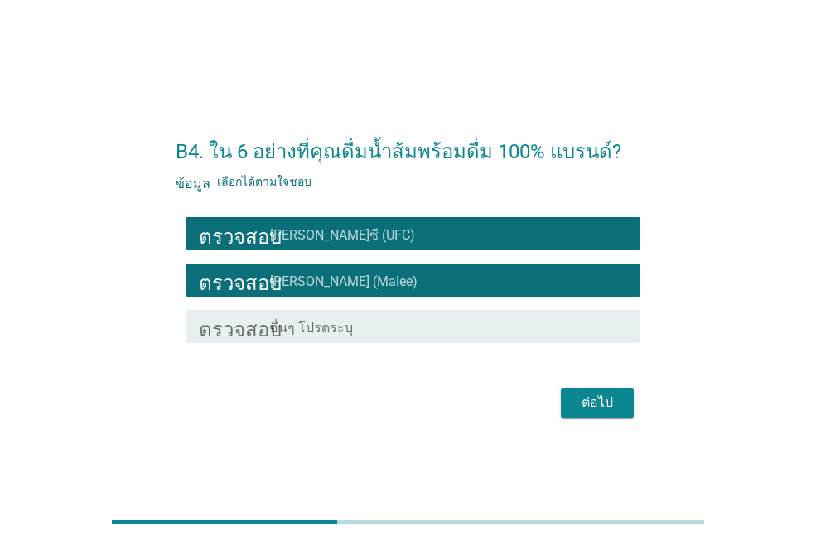
click at [601, 402] on font "ต่อไป" at bounding box center [597, 402] width 31 height 16
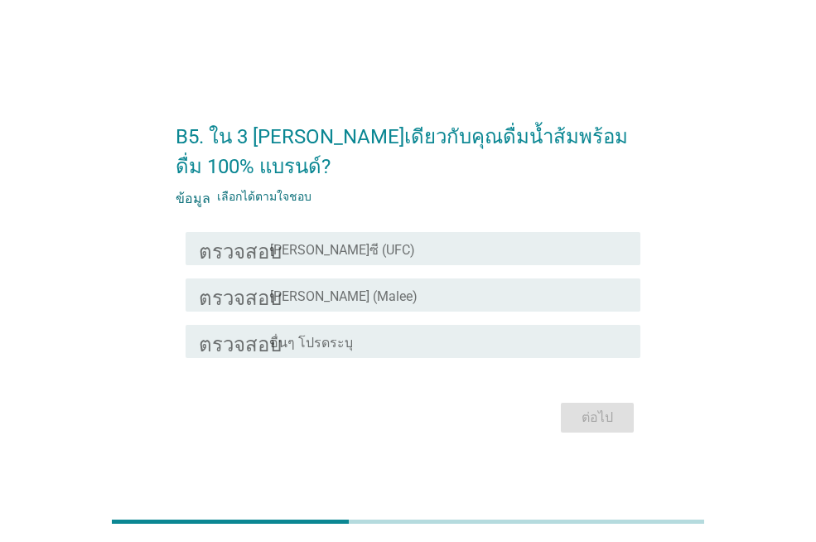
click at [441, 247] on div "โครงร่างกล่องกาเครื่องหมายว่าง [PERSON_NAME]ซี (UFC)" at bounding box center [448, 249] width 357 height 20
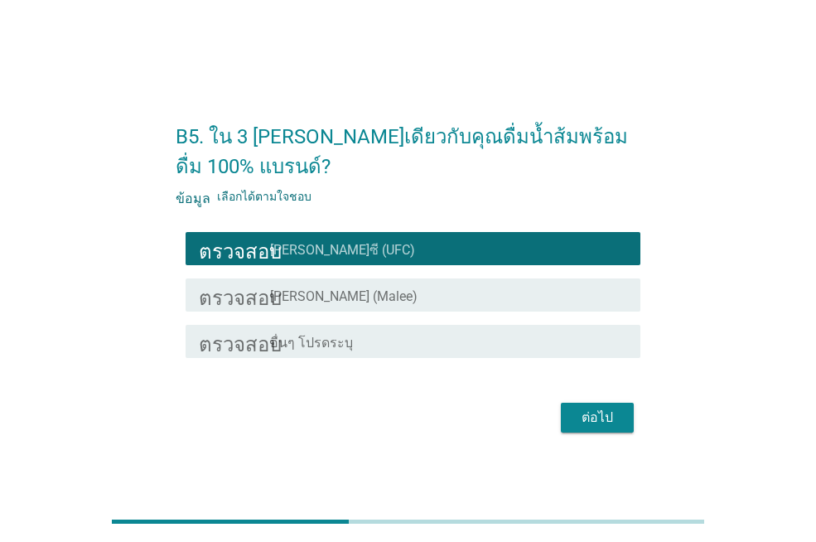
click at [438, 290] on div "โครงร่างกล่องกาเครื่องหมายว่าง [PERSON_NAME] (Malee)" at bounding box center [448, 295] width 357 height 20
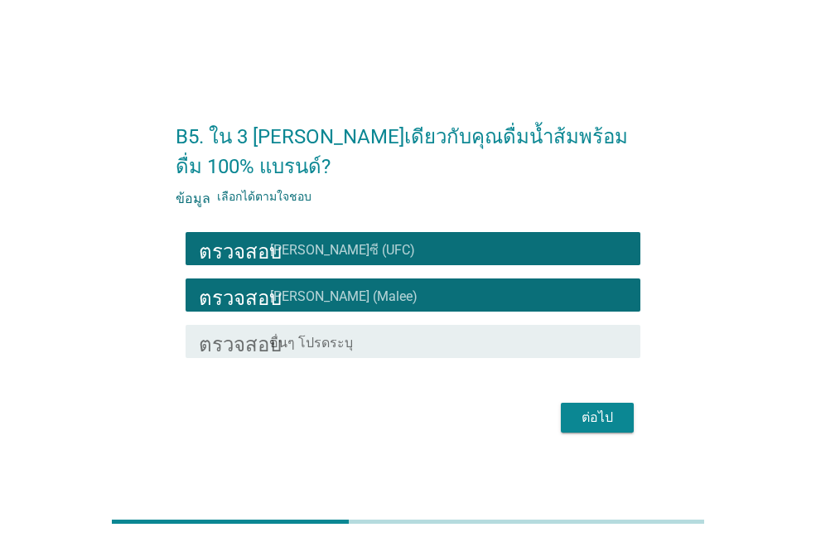
click at [612, 418] on font "ต่อไป" at bounding box center [597, 417] width 31 height 16
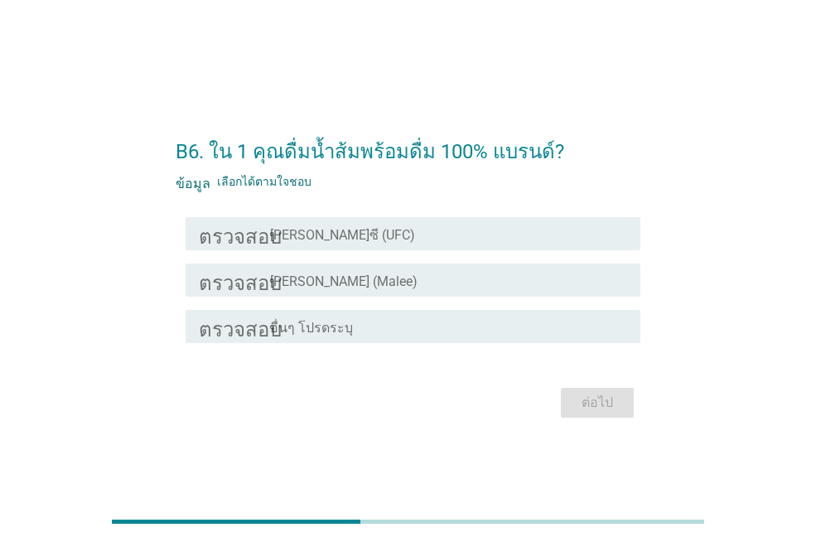
click at [449, 276] on div "โครงร่างกล่องกาเครื่องหมายว่าง [PERSON_NAME] (Malee)" at bounding box center [448, 280] width 357 height 20
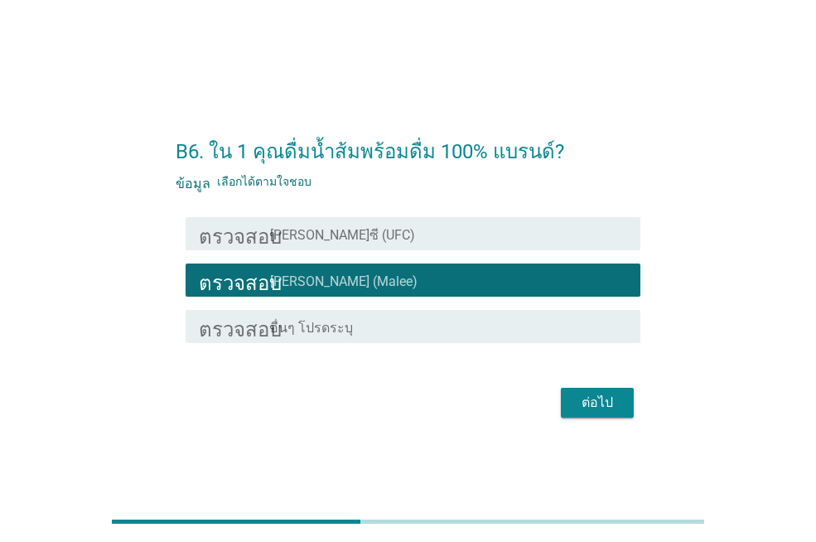
click at [456, 236] on div "โครงร่างกล่องกาเครื่องหมายว่าง [PERSON_NAME]ซี (UFC)" at bounding box center [448, 234] width 357 height 20
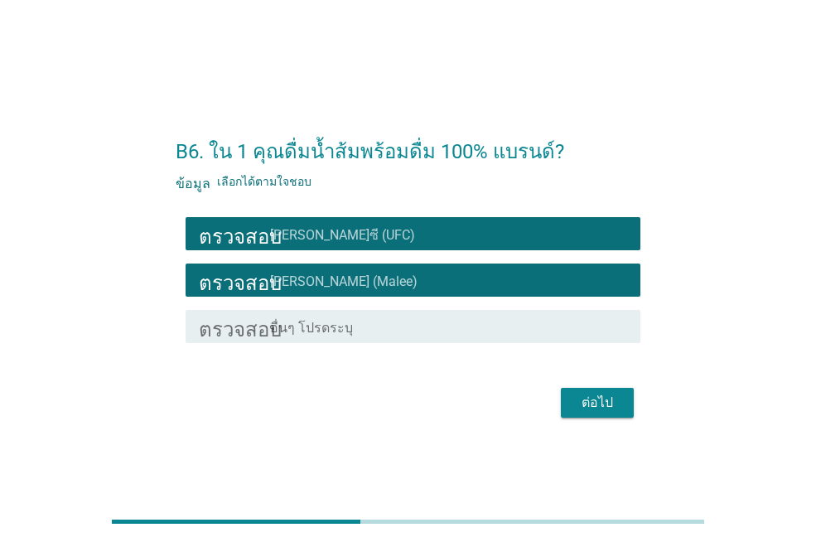
click at [462, 236] on div "โครงร่างกล่องกาเครื่องหมายว่าง [PERSON_NAME]ซี (UFC)" at bounding box center [448, 234] width 357 height 20
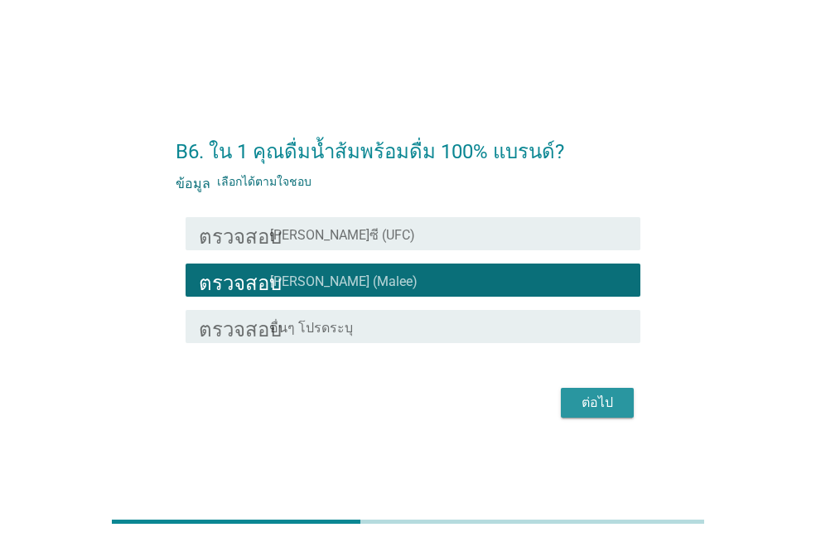
drag, startPoint x: 607, startPoint y: 402, endPoint x: 621, endPoint y: 375, distance: 30.8
click at [607, 401] on font "ต่อไป" at bounding box center [597, 402] width 31 height 16
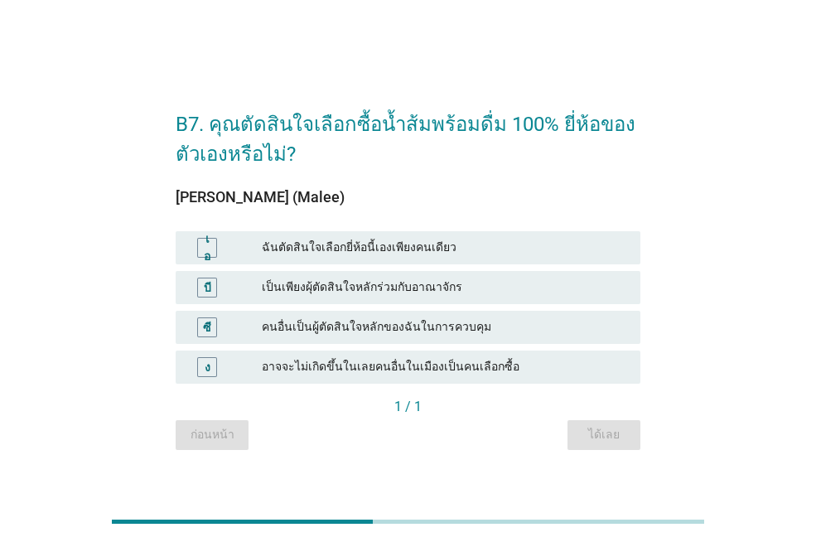
click at [516, 249] on font "ฉันตัดสินใจเลือกยี่ห้อนี้เองเพียงคนเดียว" at bounding box center [444, 247] width 365 height 17
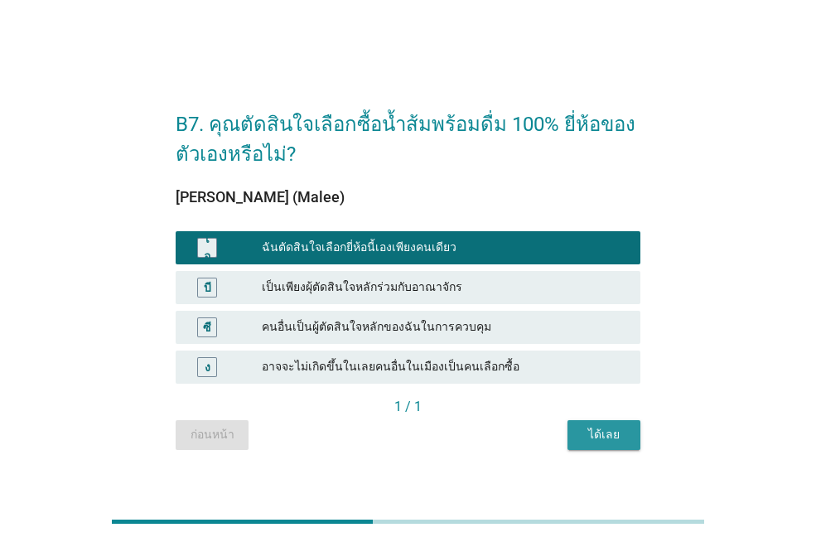
drag, startPoint x: 621, startPoint y: 440, endPoint x: 630, endPoint y: 420, distance: 21.9
click at [620, 440] on div "ได้เลย" at bounding box center [604, 434] width 46 height 17
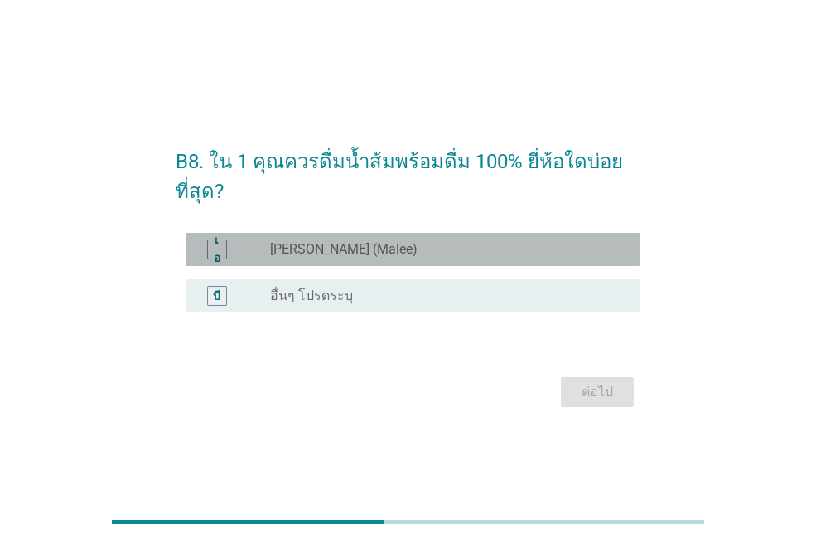
click at [502, 249] on div "ปุ่มวิทยุ[PERSON_NAME]เลือก [PERSON_NAME] (Malee)" at bounding box center [442, 249] width 344 height 17
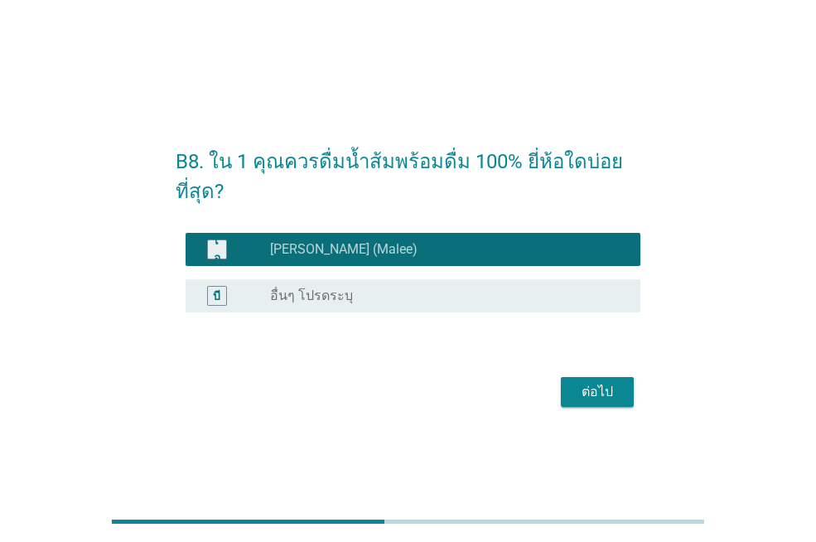
click at [608, 393] on font "ต่อไป" at bounding box center [597, 392] width 31 height 16
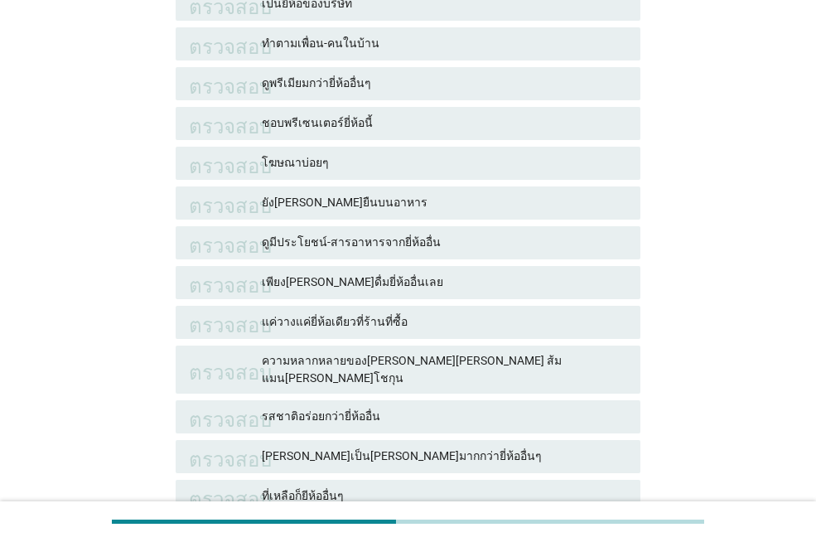
scroll to position [331, 0]
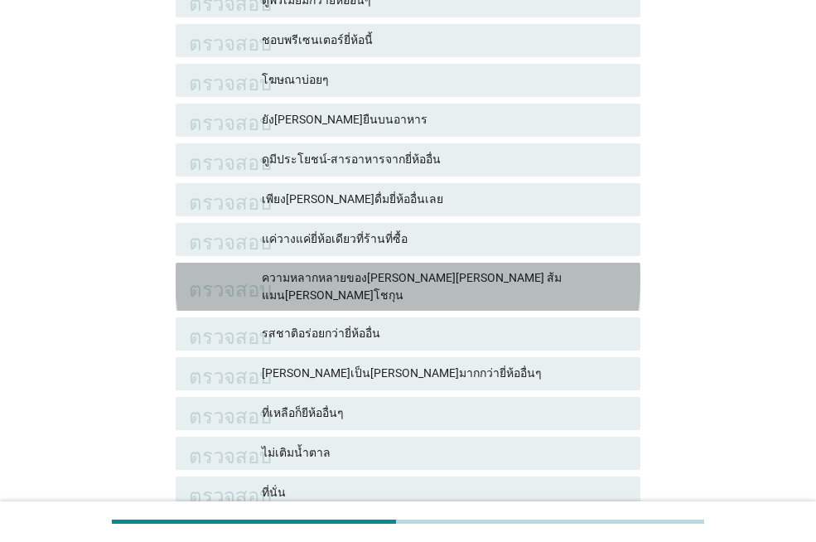
click at [490, 279] on font "ความหลากหลายของ[PERSON_NAME][PERSON_NAME] ส้มแมน[PERSON_NAME]โชกุน" at bounding box center [412, 286] width 300 height 31
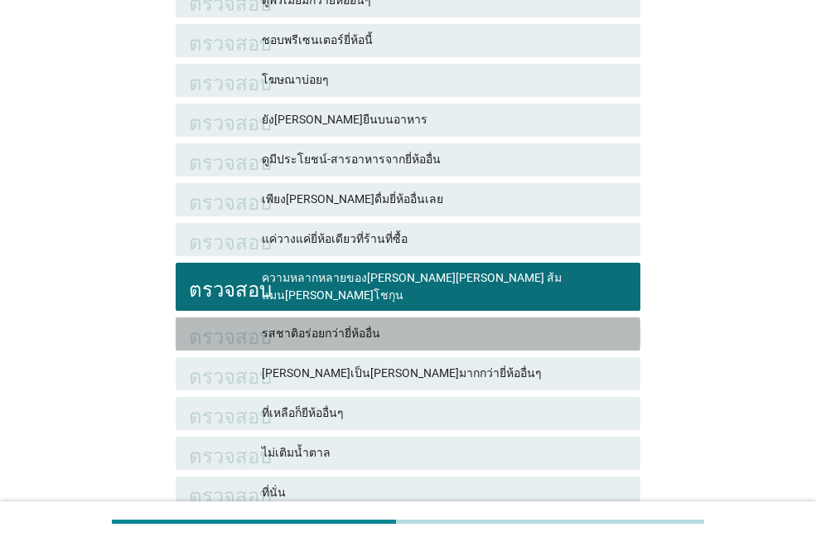
click at [476, 325] on font "รสชาติอร่อยกว่ายี่ห้ออื่น" at bounding box center [444, 333] width 365 height 17
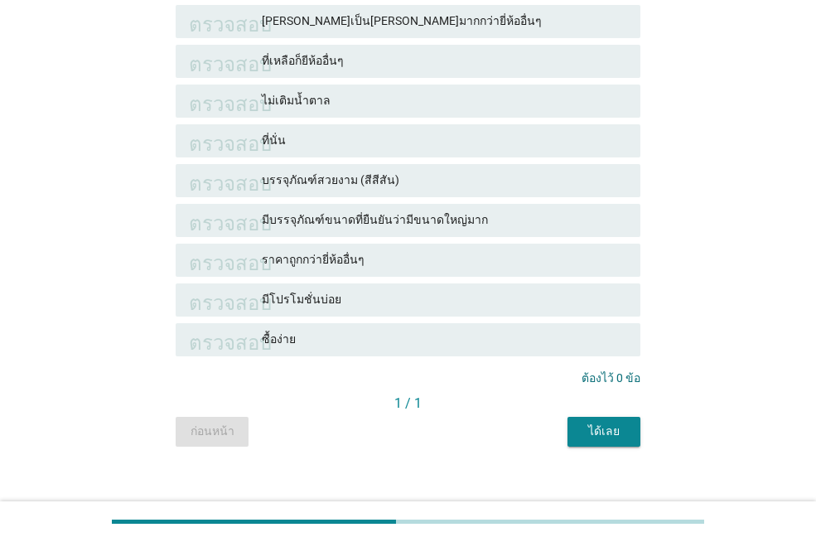
scroll to position [687, 0]
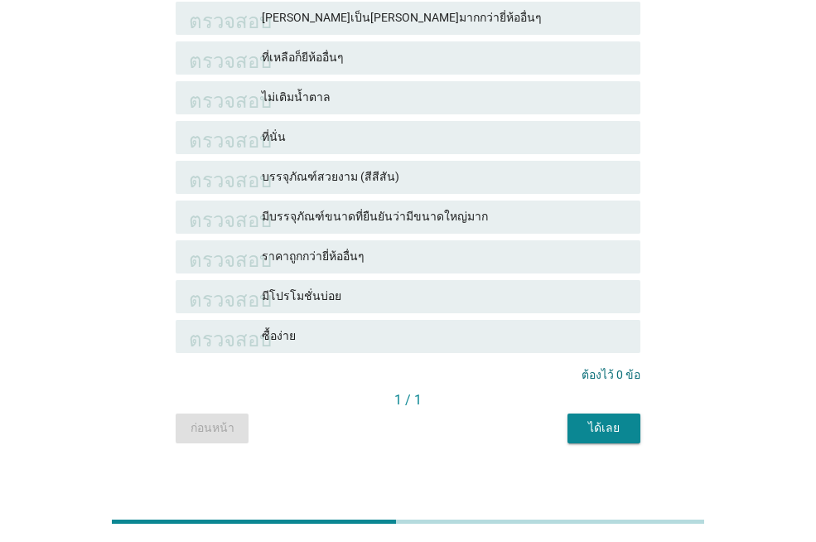
click at [610, 421] on font "ได้เลย" at bounding box center [603, 427] width 31 height 13
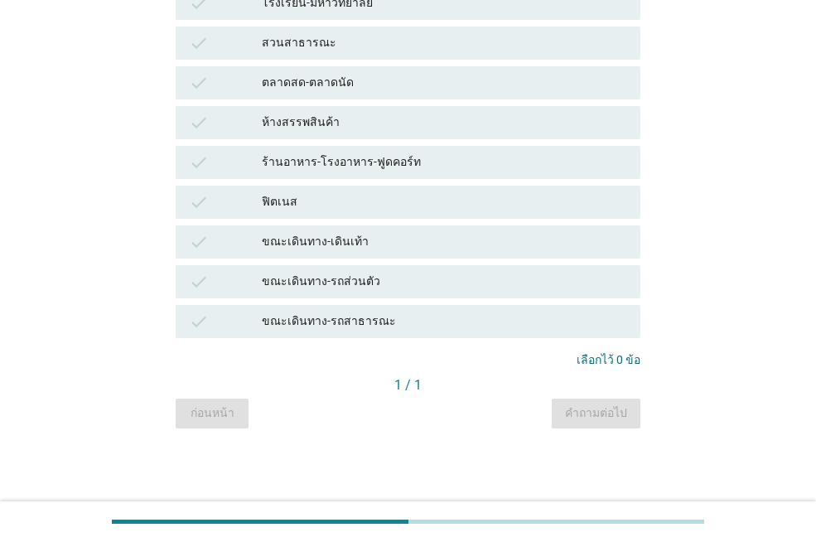
scroll to position [0, 0]
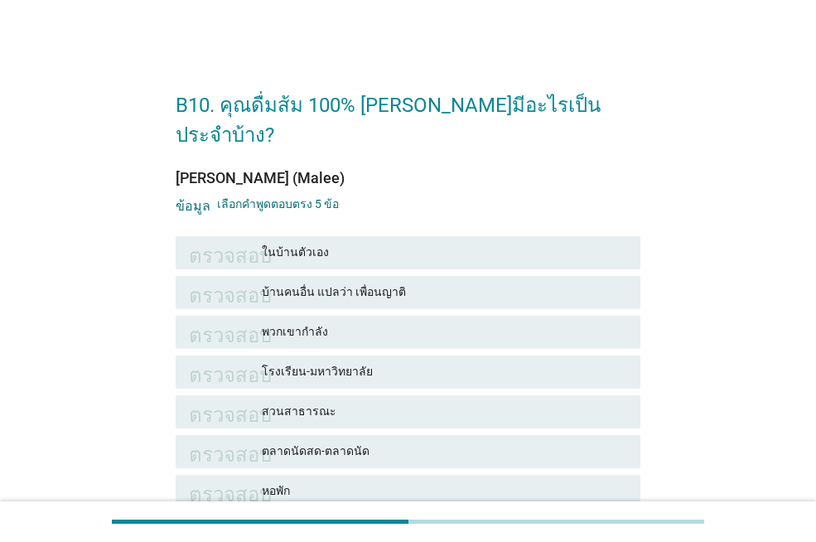
click at [479, 244] on font "ในบ้านตัวเอง" at bounding box center [444, 252] width 365 height 17
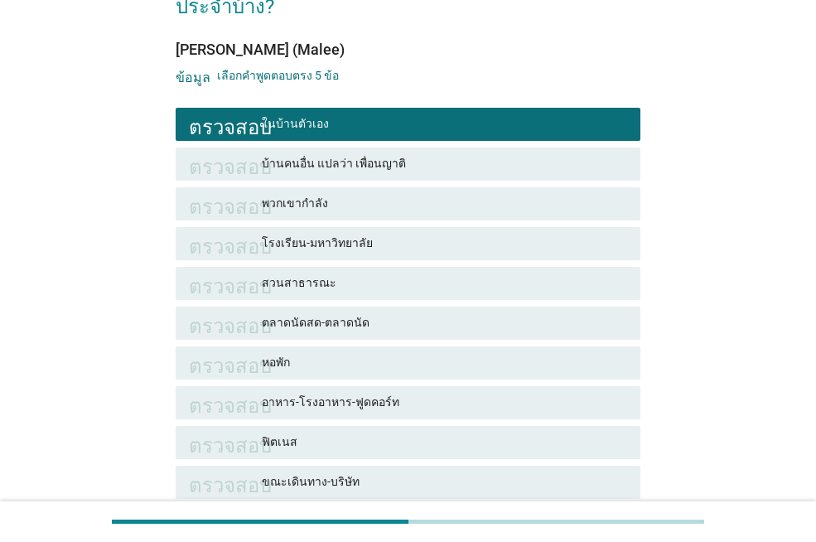
scroll to position [166, 0]
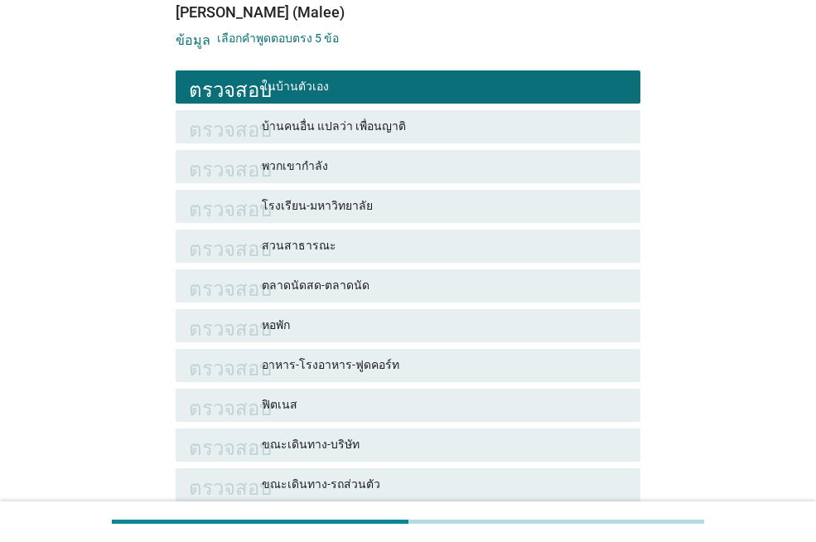
click at [477, 355] on div "อาหาร-โรงอาหาร-ฟูดคอร์ท" at bounding box center [444, 365] width 365 height 20
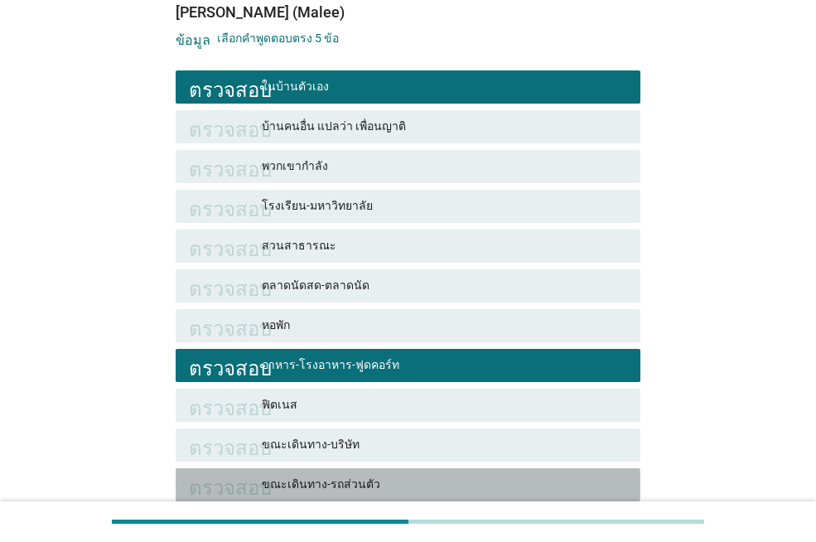
click at [443, 476] on font "ขณะเดินทาง-รถส่วนตัว" at bounding box center [444, 484] width 365 height 17
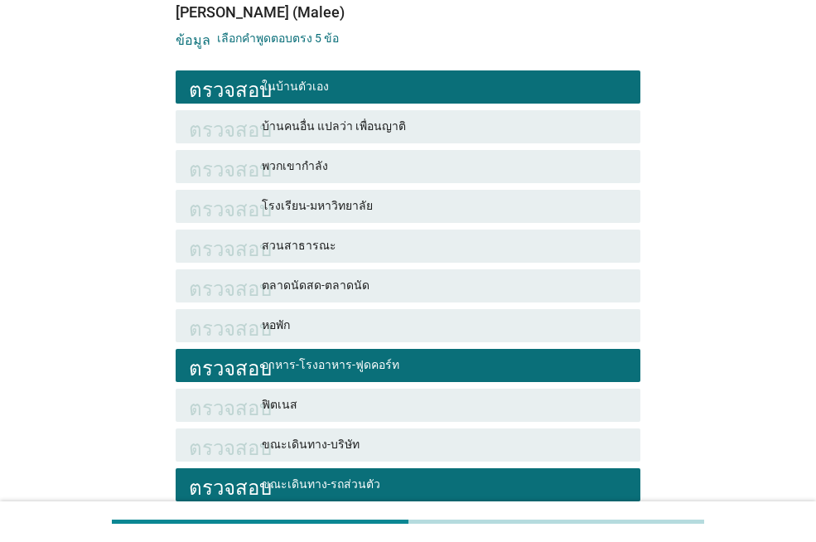
click at [475, 356] on font "อาหาร-โรงอาหาร-ฟูดคอร์ท" at bounding box center [444, 364] width 365 height 17
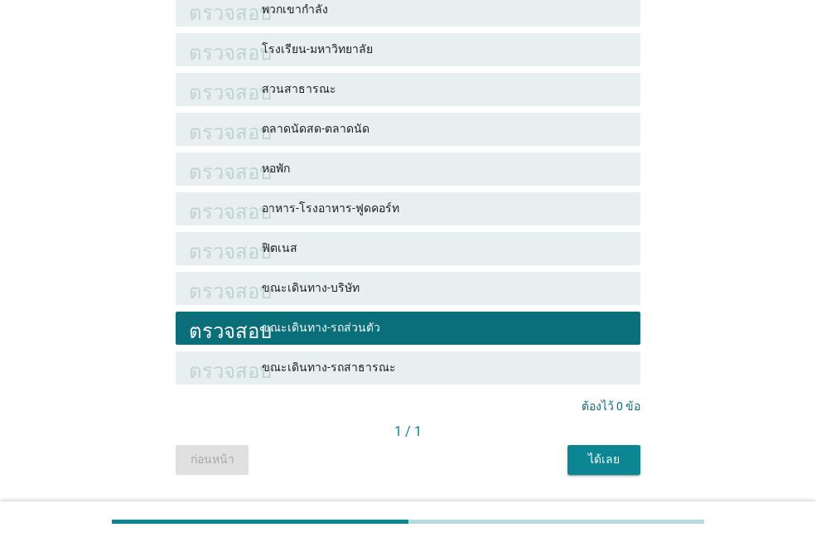
scroll to position [339, 0]
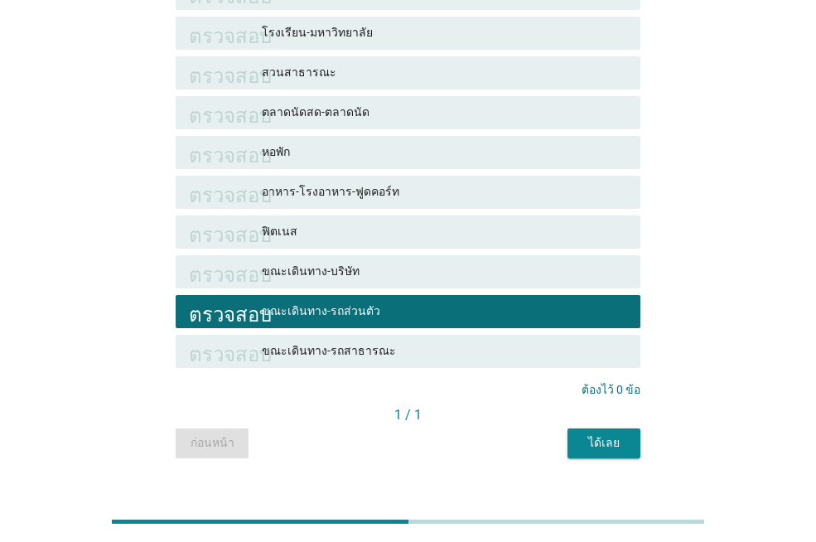
click at [610, 436] on font "ได้เลย" at bounding box center [603, 442] width 31 height 13
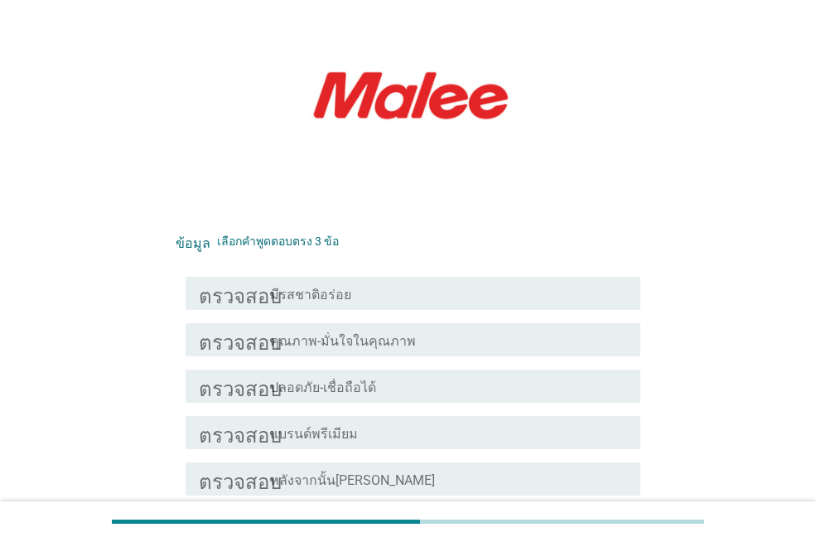
scroll to position [249, 0]
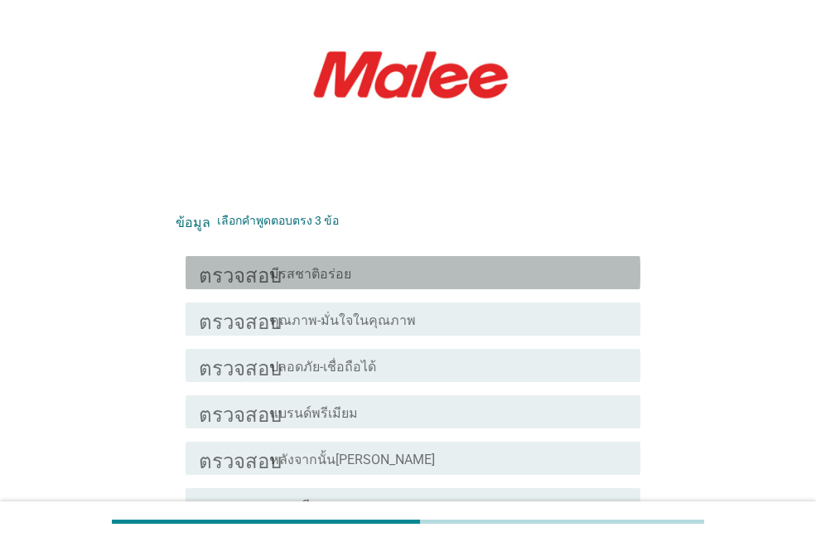
click at [531, 263] on div "โครงร่างกล่องกาเครื่องหมายว่าง มีรสชาติอร่อย" at bounding box center [448, 273] width 357 height 20
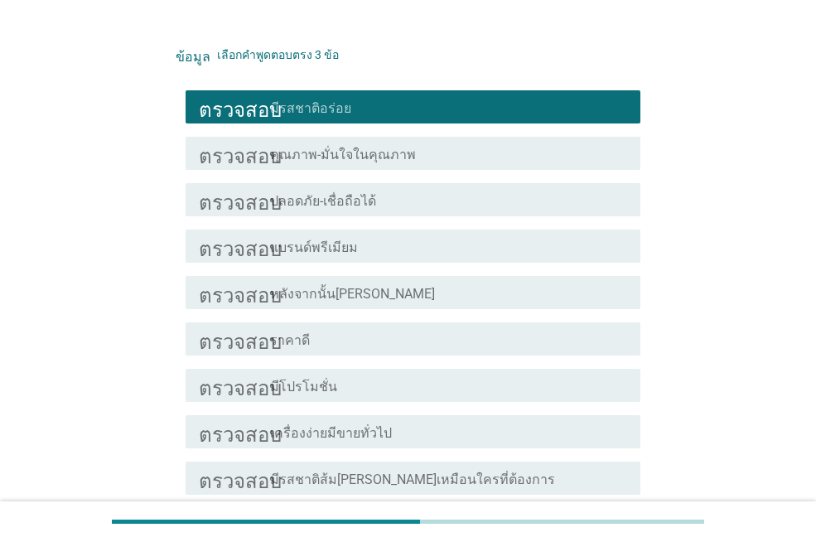
scroll to position [497, 0]
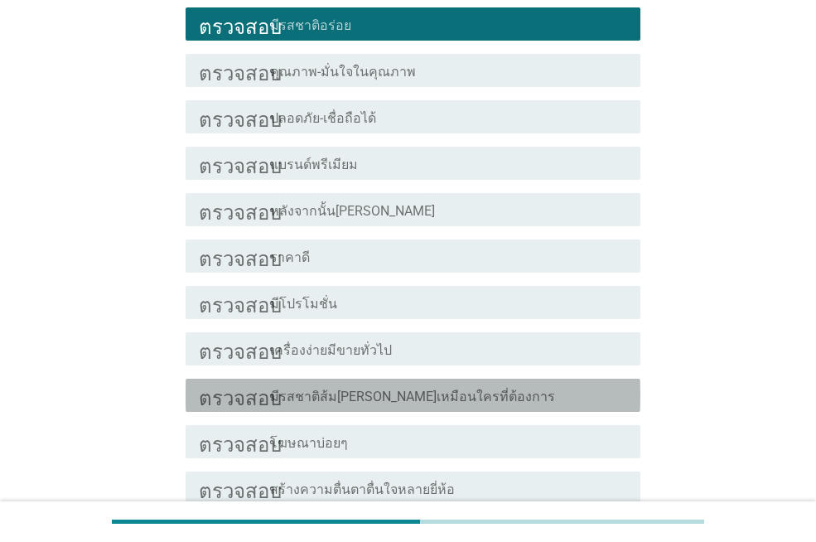
click at [505, 385] on div "โครงร่างกล่องกาเครื่องหมายว่าง มีรสชาติส้ม[PERSON_NAME]เหมือนใครที่ต้องการ" at bounding box center [448, 395] width 357 height 20
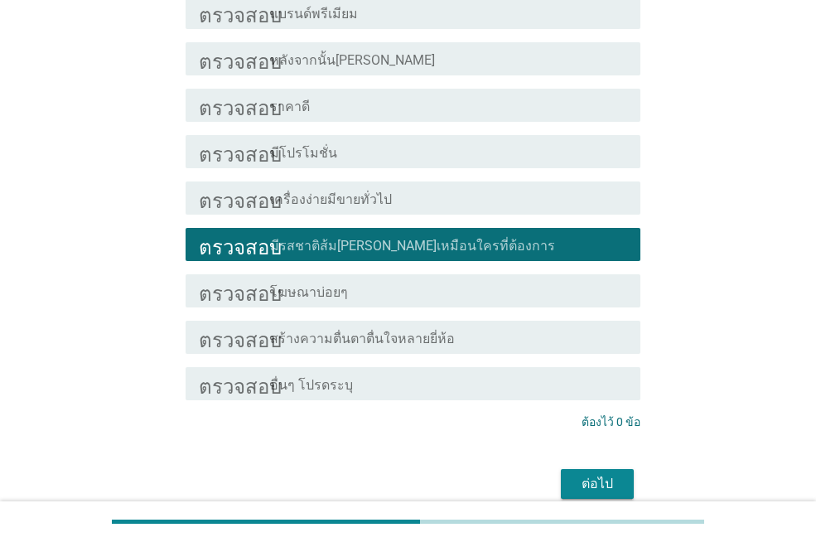
scroll to position [663, 0]
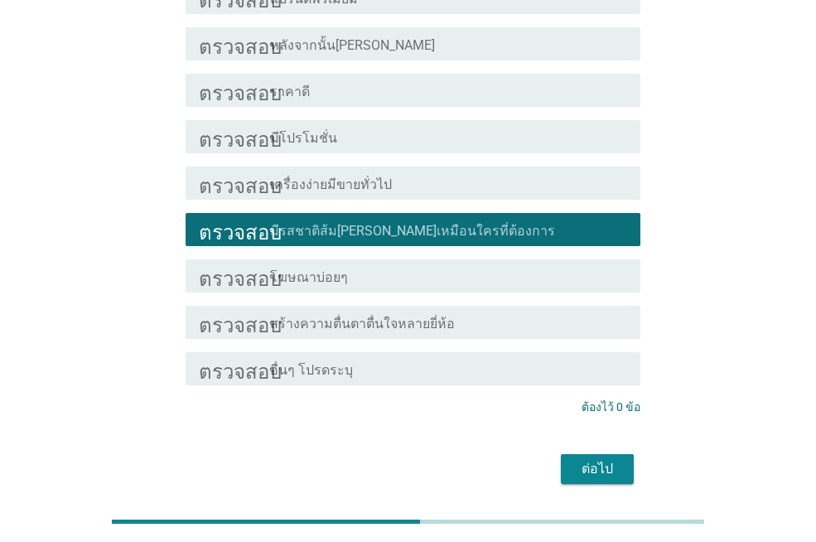
click at [598, 461] on font "ต่อไป" at bounding box center [597, 469] width 31 height 16
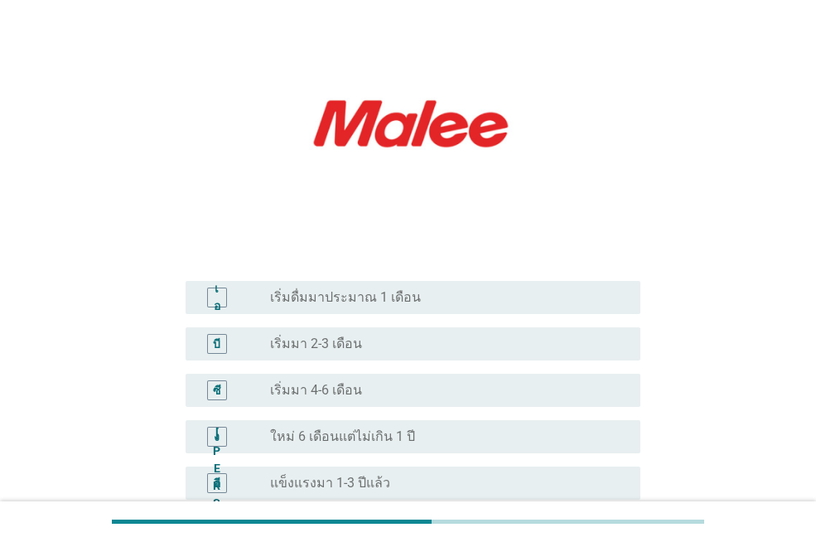
scroll to position [249, 0]
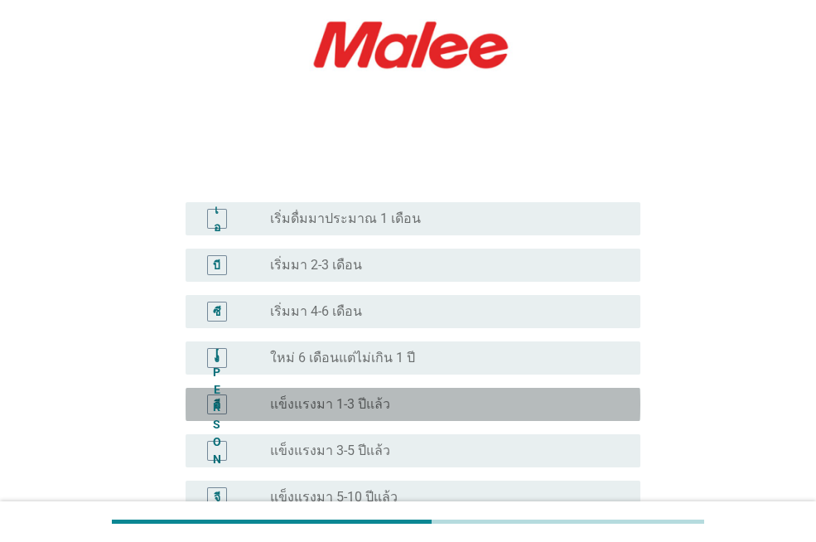
click at [504, 396] on div "ปุ่มวิทยุ[PERSON_NAME]เลือก แข็งแรงมา 1-3 ปีแล้ว" at bounding box center [442, 404] width 344 height 17
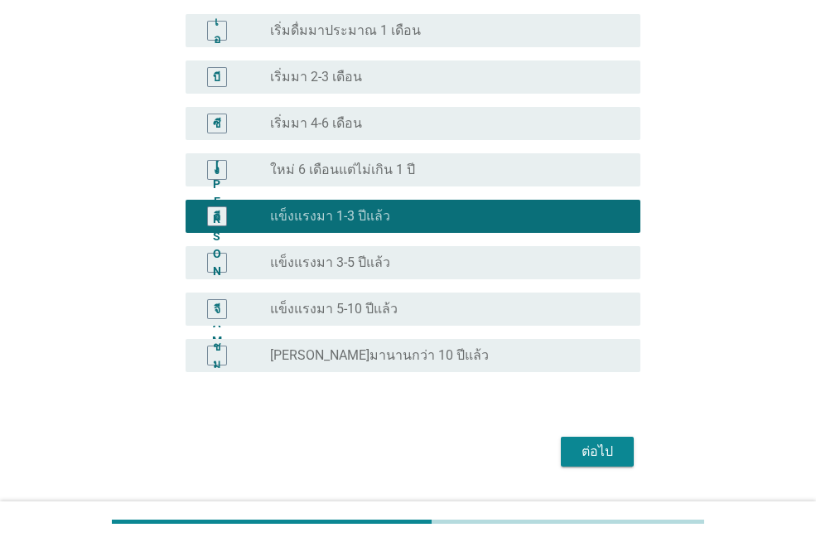
scroll to position [450, 0]
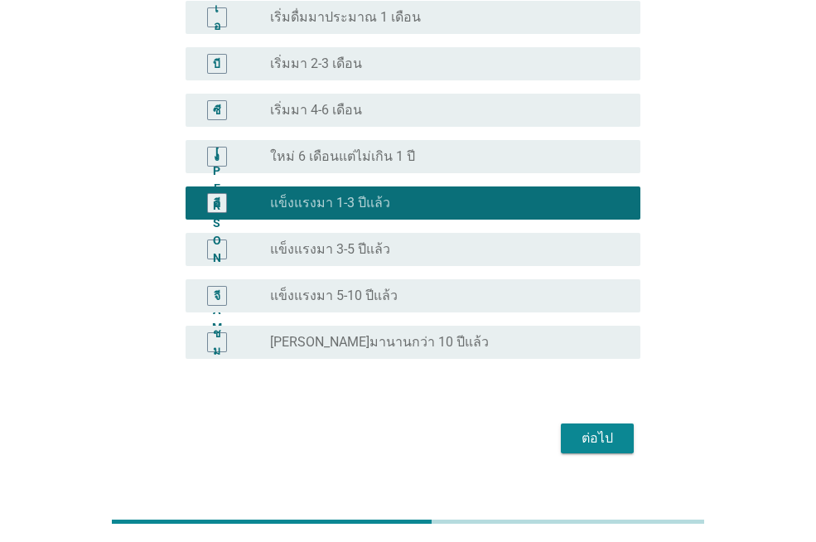
click at [609, 430] on font "ต่อไป" at bounding box center [597, 438] width 31 height 16
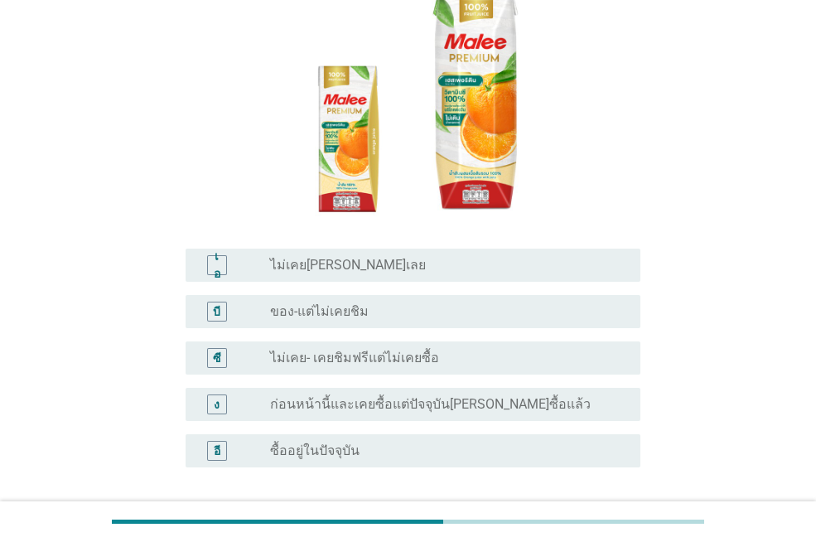
scroll to position [249, 0]
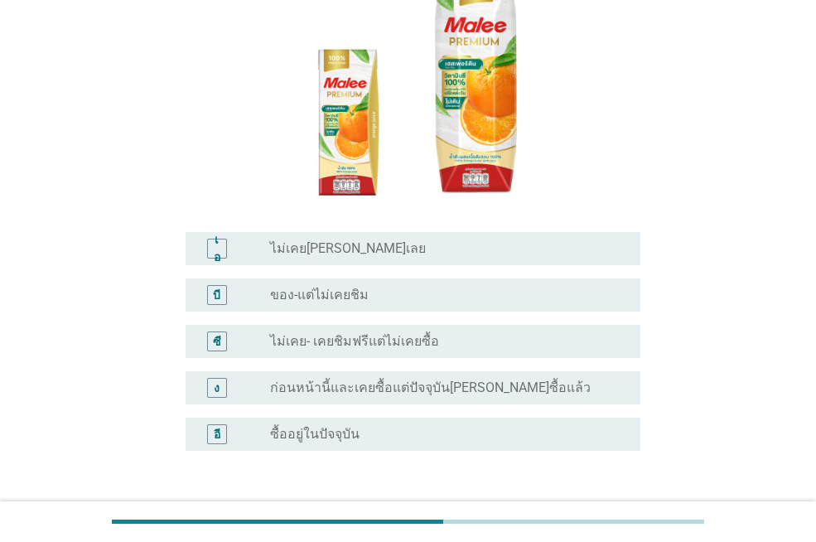
click at [526, 379] on div "ปุ่มวิทยุ[PERSON_NAME]เลือก ก่อนหน้านี้และเคยซื้อแต่ปัจจุบัน[PERSON_NAME]ซื้อแล…" at bounding box center [442, 387] width 344 height 17
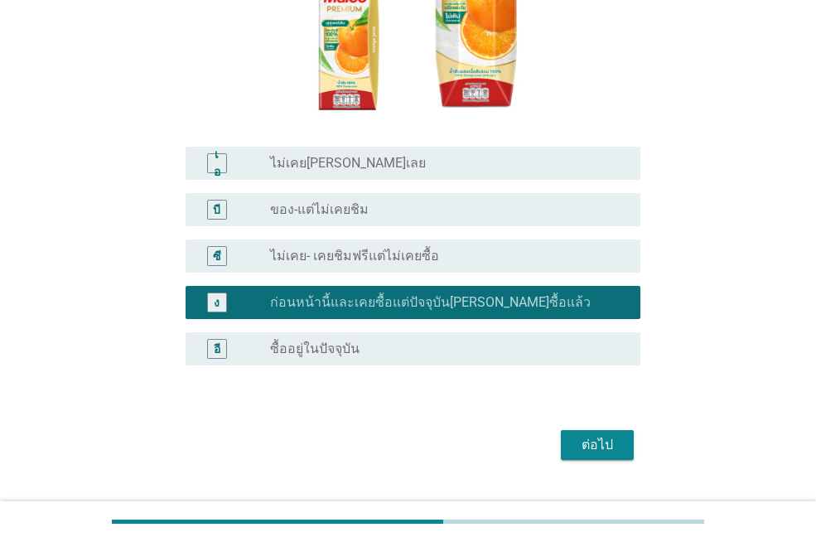
scroll to position [341, 0]
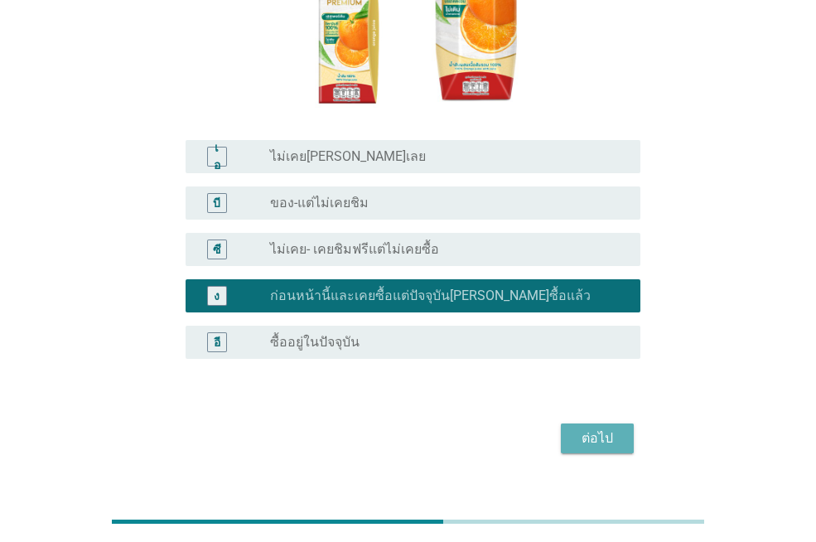
drag, startPoint x: 607, startPoint y: 408, endPoint x: 626, endPoint y: 382, distance: 31.5
click at [607, 430] on font "ต่อไป" at bounding box center [597, 438] width 31 height 16
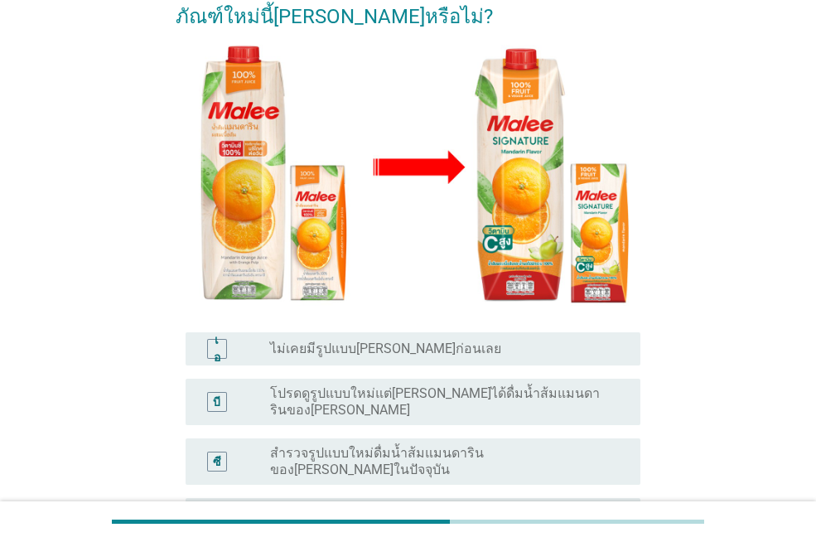
scroll to position [249, 0]
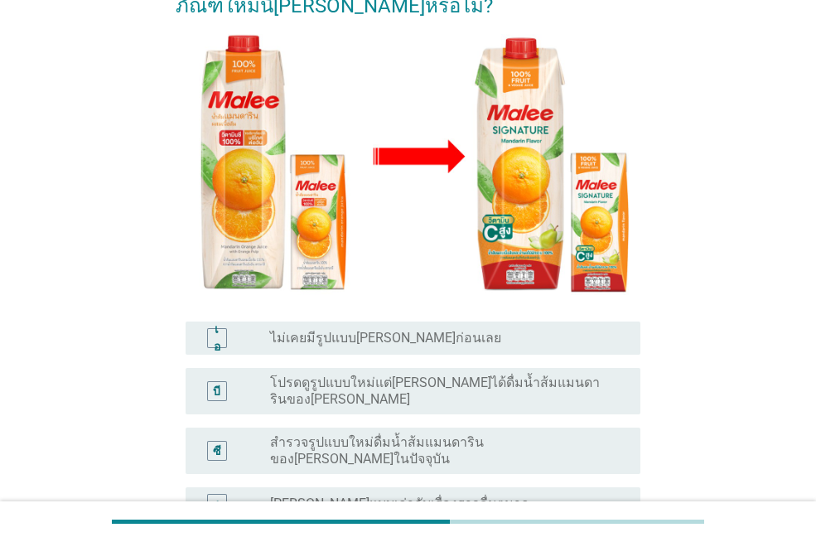
click at [549, 375] on font "โปรดดูรูปแบบใหม่แต่[PERSON_NAME]ได้ดื่มน้ำส้มแมนดารินของ[PERSON_NAME]" at bounding box center [435, 391] width 330 height 32
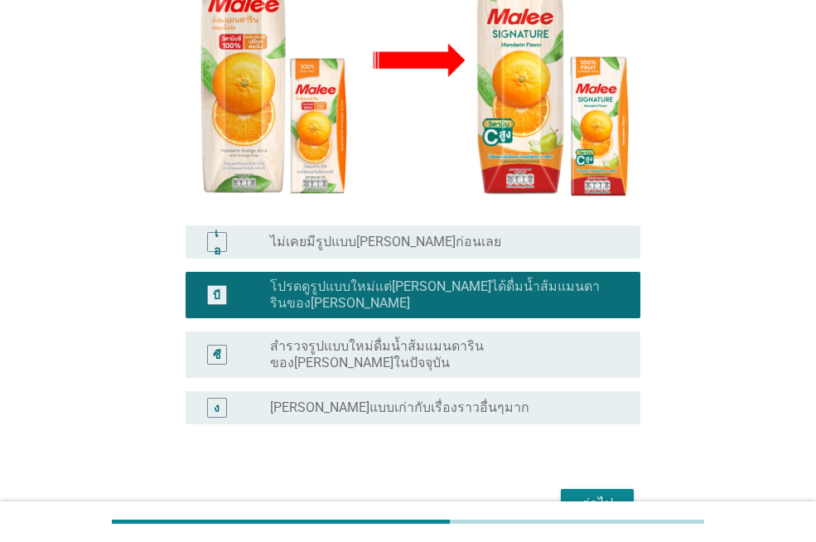
scroll to position [354, 0]
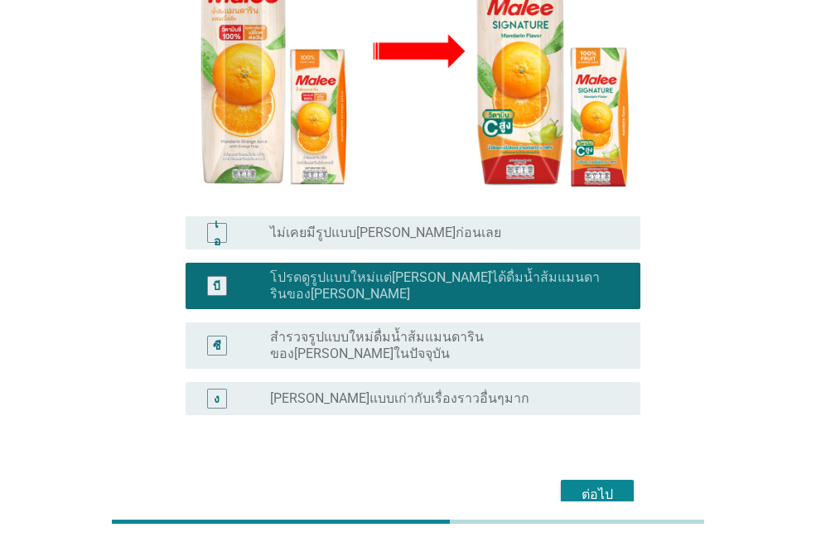
click at [606, 486] on font "ต่อไป" at bounding box center [597, 494] width 31 height 16
click at [601, 475] on div "ต่อไป" at bounding box center [408, 495] width 465 height 40
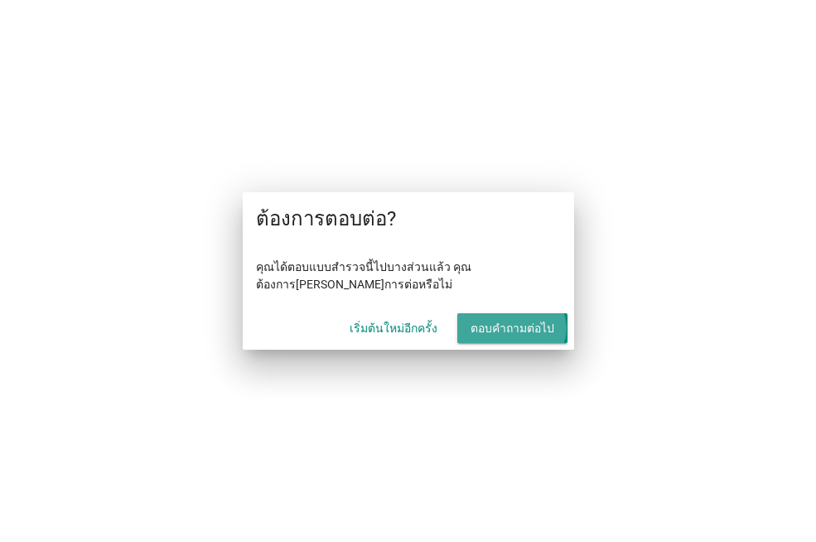
click at [515, 327] on font "ตอบคำถามต่อไป" at bounding box center [513, 327] width 84 height 13
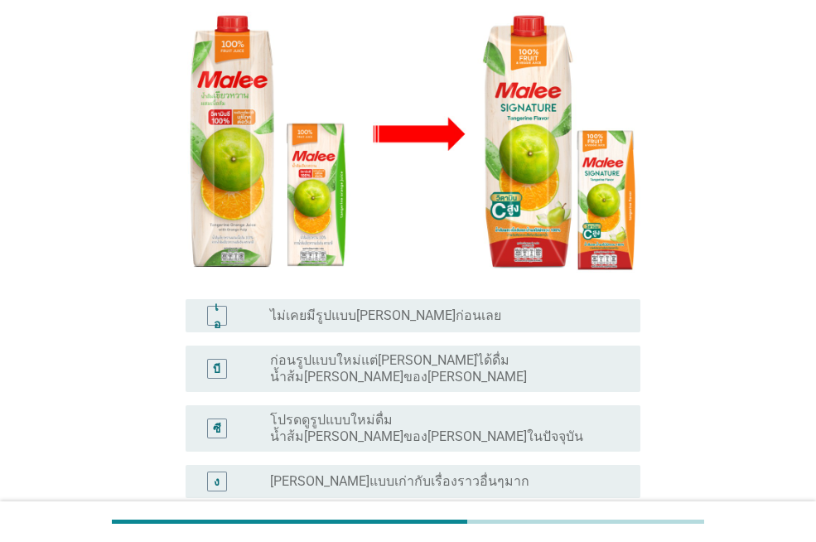
scroll to position [354, 0]
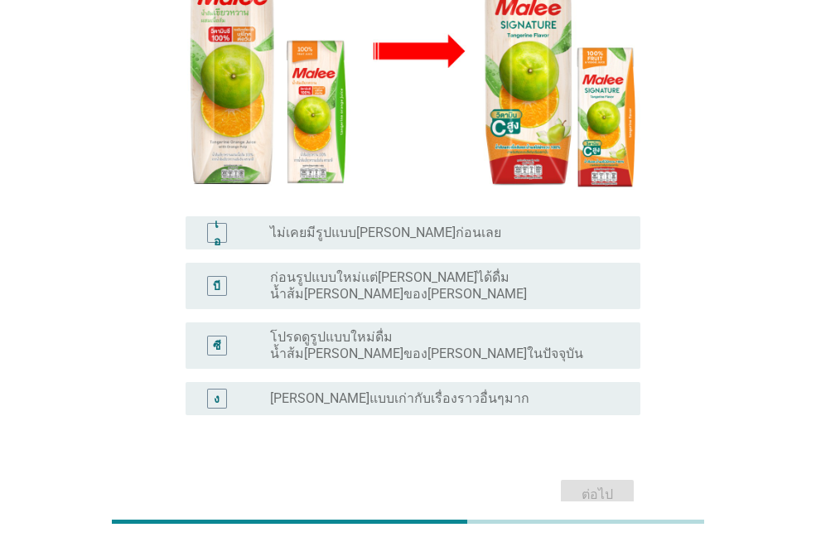
click at [589, 475] on div "ต่อไป" at bounding box center [408, 495] width 465 height 40
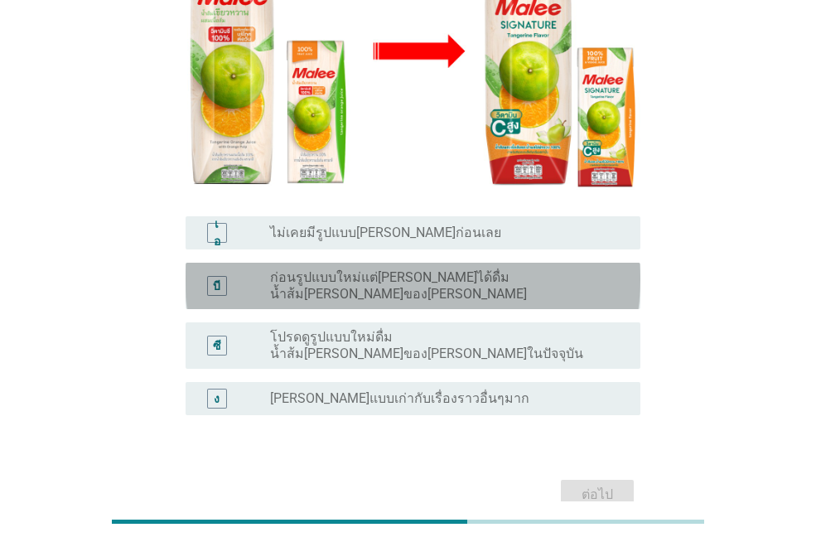
click at [513, 269] on font "ก่อนรูปแบบใหม่แต่ปกติไม่ได้ดื่มน้ำส้มเขียวหวานของมาลี" at bounding box center [398, 285] width 257 height 32
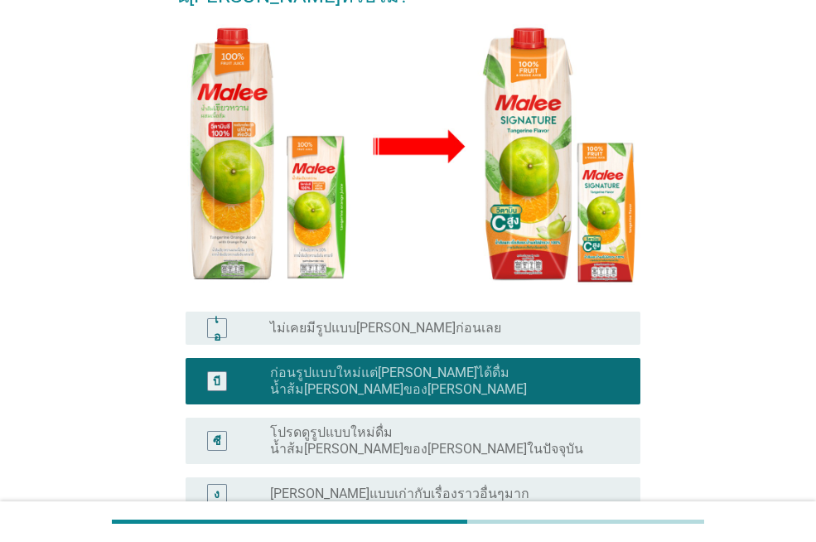
scroll to position [271, 0]
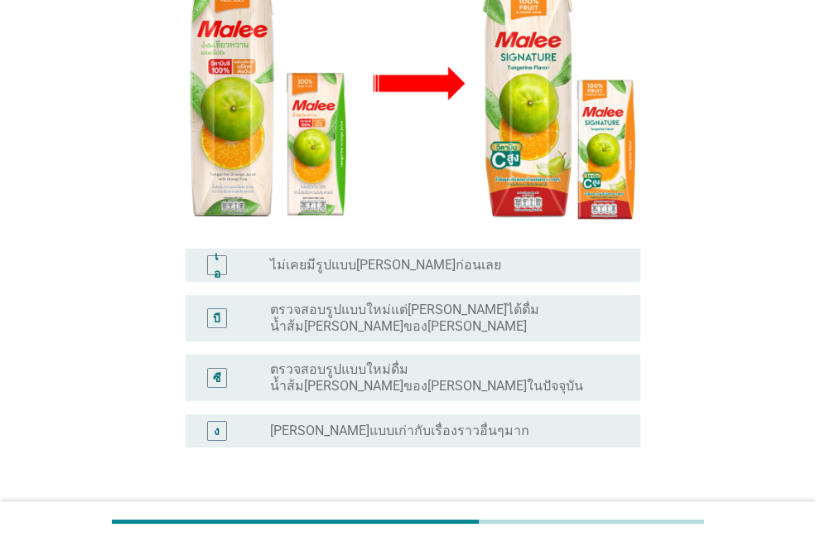
scroll to position [331, 0]
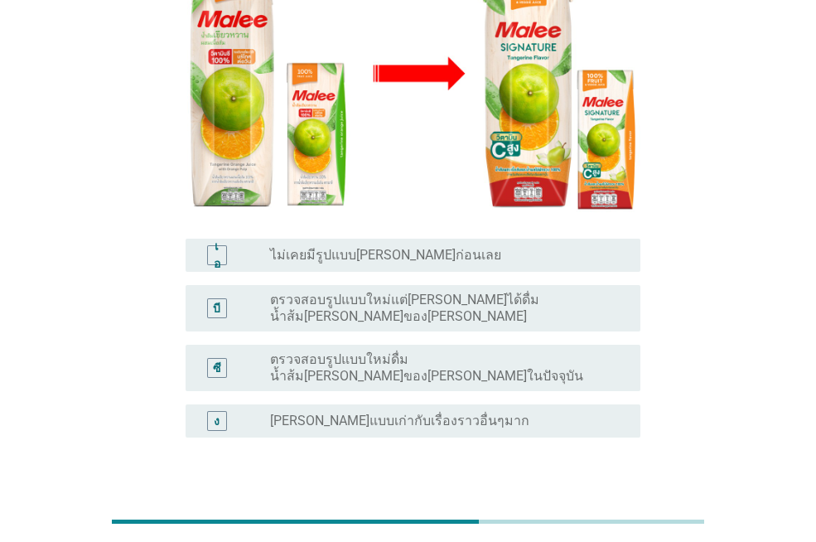
click at [539, 292] on font "ตรวจสอบรูปแบบใหม่แต่ปกติไม่ได้ดื่มน้ำส้มสายน้ำผึ้งของมาลี" at bounding box center [404, 308] width 269 height 32
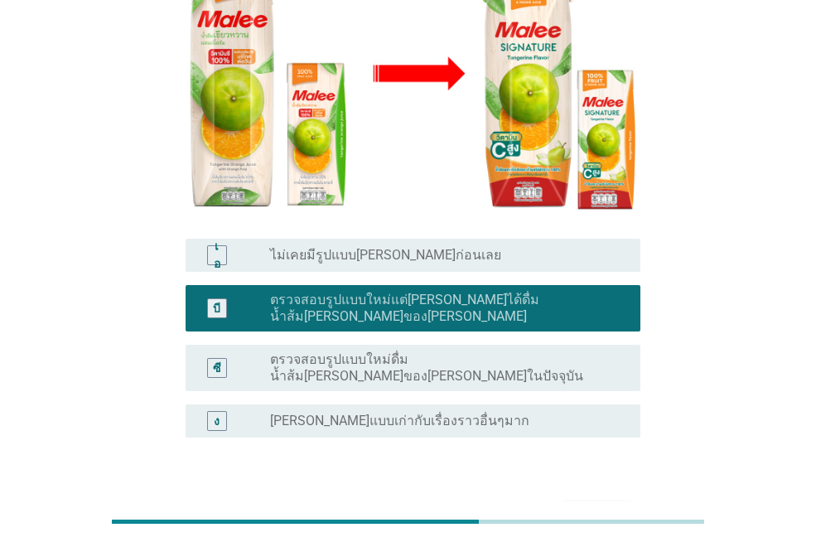
click at [597, 509] on font "ต่อไป" at bounding box center [597, 517] width 31 height 16
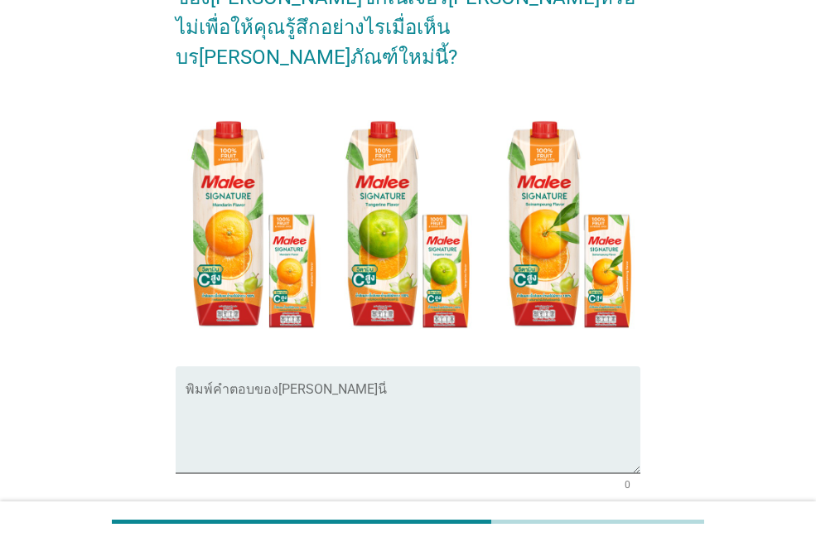
scroll to position [166, 0]
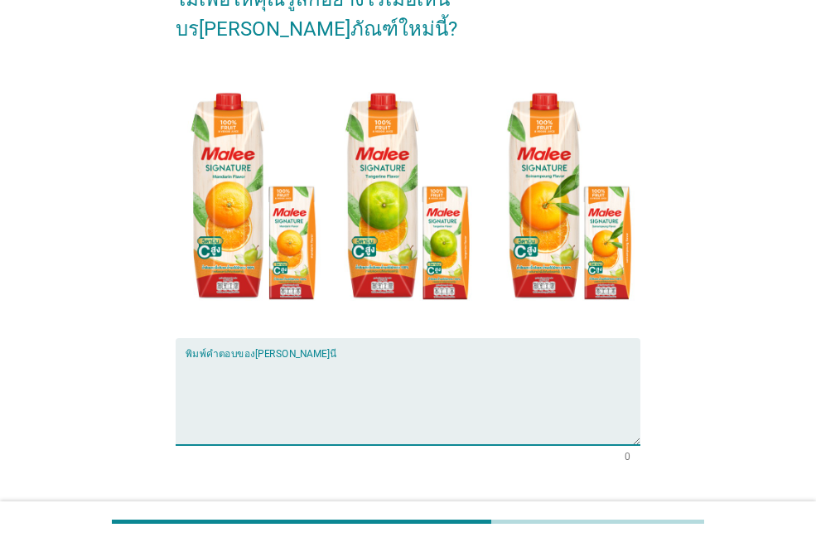
click at [350, 358] on textarea "พิมพ์คำตอบของคุณที่นี่" at bounding box center [413, 401] width 455 height 87
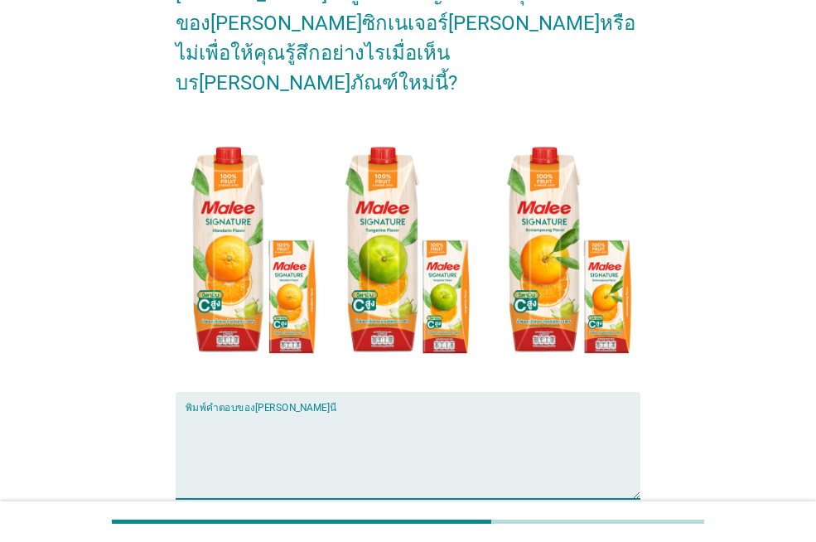
scroll to position [83, 0]
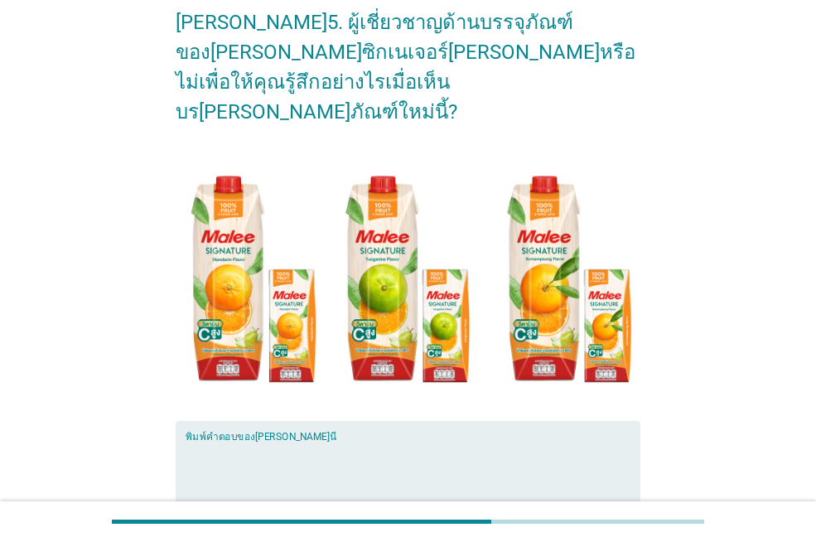
type textarea "f"
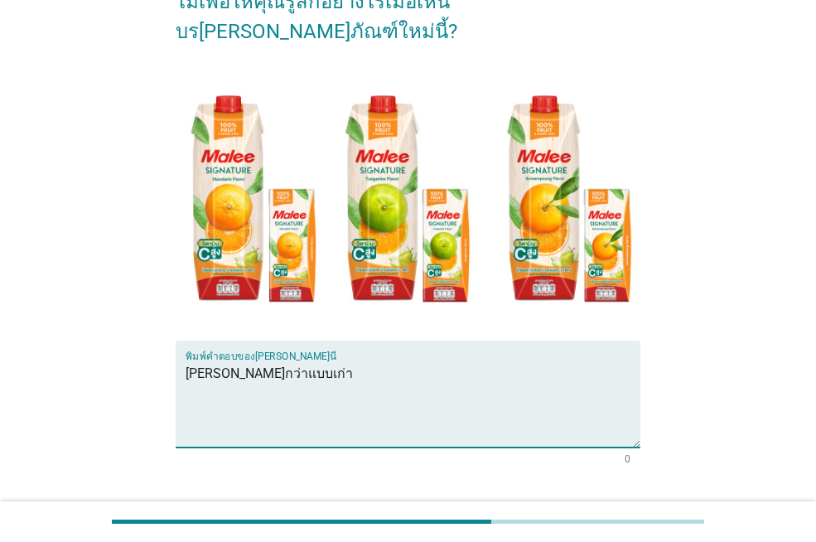
scroll to position [249, 0]
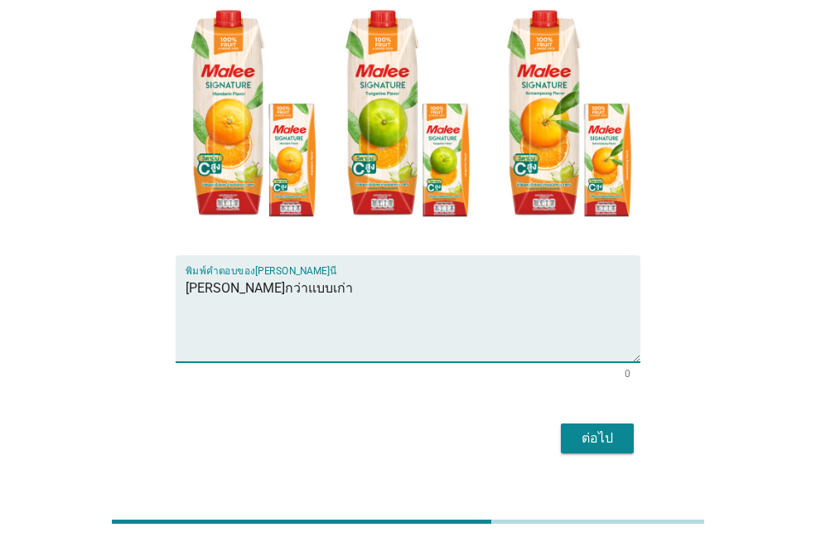
type textarea "ดูดีกว่าแบบเก่า"
click at [592, 430] on font "ต่อไป" at bounding box center [597, 438] width 31 height 16
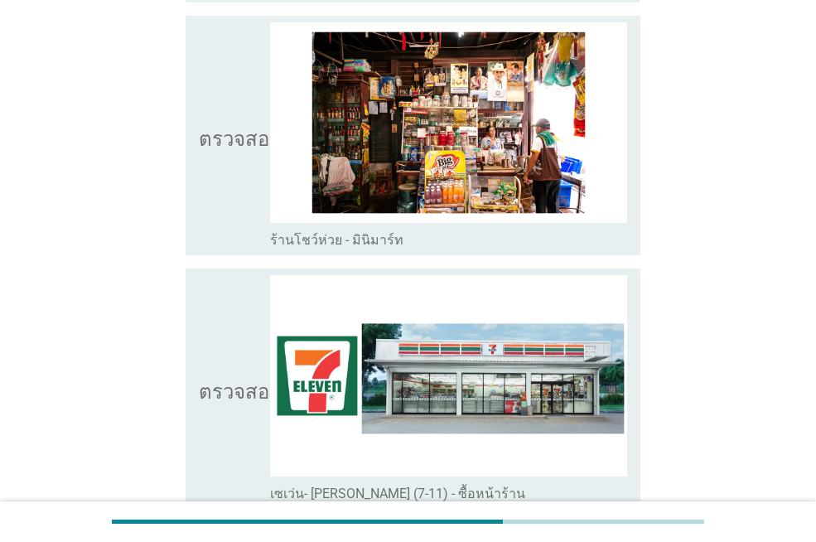
scroll to position [2900, 0]
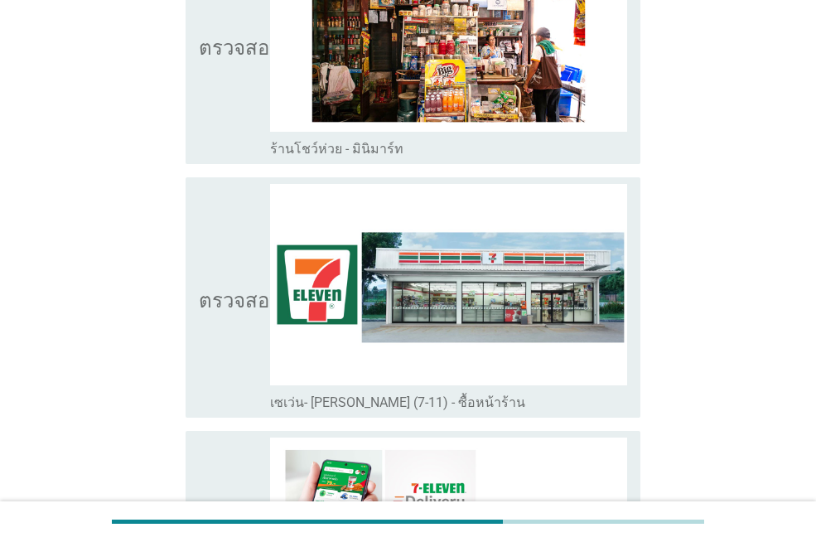
click at [254, 249] on icon "ตรวจสอบ" at bounding box center [240, 297] width 83 height 226
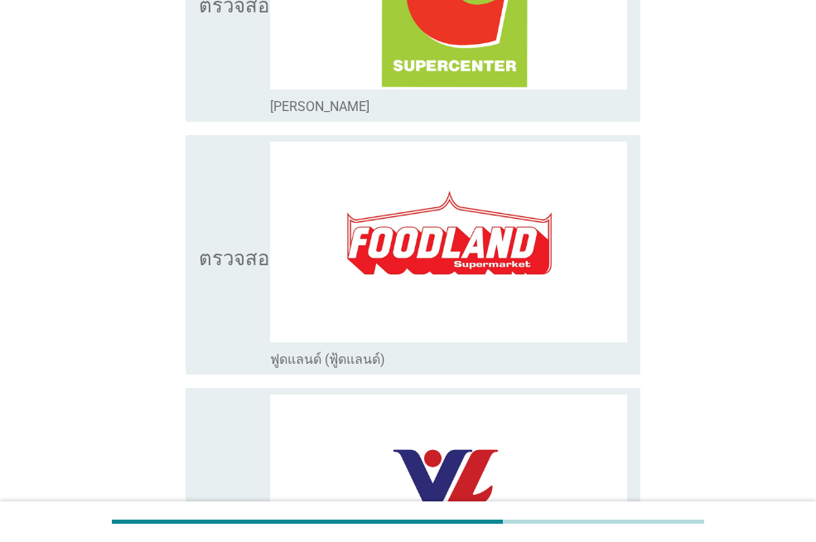
scroll to position [947, 0]
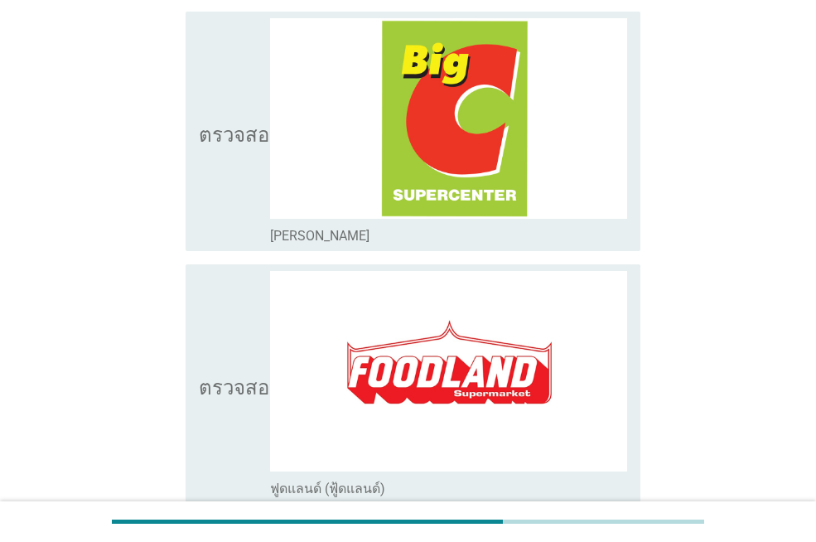
click at [232, 180] on icon "ตรวจสอบ" at bounding box center [240, 131] width 83 height 226
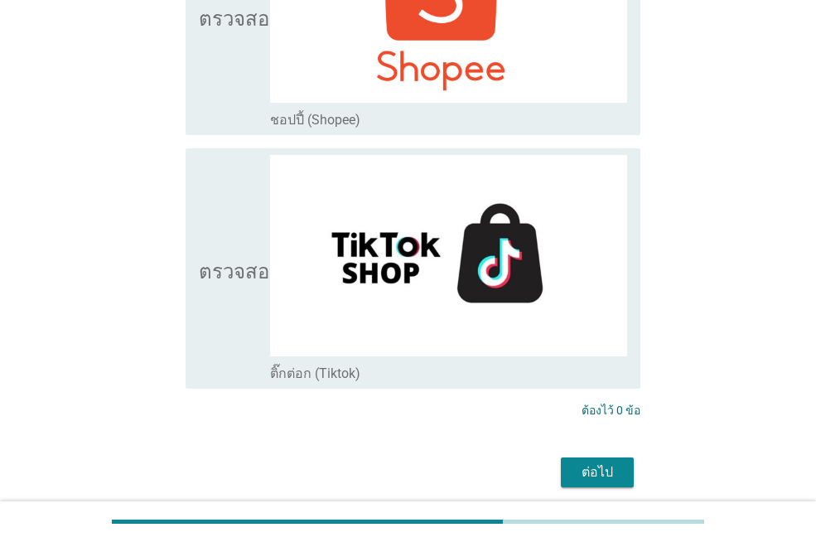
scroll to position [4510, 0]
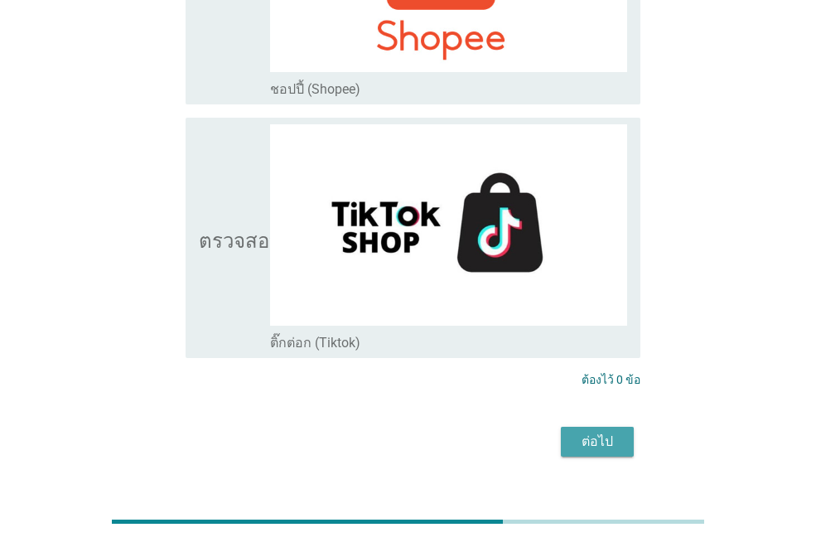
click at [621, 427] on button "ต่อไป" at bounding box center [597, 442] width 73 height 30
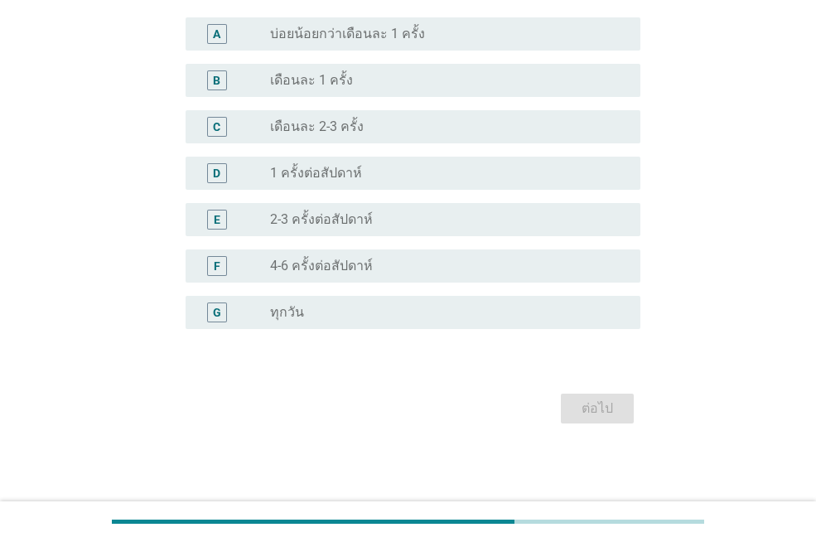
scroll to position [0, 0]
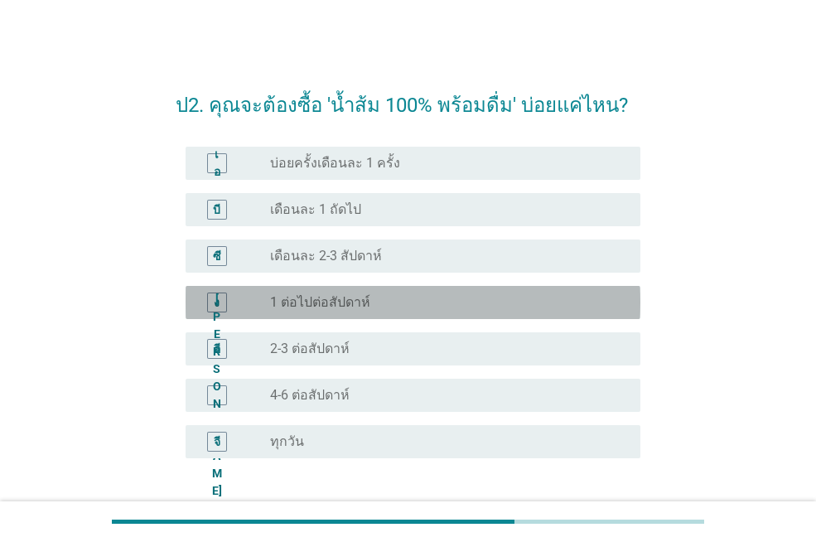
click at [447, 302] on div "ปุ่มวิทยุไม่ได้เลือก 1 ต่อไปต่อสัปดาห์" at bounding box center [442, 302] width 344 height 17
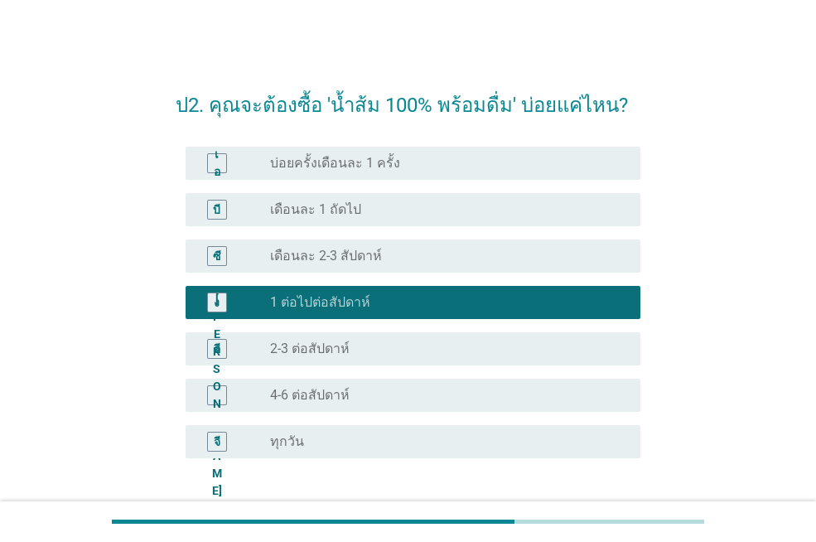
scroll to position [129, 0]
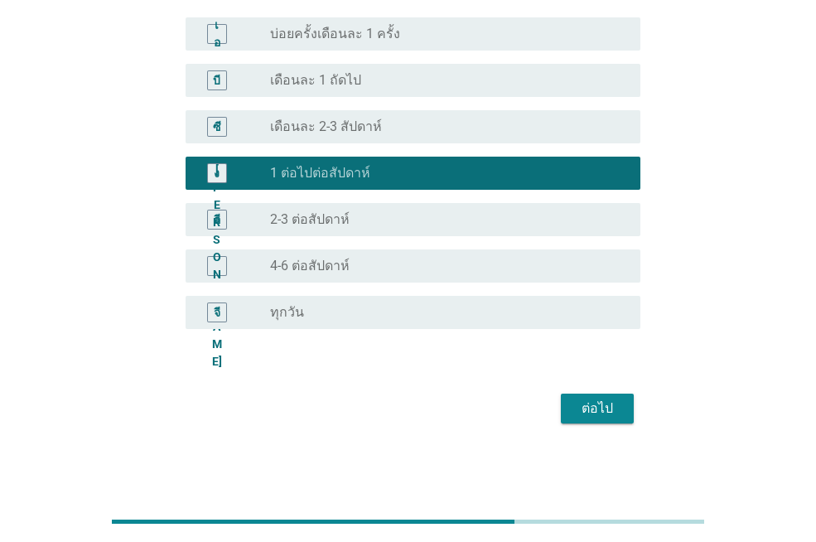
click at [597, 413] on font "ต่อไป" at bounding box center [597, 408] width 31 height 16
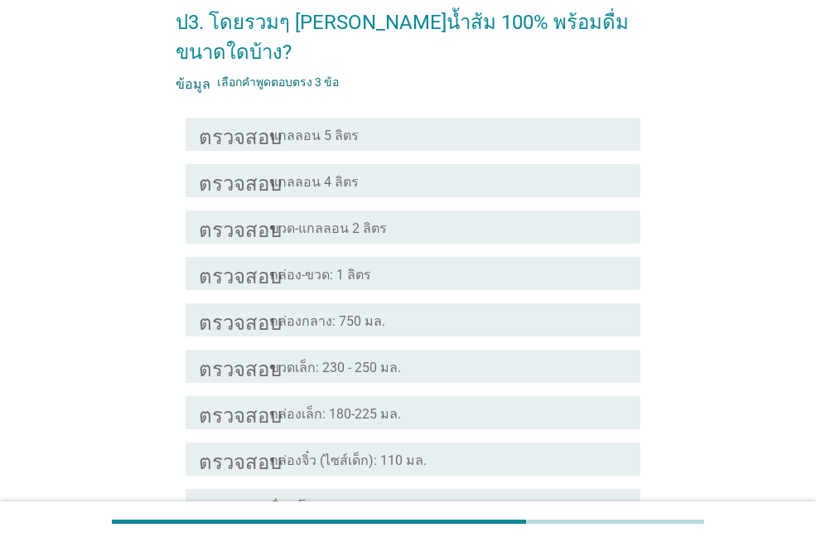
scroll to position [166, 0]
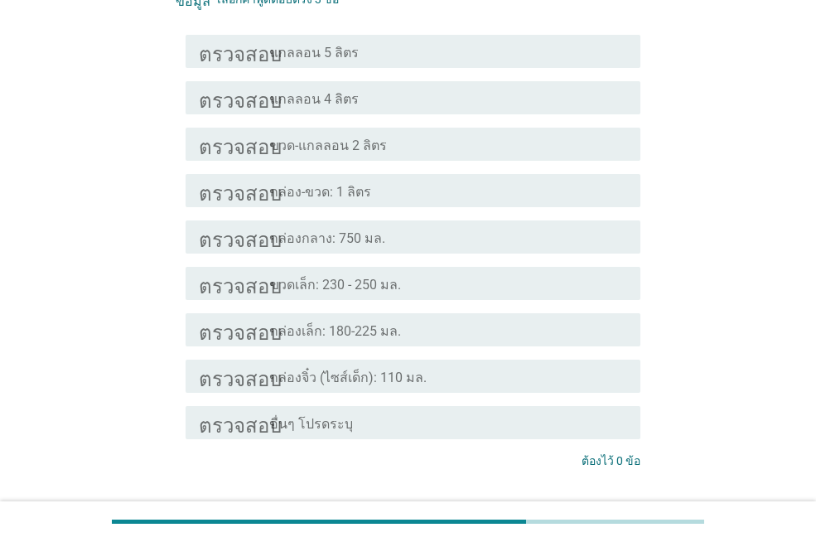
click at [489, 320] on div "โครงร่างกล่องกาเครื่องหมายว่าง กล่องเล็ก: 180-225 มล." at bounding box center [448, 330] width 357 height 20
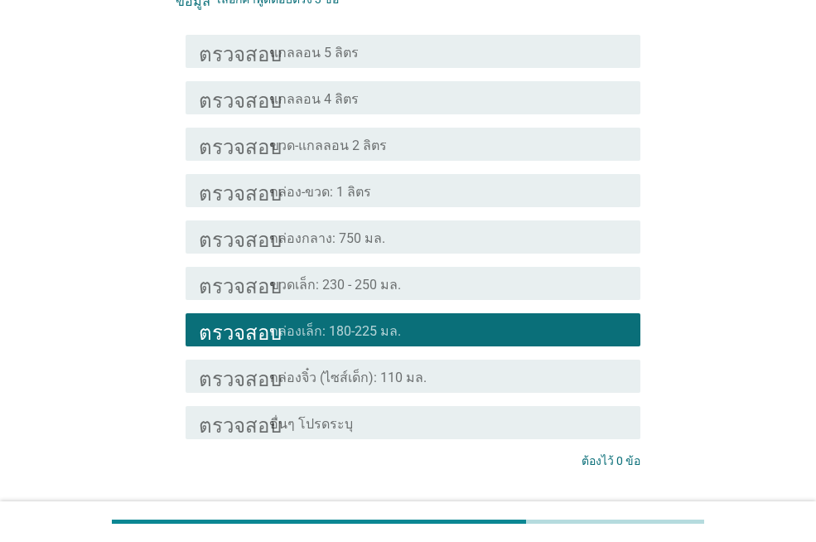
scroll to position [249, 0]
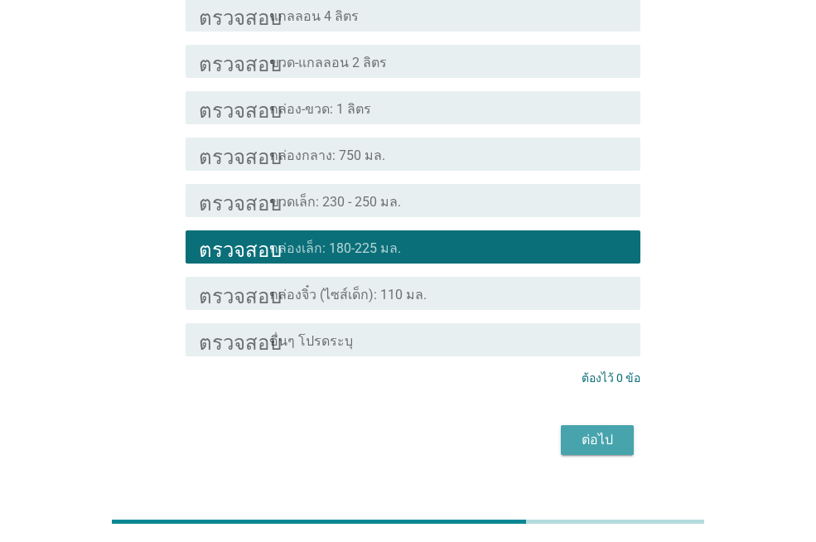
click at [616, 430] on div "ต่อไป" at bounding box center [597, 440] width 46 height 20
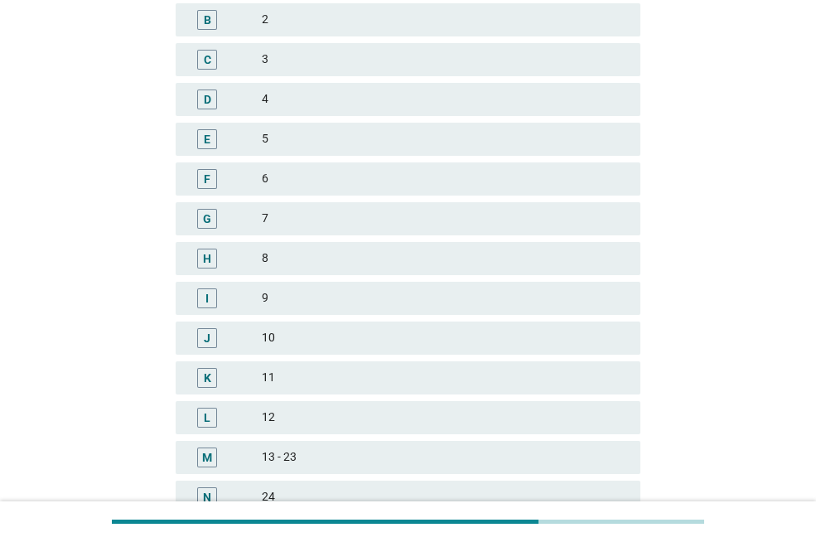
scroll to position [0, 0]
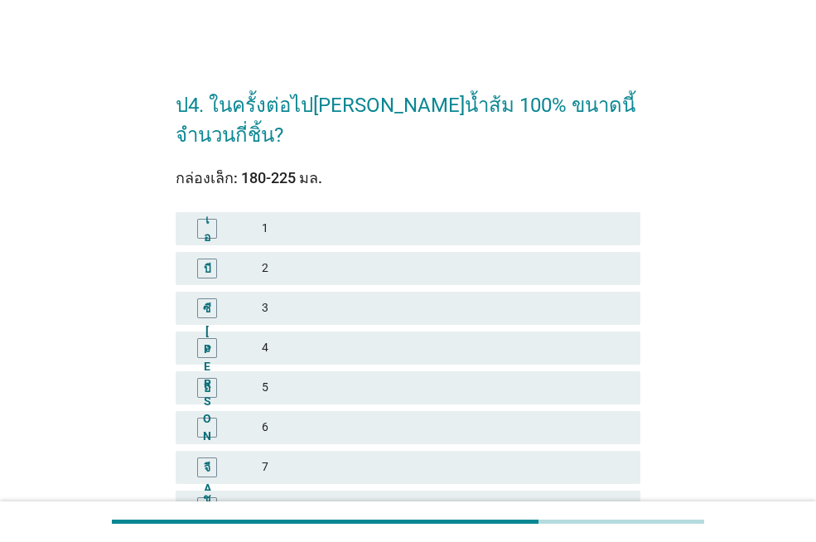
click at [490, 259] on font "2" at bounding box center [444, 267] width 365 height 17
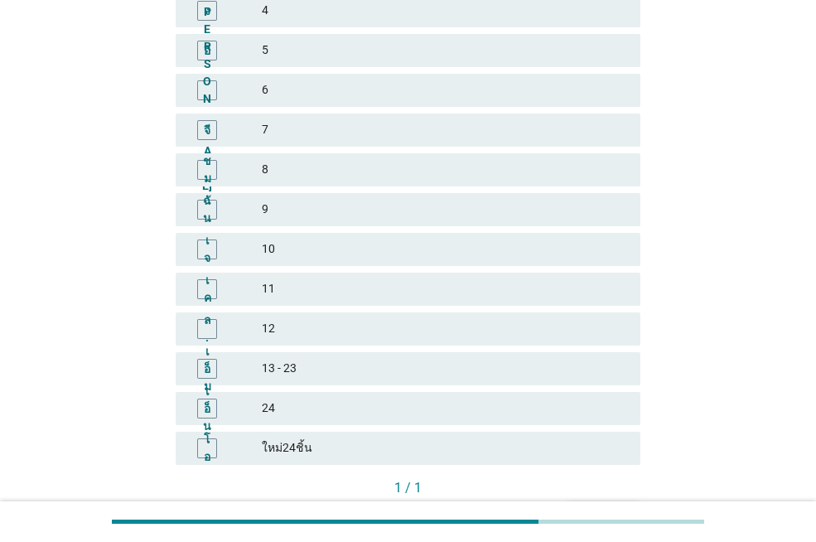
scroll to position [410, 0]
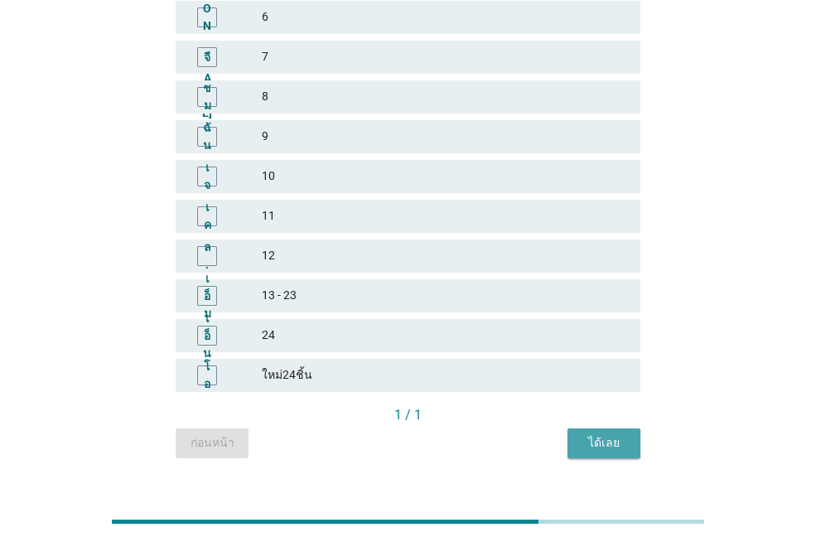
click at [609, 436] on font "ได้เลย" at bounding box center [603, 442] width 31 height 13
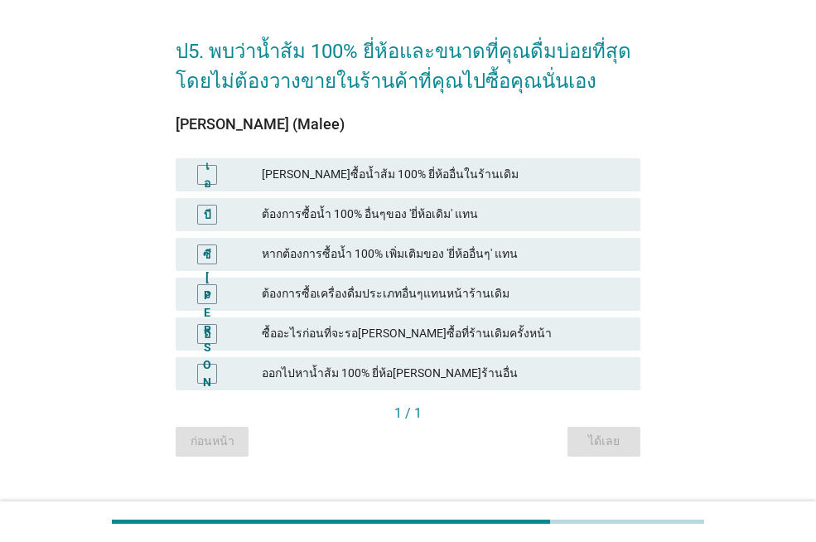
scroll to position [82, 0]
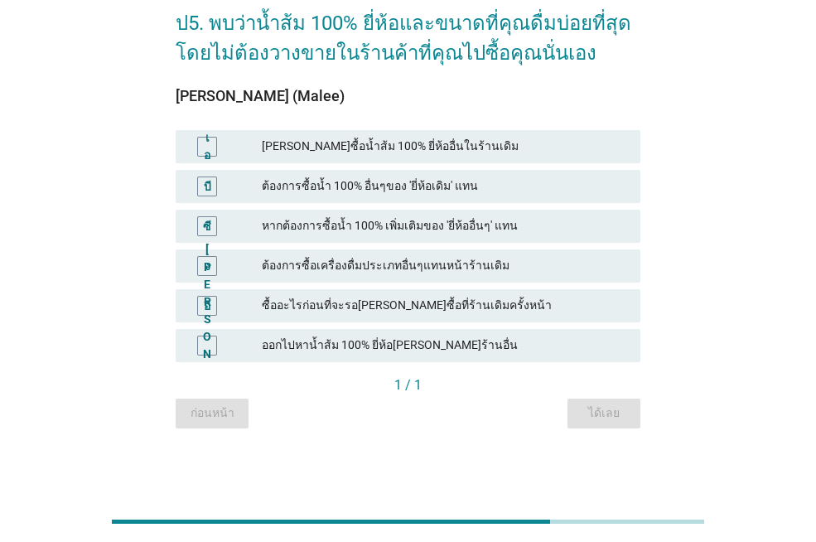
click at [509, 344] on font "ออกไปหาน้ำส้ม 100% ยี่ห้อเดิมที่ร้านอื่น" at bounding box center [444, 344] width 365 height 17
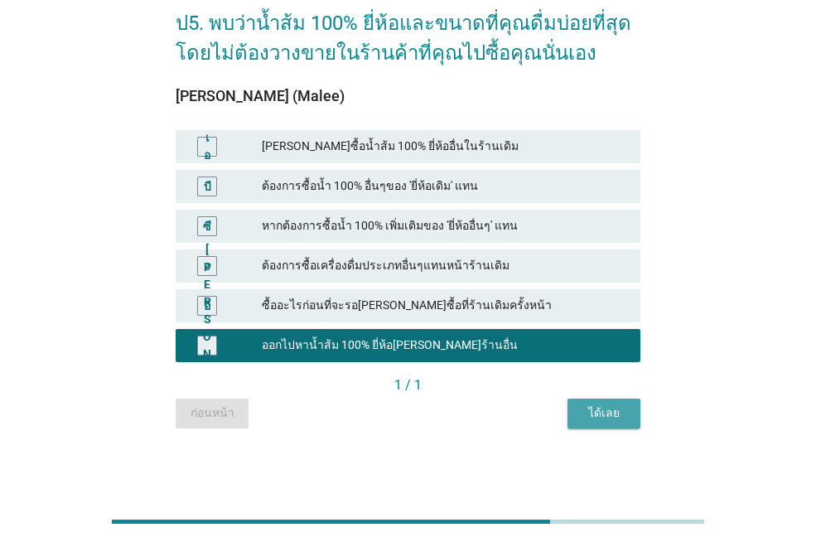
click at [609, 418] on font "ได้เลย" at bounding box center [603, 412] width 31 height 13
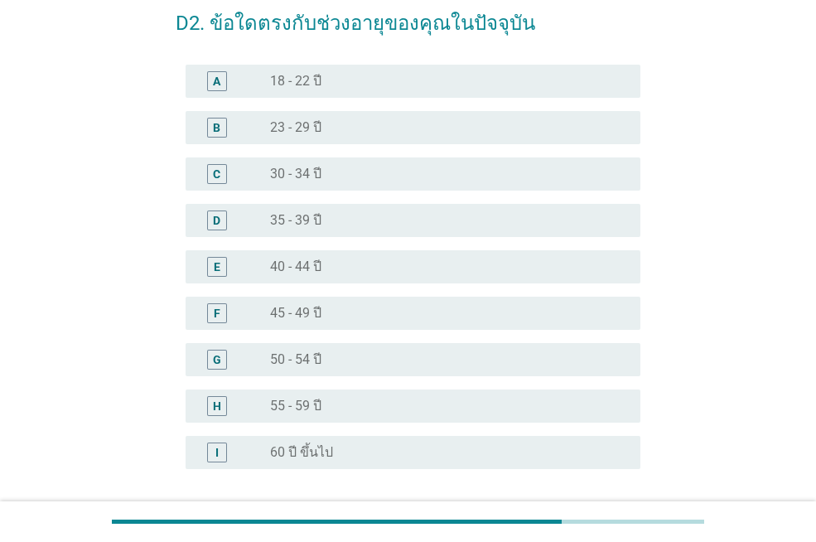
scroll to position [0, 0]
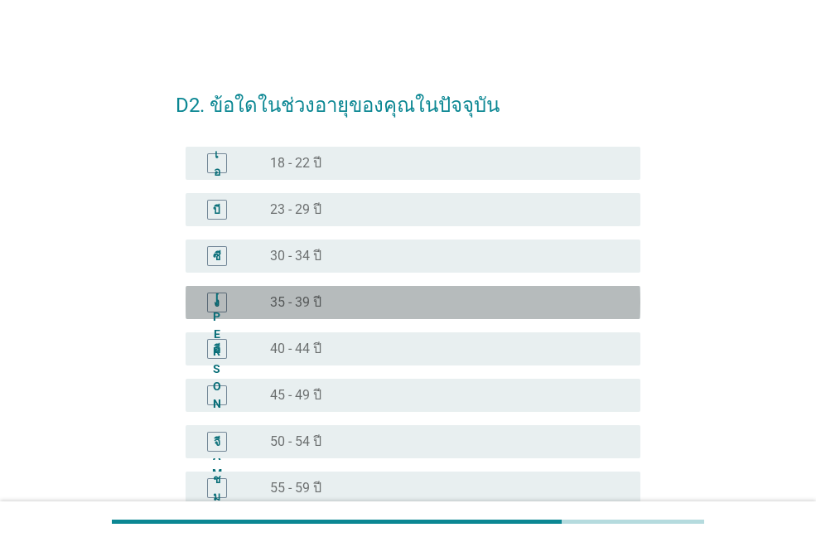
click at [390, 304] on div "ปุ่มวิทยุไม่ได้เลือก 35 - 39 ปี" at bounding box center [442, 302] width 344 height 17
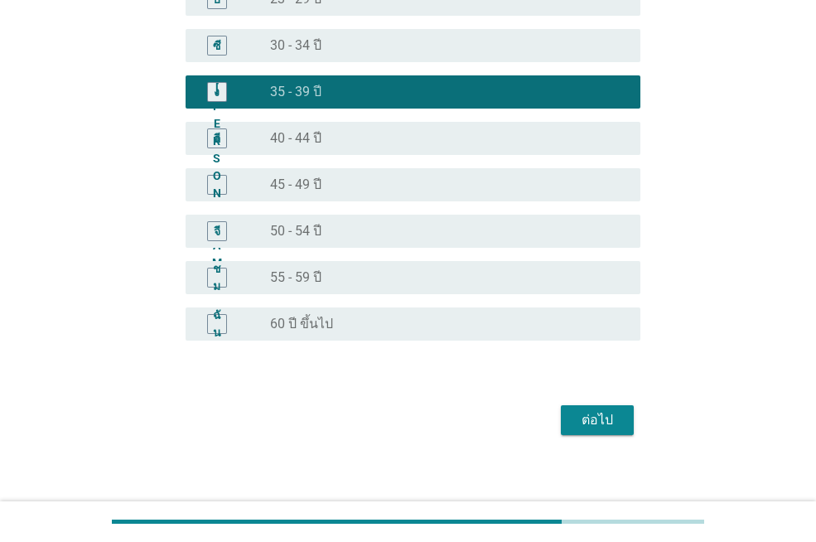
scroll to position [222, 0]
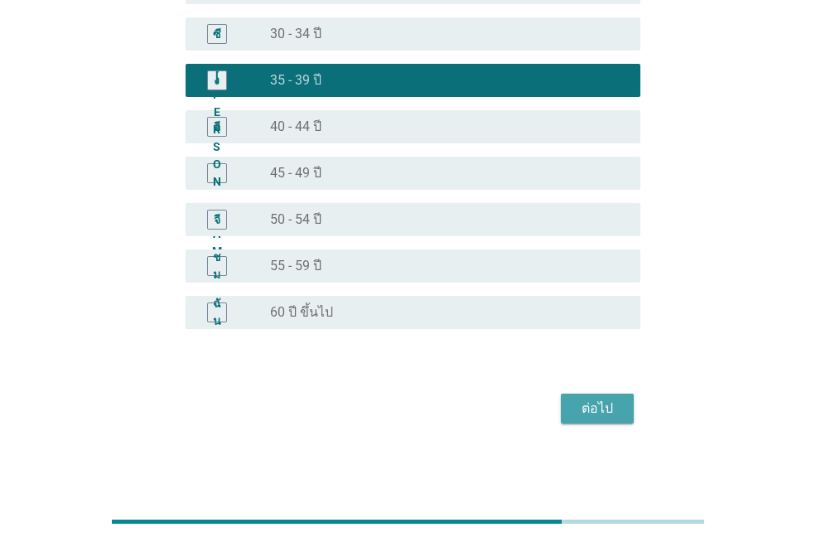
click at [606, 405] on font "ต่อไป" at bounding box center [597, 408] width 31 height 16
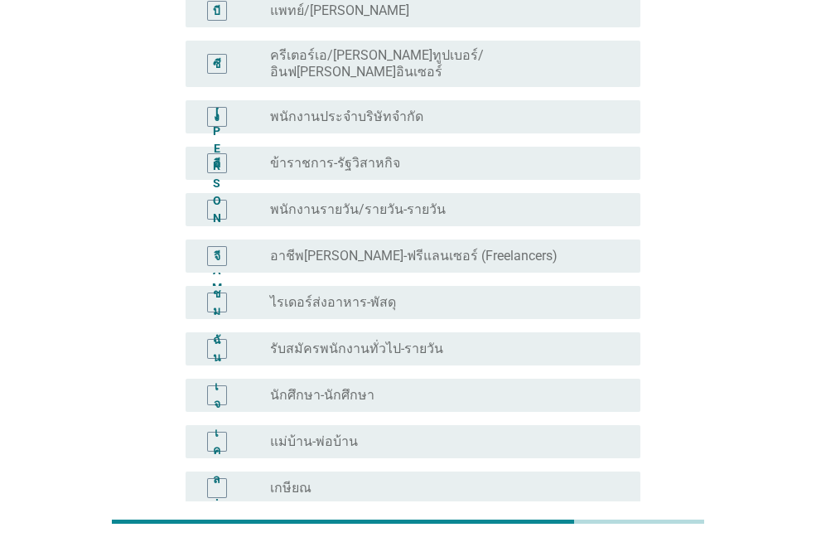
scroll to position [166, 0]
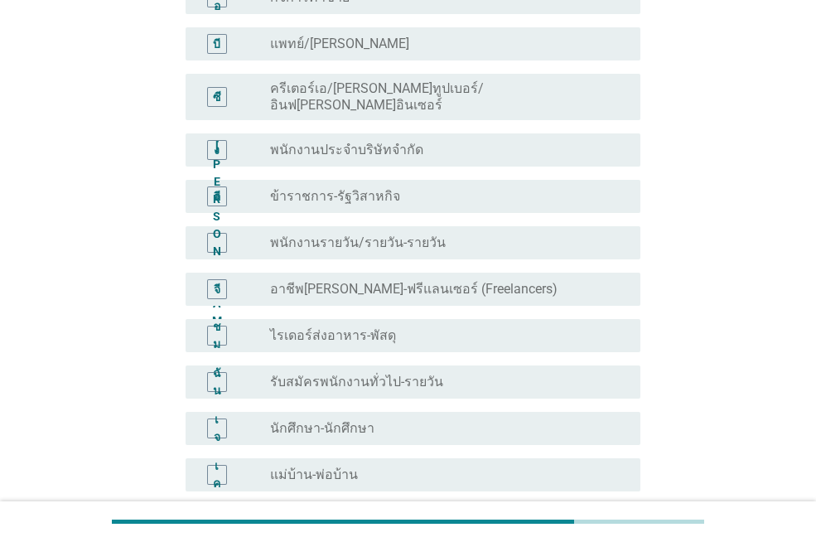
click at [491, 281] on div "ปุ่มวิทยุไม่ได้เลือก อาชีพอิสระ-ฟรีแลนเซอร์ (Freelancers)" at bounding box center [442, 289] width 344 height 17
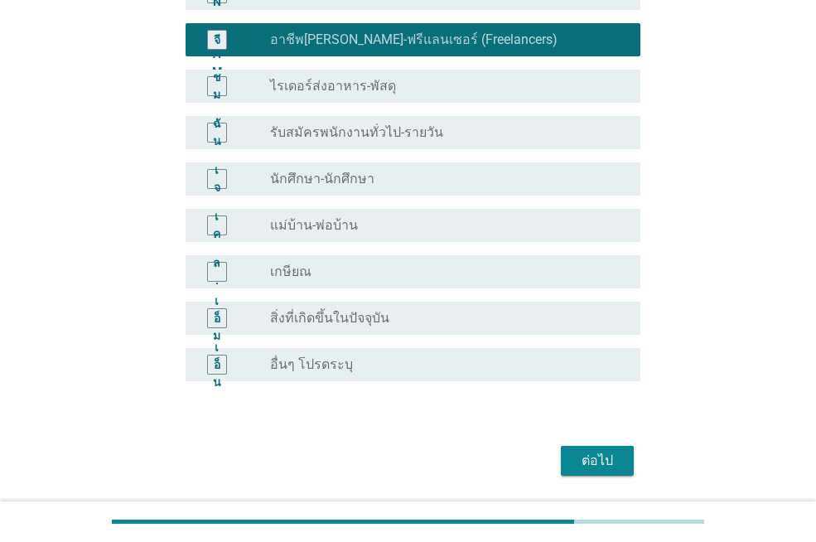
scroll to position [454, 0]
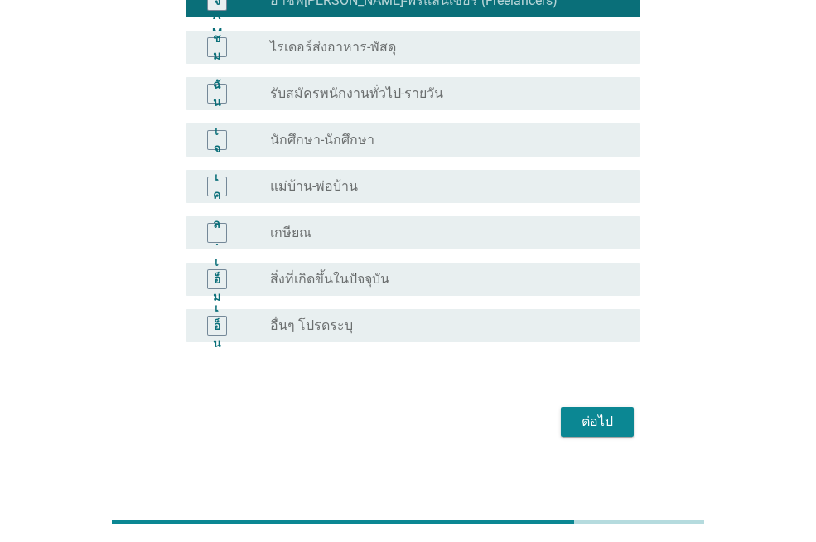
click at [616, 412] on div "ต่อไป" at bounding box center [597, 422] width 46 height 20
